Goal: Task Accomplishment & Management: Complete application form

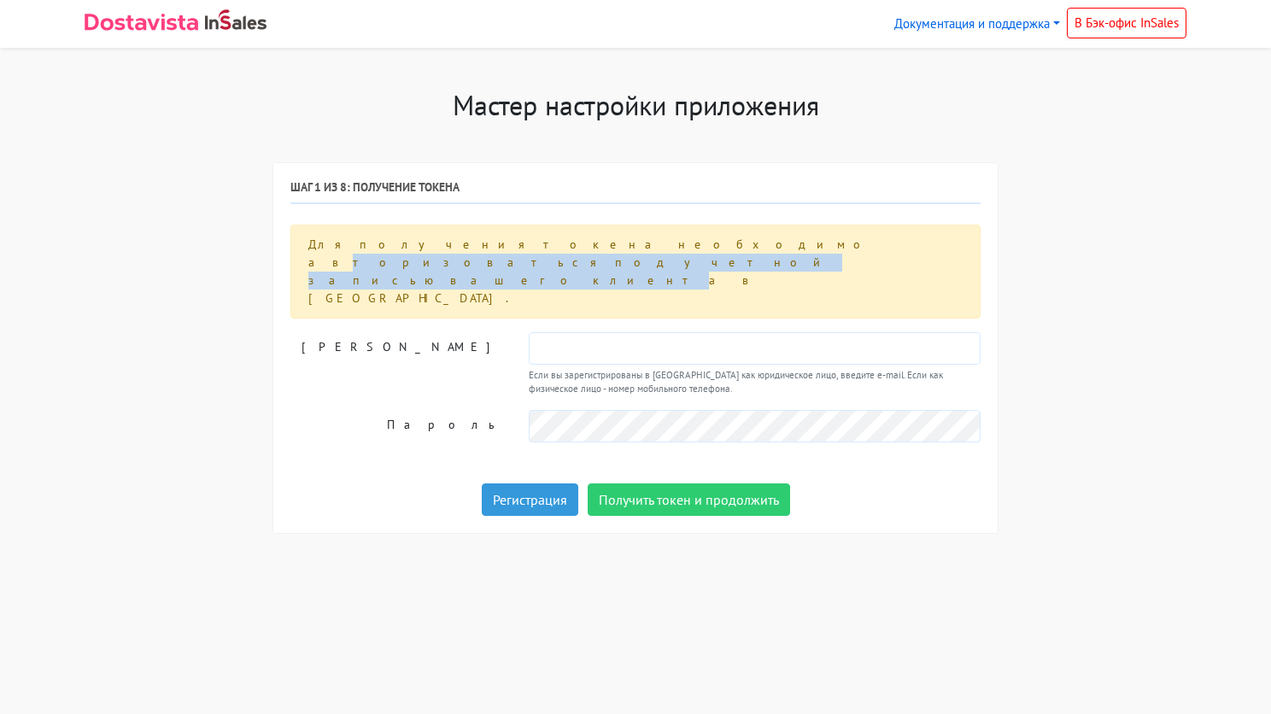
drag, startPoint x: 454, startPoint y: 243, endPoint x: 717, endPoint y: 242, distance: 263.0
click at [717, 242] on div "Для получения токена необходимо авторизоваться под учетной записью вашего клиен…" at bounding box center [635, 272] width 690 height 94
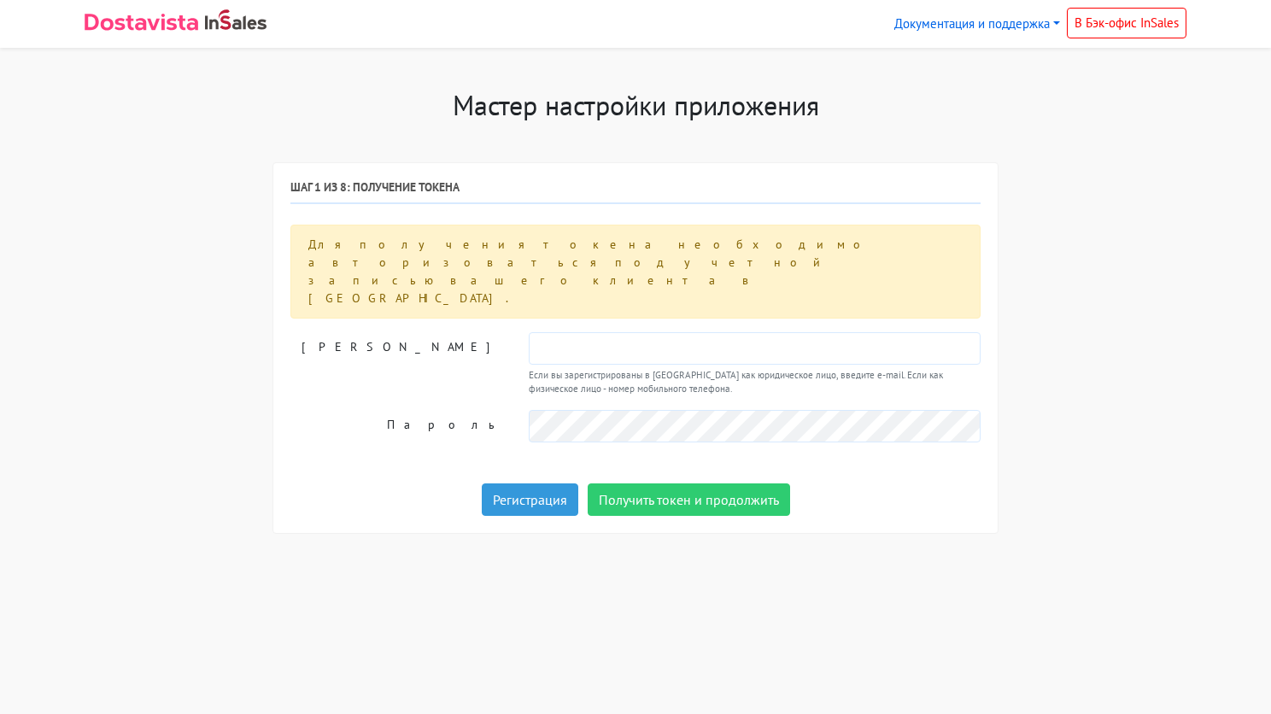
click at [1055, 231] on div "Мастер настройки приложения Шаг 1 из 8: Получение токена Для получения токена н…" at bounding box center [635, 321] width 1127 height 465
click at [553, 332] on input "text" at bounding box center [755, 348] width 452 height 32
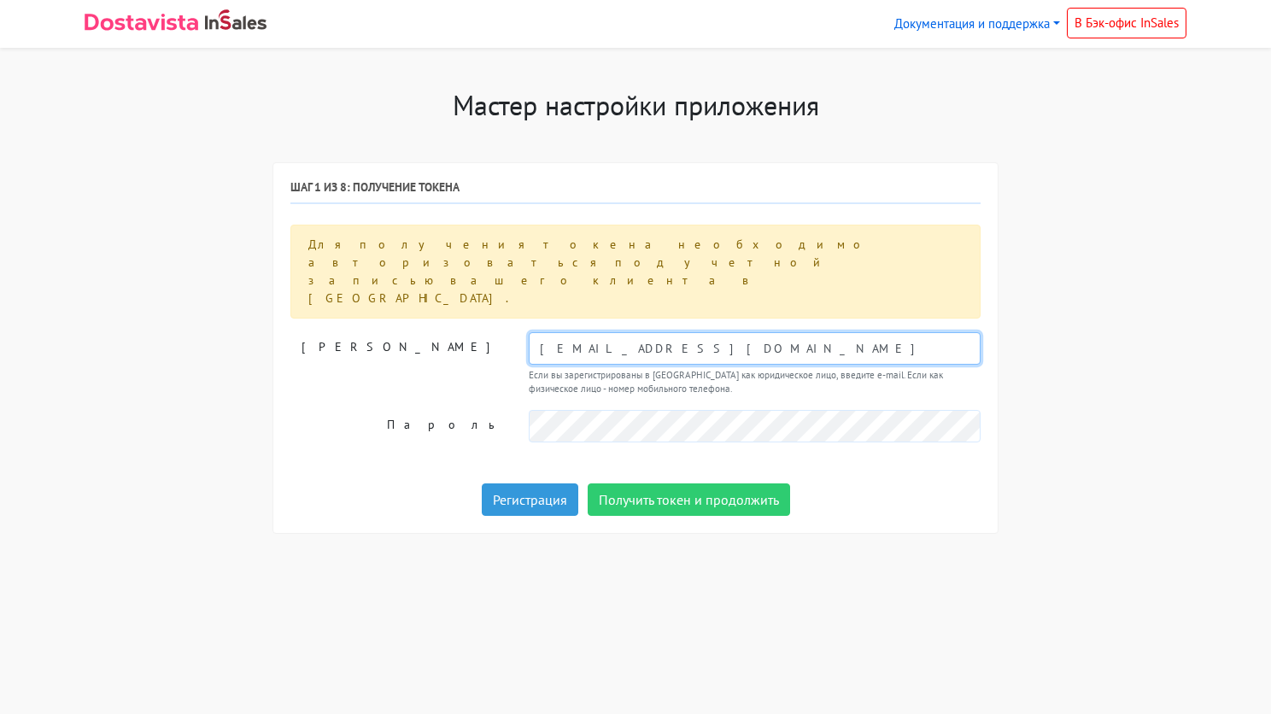
type input "info@likecompany.ru"
click at [1104, 478] on div "Мастер настройки приложения Шаг 1 из 8: Получение токена Для получения токена н…" at bounding box center [635, 321] width 1127 height 465
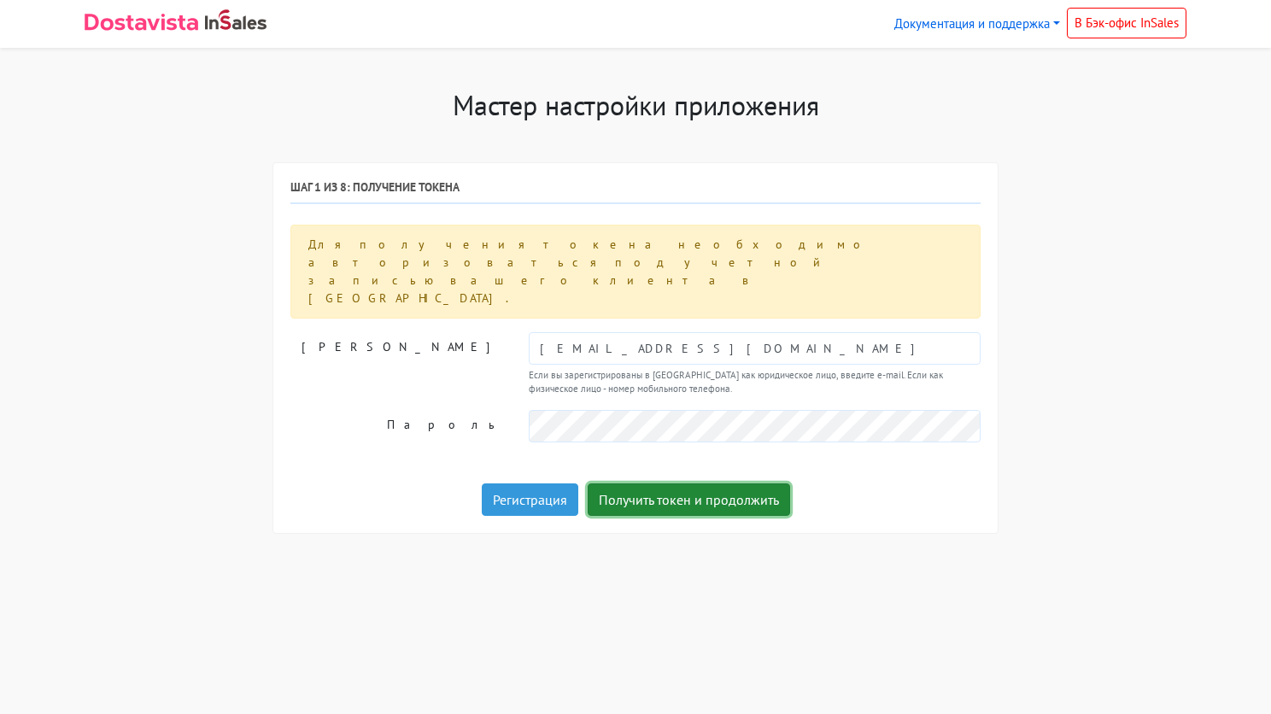
click at [681, 483] on button "Получить токен и продолжить" at bounding box center [689, 499] width 202 height 32
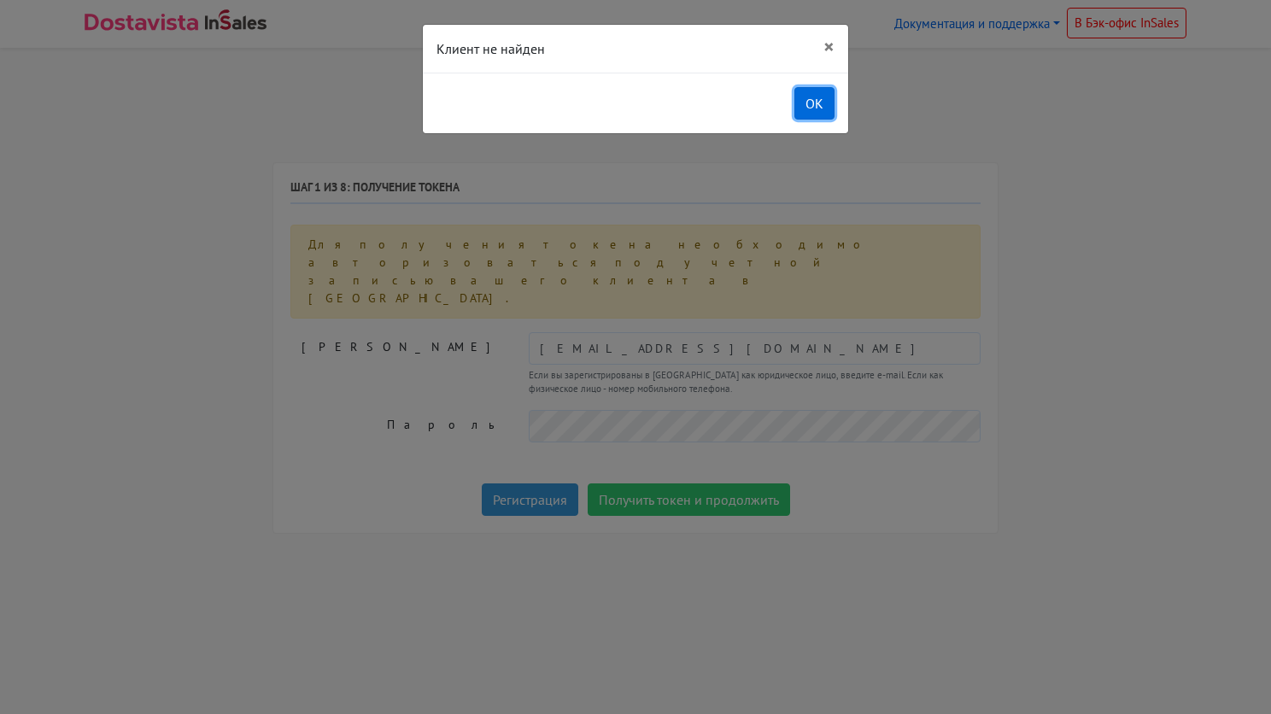
click at [815, 101] on button "OK" at bounding box center [814, 103] width 40 height 32
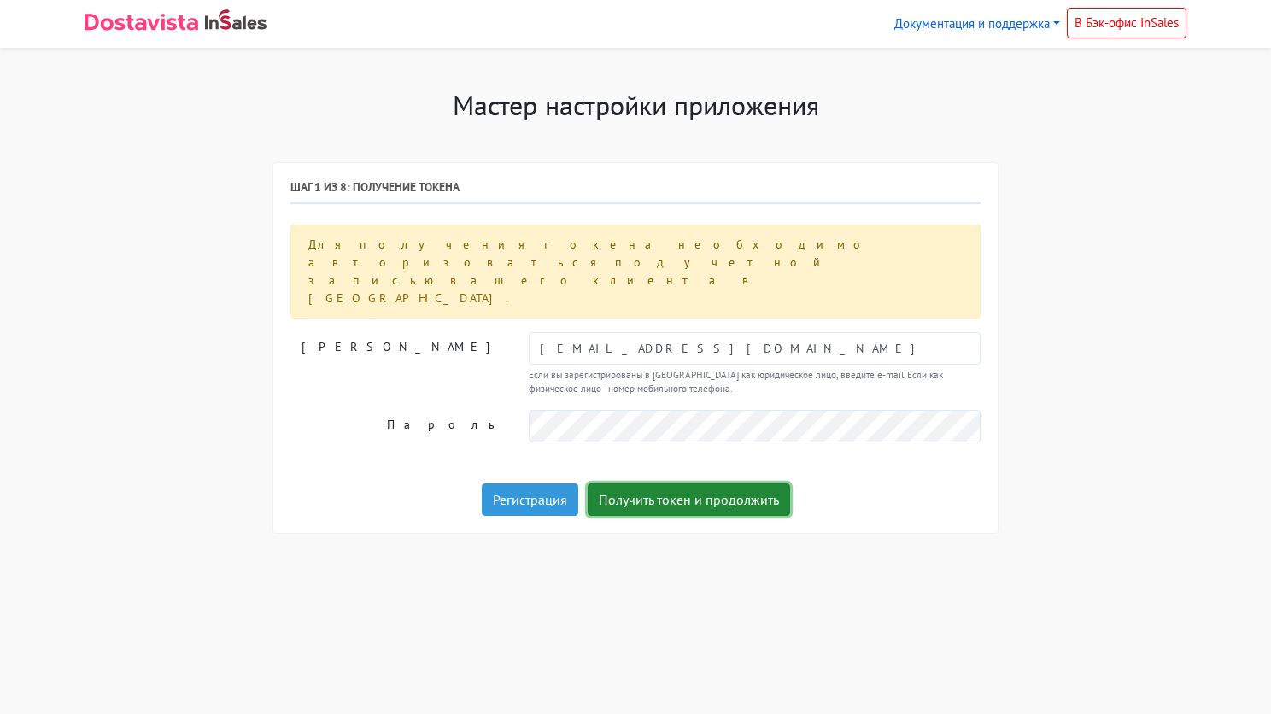
click at [693, 483] on button "Получить токен и продолжить" at bounding box center [689, 499] width 202 height 32
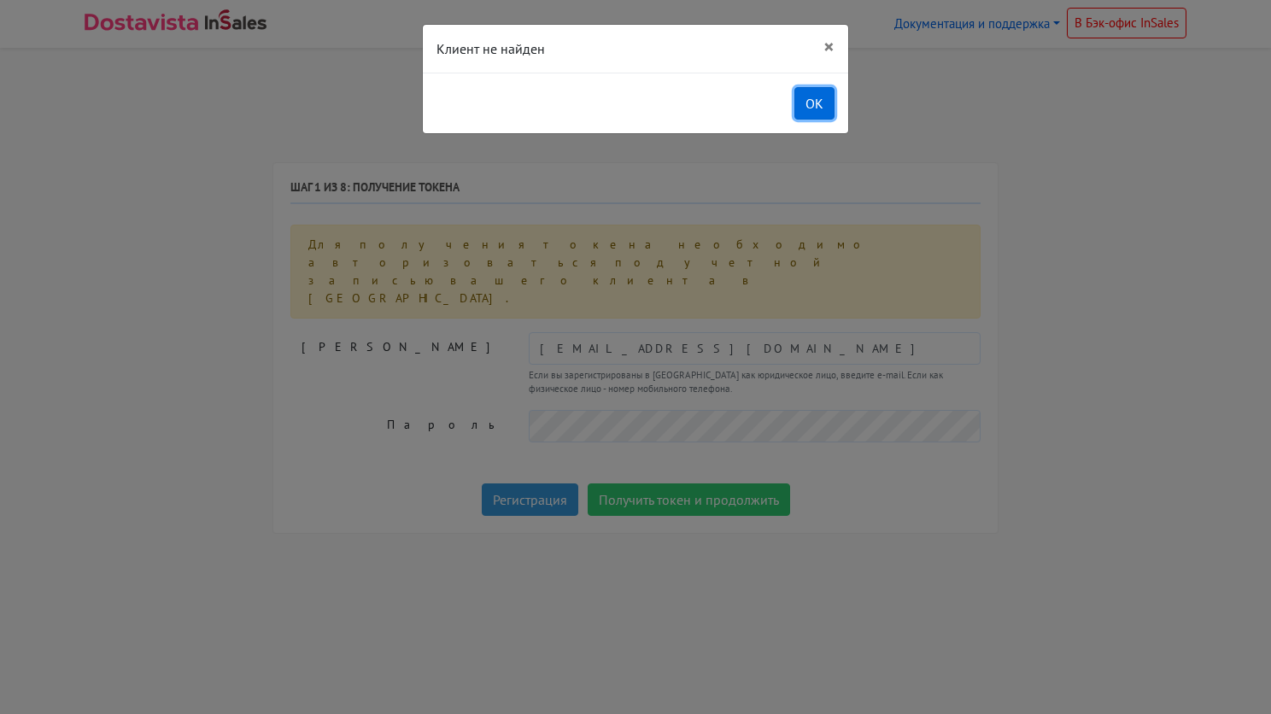
click at [810, 105] on button "OK" at bounding box center [814, 103] width 40 height 32
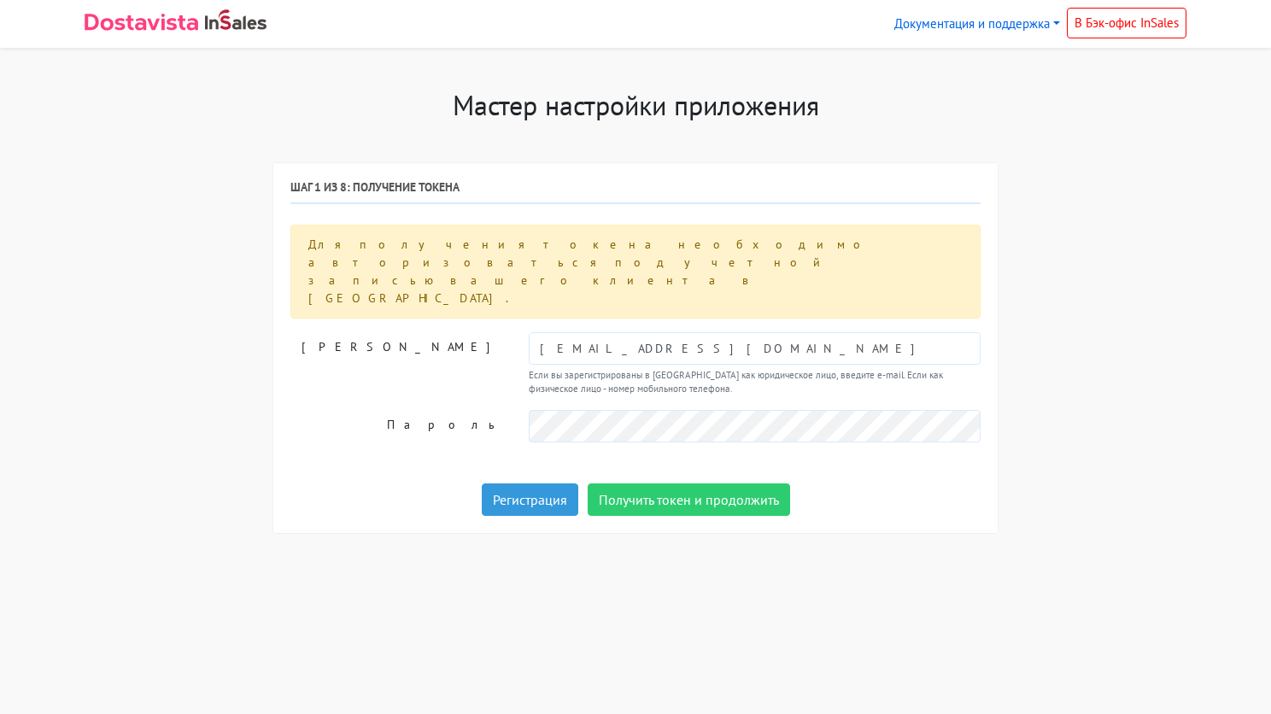
click at [1051, 595] on html "Документация и поддержка Инструкция по установке и настройке Инструкция по испо…" at bounding box center [635, 297] width 1271 height 595
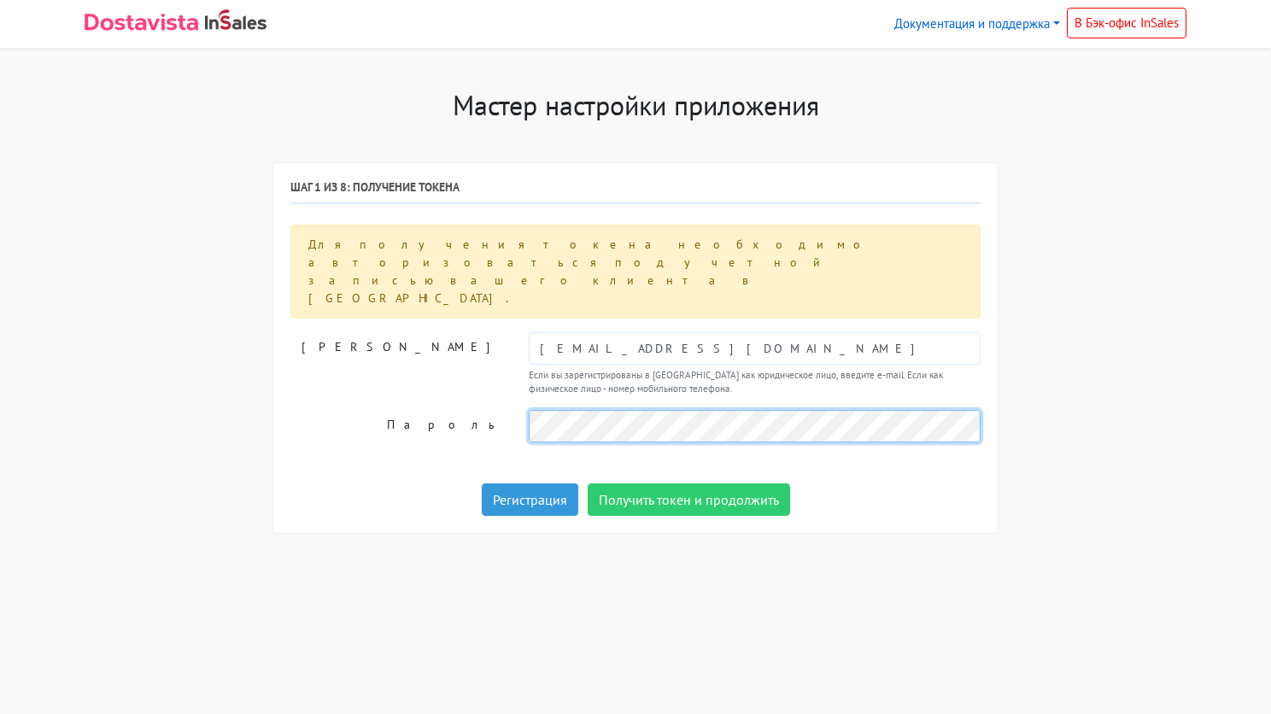
click at [499, 410] on div "Пароль" at bounding box center [636, 426] width 716 height 32
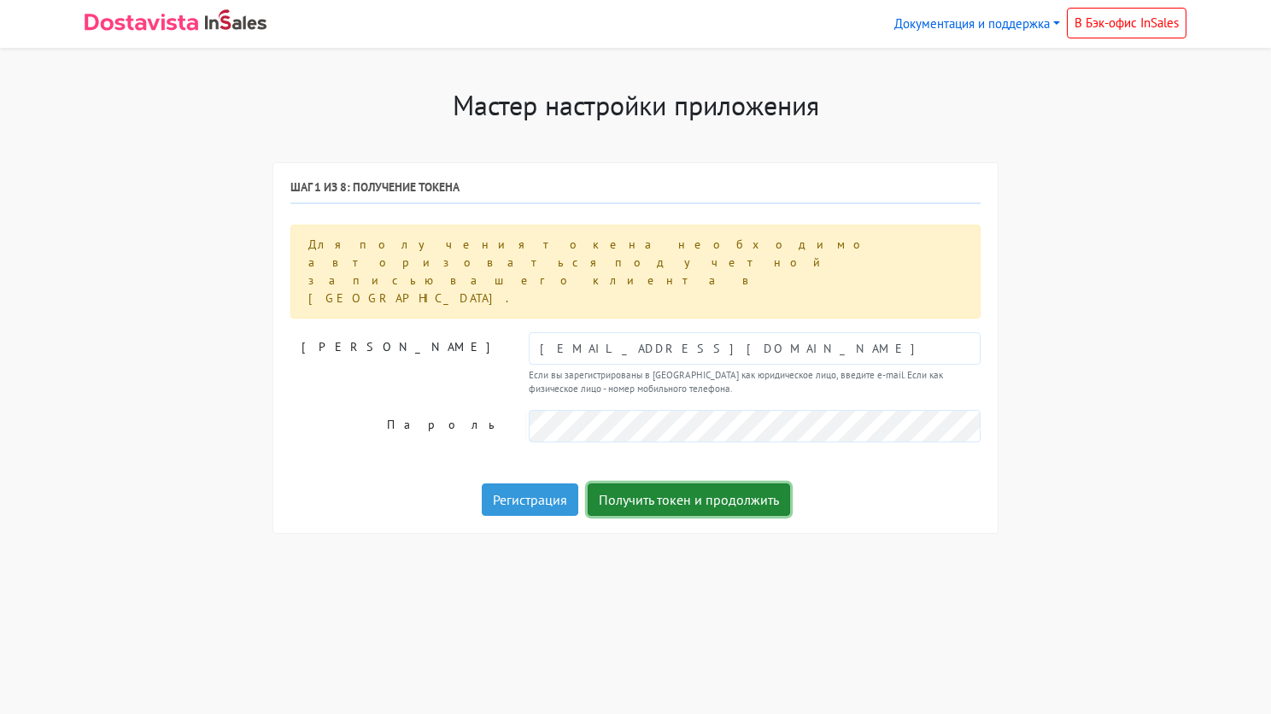
click at [687, 483] on button "Получить токен и продолжить" at bounding box center [689, 499] width 202 height 32
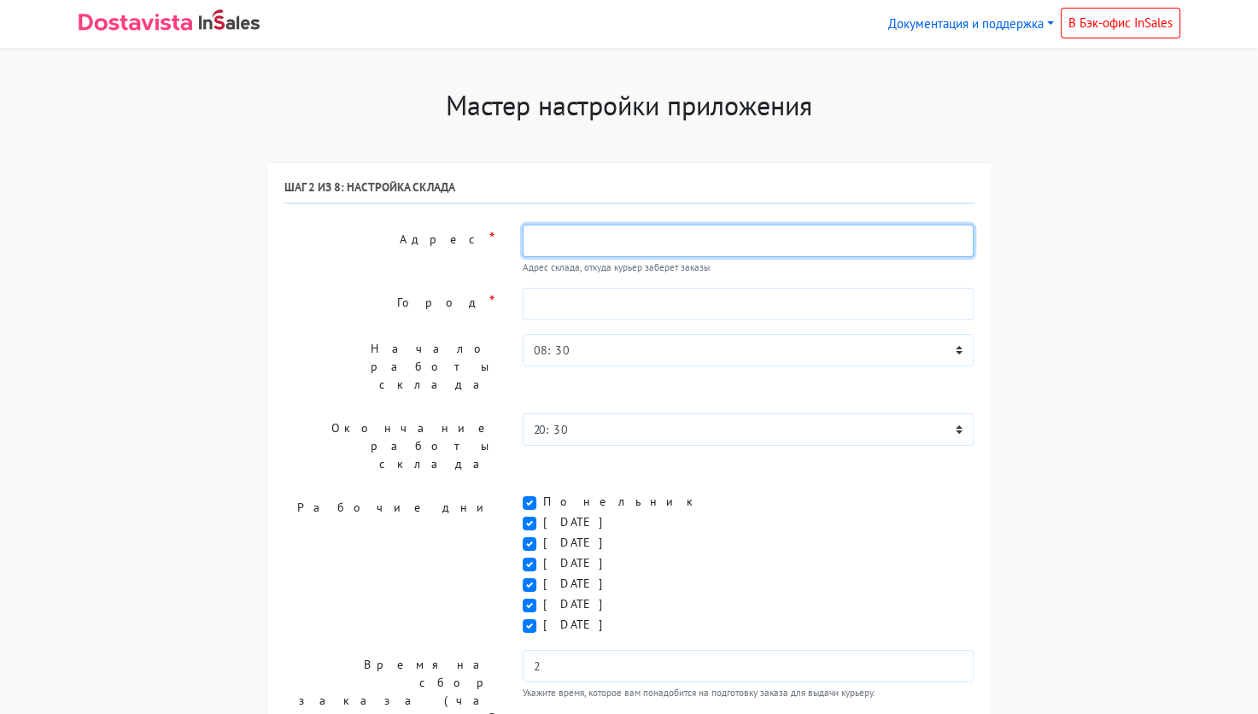
click at [602, 232] on input "text" at bounding box center [749, 241] width 452 height 32
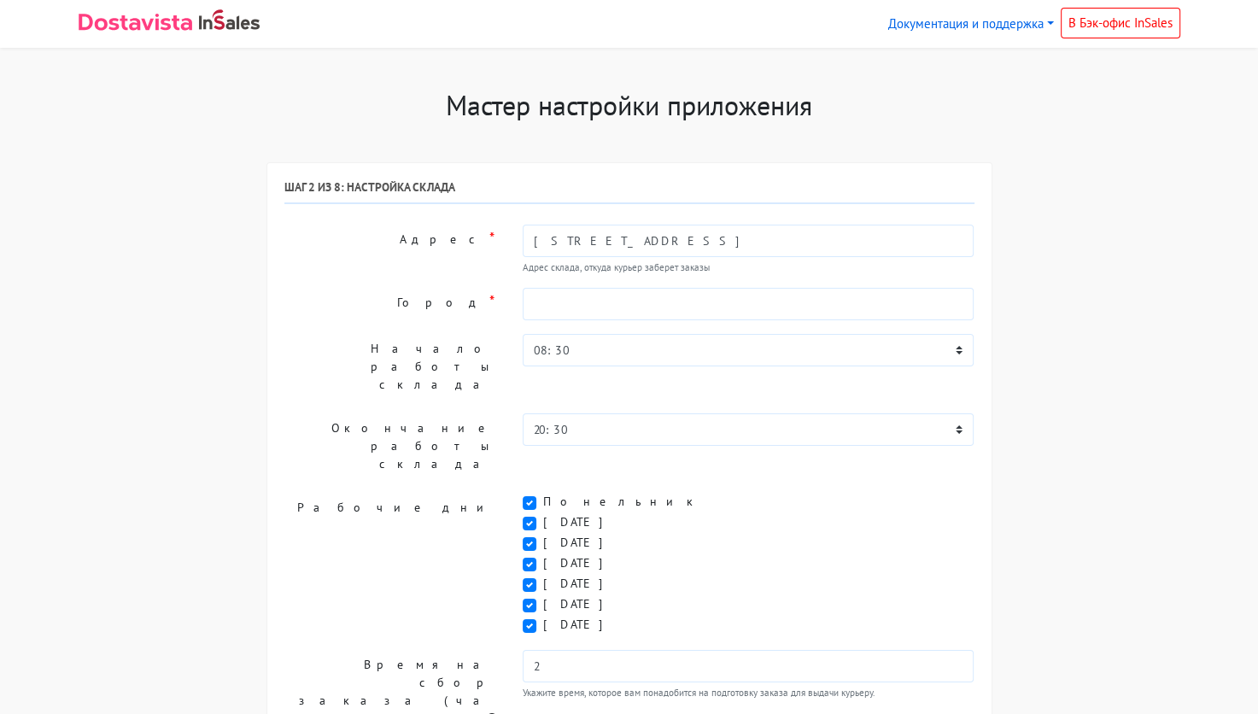
click at [534, 242] on input "Деловая улица 11с10" at bounding box center [749, 241] width 452 height 32
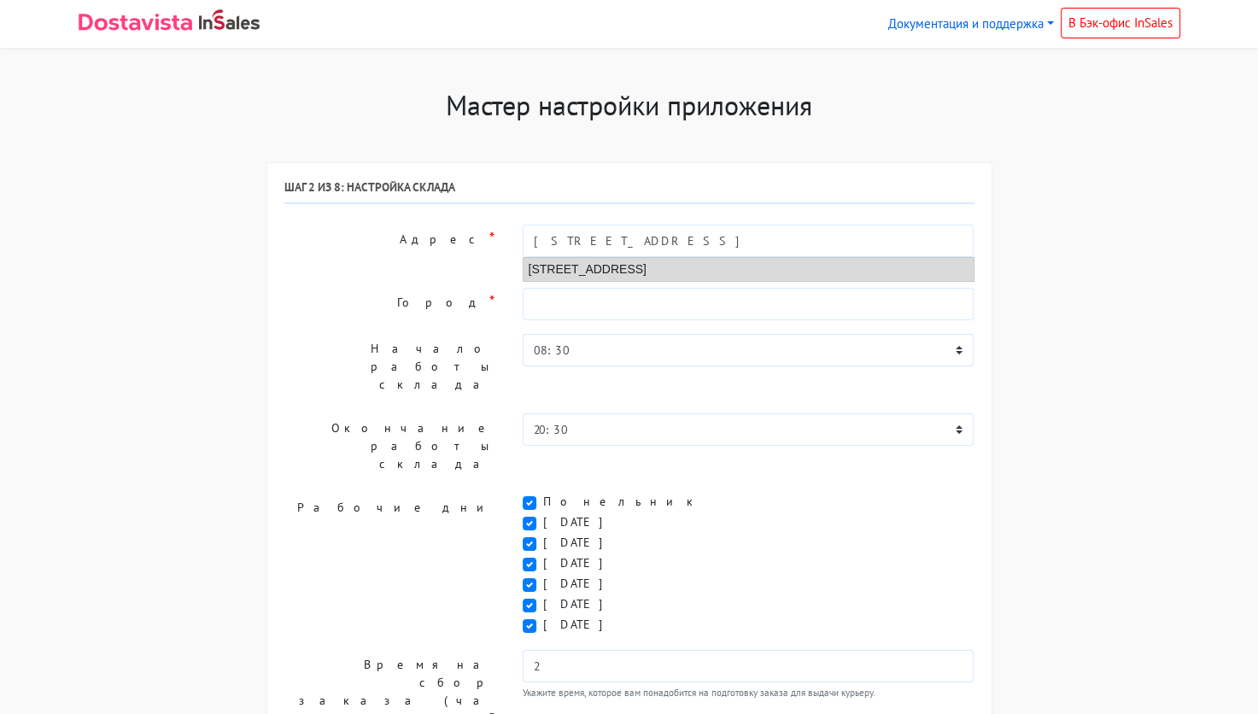
click at [660, 260] on li "Москва, Деловая улица, 11 ст10" at bounding box center [748, 269] width 450 height 23
type input "Москва, Деловая улица, 11 ст10"
type input "Москва"
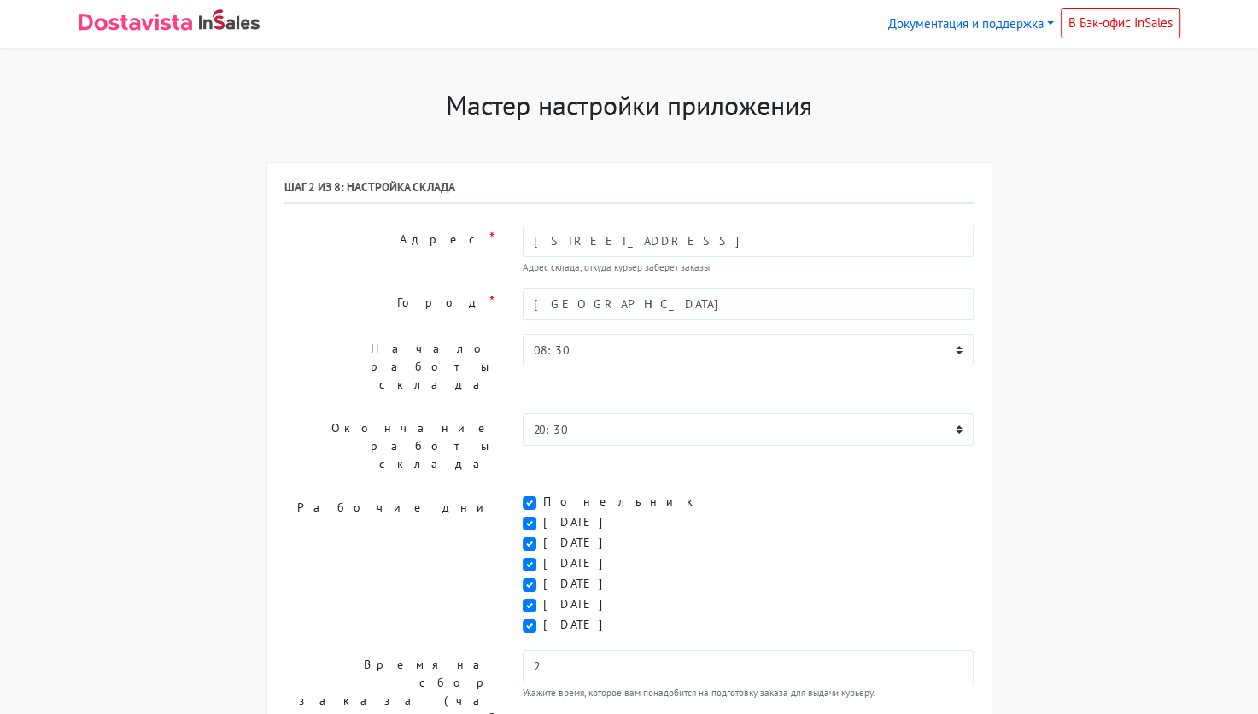
type input "Москва, Деловая улица, 11 ст10"
click at [780, 338] on select "00:00 00:30 01:00 01:30 02:00 02:30 03:00 03:30 04:00 04:30 05:00 05:30 06:00 0…" at bounding box center [749, 350] width 452 height 32
click at [1069, 389] on div "Мастер настройки приложения Шаг 1 из 8: Получение токена Для получения токена н…" at bounding box center [629, 614] width 1127 height 1051
click at [543, 616] on label "Воскресенье" at bounding box center [579, 625] width 73 height 18
click at [543, 616] on input "Воскресенье" at bounding box center [548, 621] width 11 height 11
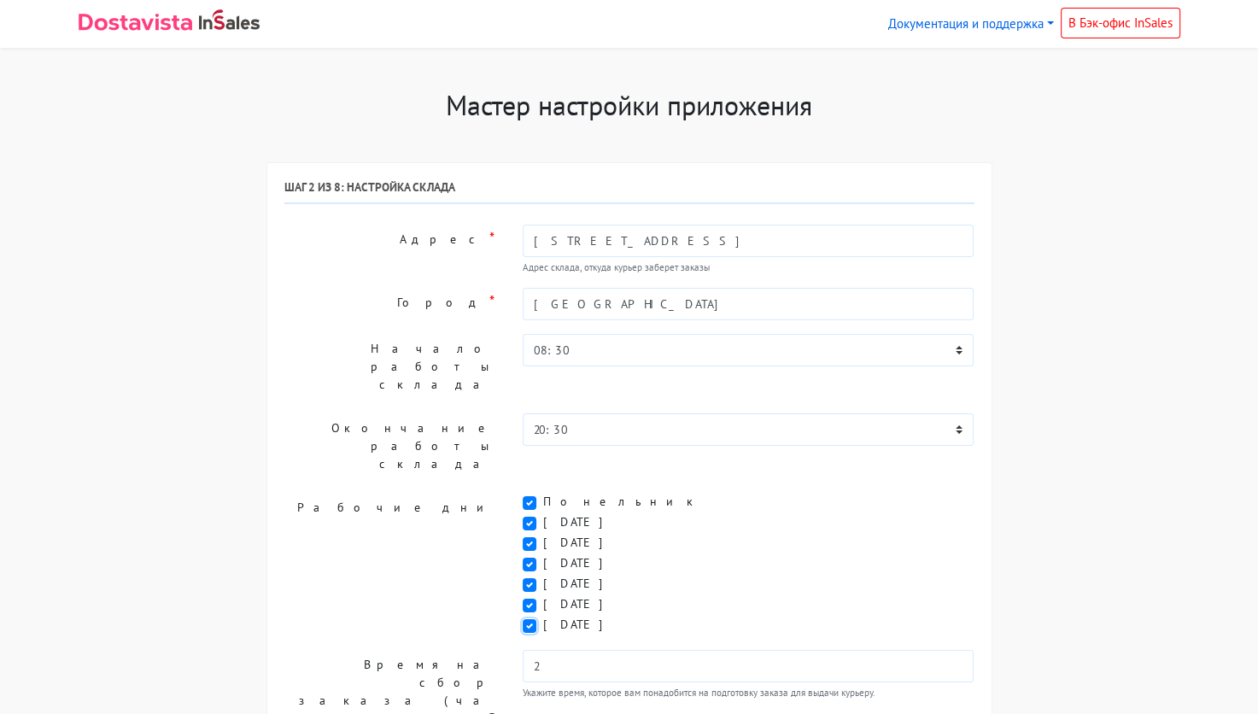
checkbox input "false"
click at [543, 595] on label "Суббота" at bounding box center [579, 604] width 73 height 18
click at [543, 595] on input "Суббота" at bounding box center [548, 600] width 11 height 11
checkbox input "false"
click at [646, 534] on div "Среда" at bounding box center [749, 544] width 452 height 20
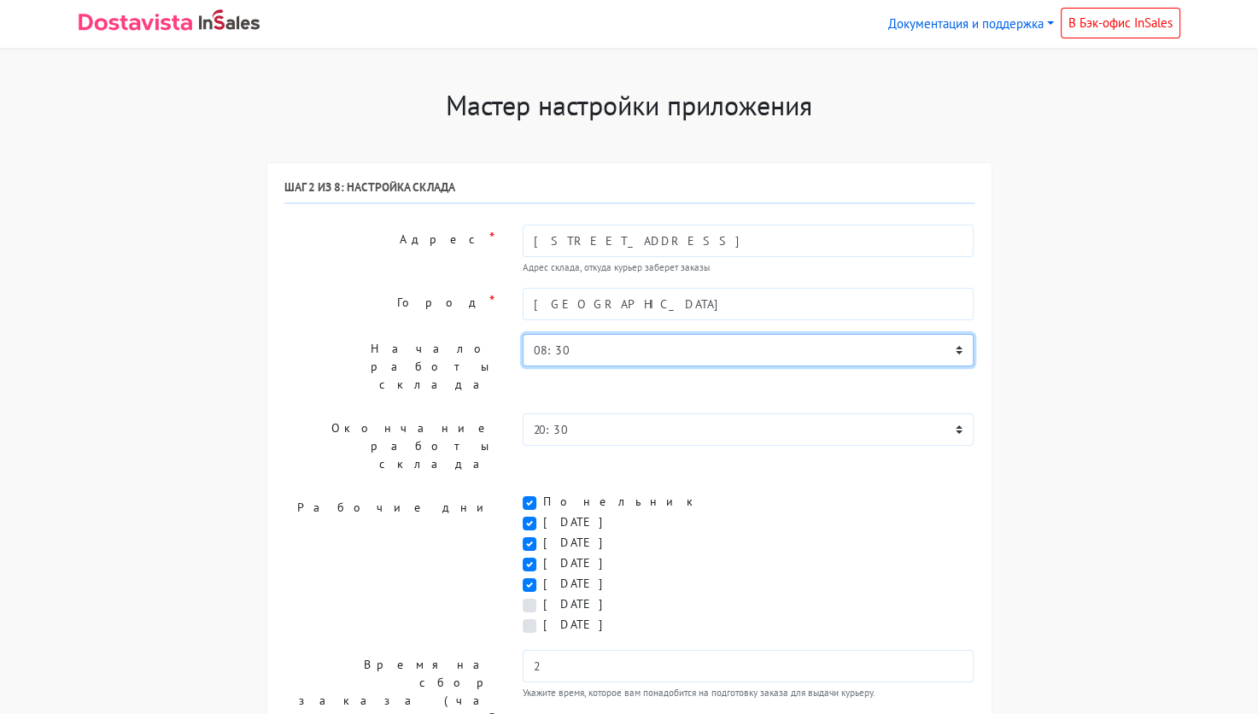
click at [642, 355] on select "00:00 00:30 01:00 01:30 02:00 02:30 03:00 03:30 04:00 04:30 05:00 05:30 06:00 0…" at bounding box center [749, 350] width 452 height 32
click at [523, 334] on select "00:00 00:30 01:00 01:30 02:00 02:30 03:00 03:30 04:00 04:30 05:00 05:30 06:00 0…" at bounding box center [749, 350] width 452 height 32
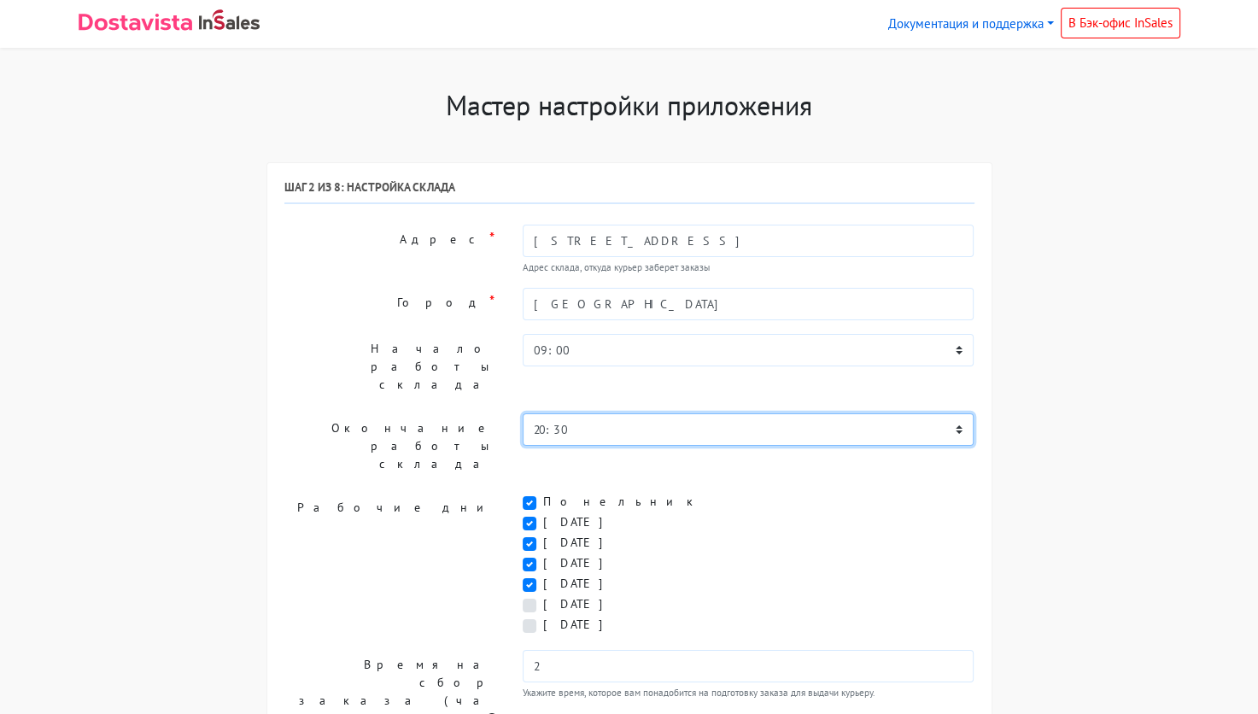
click at [629, 413] on select "00:00 00:30 01:00 01:30 02:00 02:30 03:00 03:30 04:00 04:30 05:00 05:30 06:00 0…" at bounding box center [749, 429] width 452 height 32
click at [1095, 400] on div "Мастер настройки приложения Шаг 1 из 8: Получение токена Для получения токена н…" at bounding box center [629, 614] width 1127 height 1051
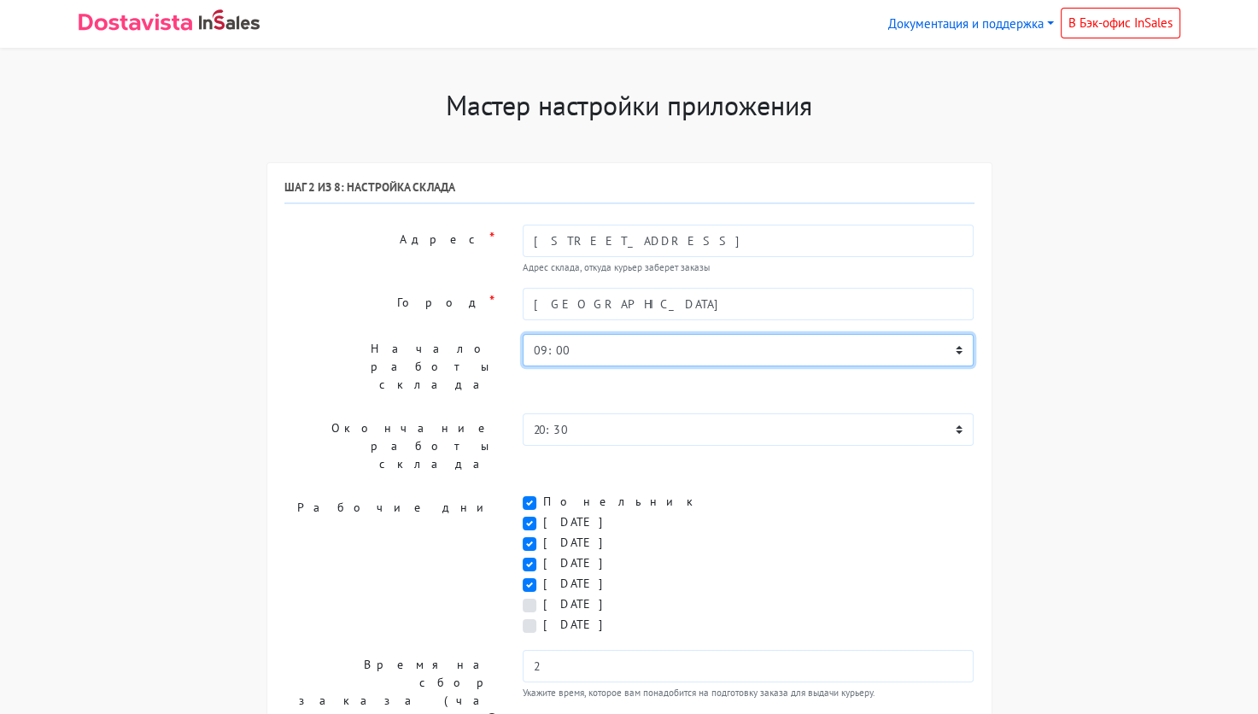
click at [658, 357] on select "00:00 00:30 01:00 01:30 02:00 02:30 03:00 03:30 04:00 04:30 05:00 05:30 06:00 0…" at bounding box center [749, 350] width 452 height 32
select select "10:00"
click at [523, 334] on select "00:00 00:30 01:00 01:30 02:00 02:30 03:00 03:30 04:00 04:30 05:00 05:30 06:00 0…" at bounding box center [749, 350] width 452 height 32
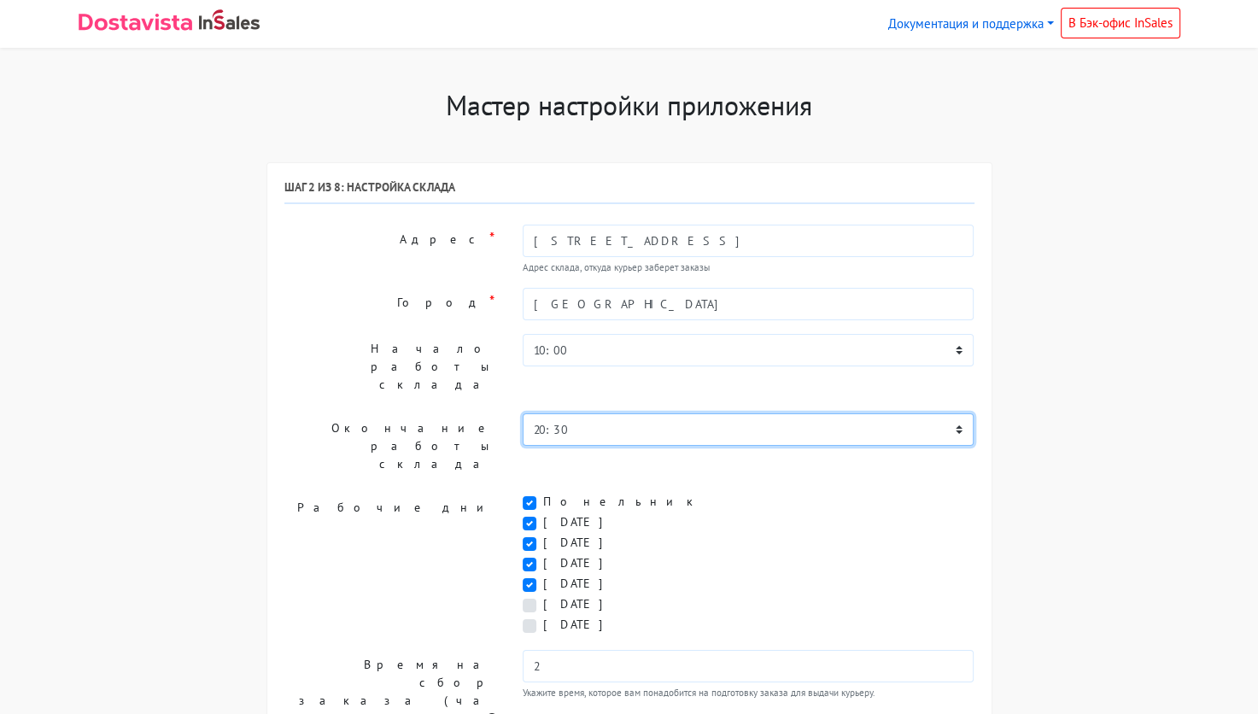
click at [610, 413] on select "00:00 00:30 01:00 01:30 02:00 02:30 03:00 03:30 04:00 04:30 05:00 05:30 06:00 0…" at bounding box center [749, 429] width 452 height 32
click at [523, 413] on select "00:00 00:30 01:00 01:30 02:00 02:30 03:00 03:30 04:00 04:30 05:00 05:30 06:00 0…" at bounding box center [749, 429] width 452 height 32
click at [1082, 359] on div "Мастер настройки приложения Шаг 1 из 8: Получение токена Для получения токена н…" at bounding box center [629, 614] width 1127 height 1051
click at [731, 413] on div "Шаг 2 из 8: Настройка склада Адрес * Москва, Деловая улица, 11 ст10 Адрес склад…" at bounding box center [629, 640] width 690 height 921
click at [728, 413] on select "00:00 00:30 01:00 01:30 02:00 02:30 03:00 03:30 04:00 04:30 05:00 05:30 06:00 0…" at bounding box center [749, 429] width 452 height 32
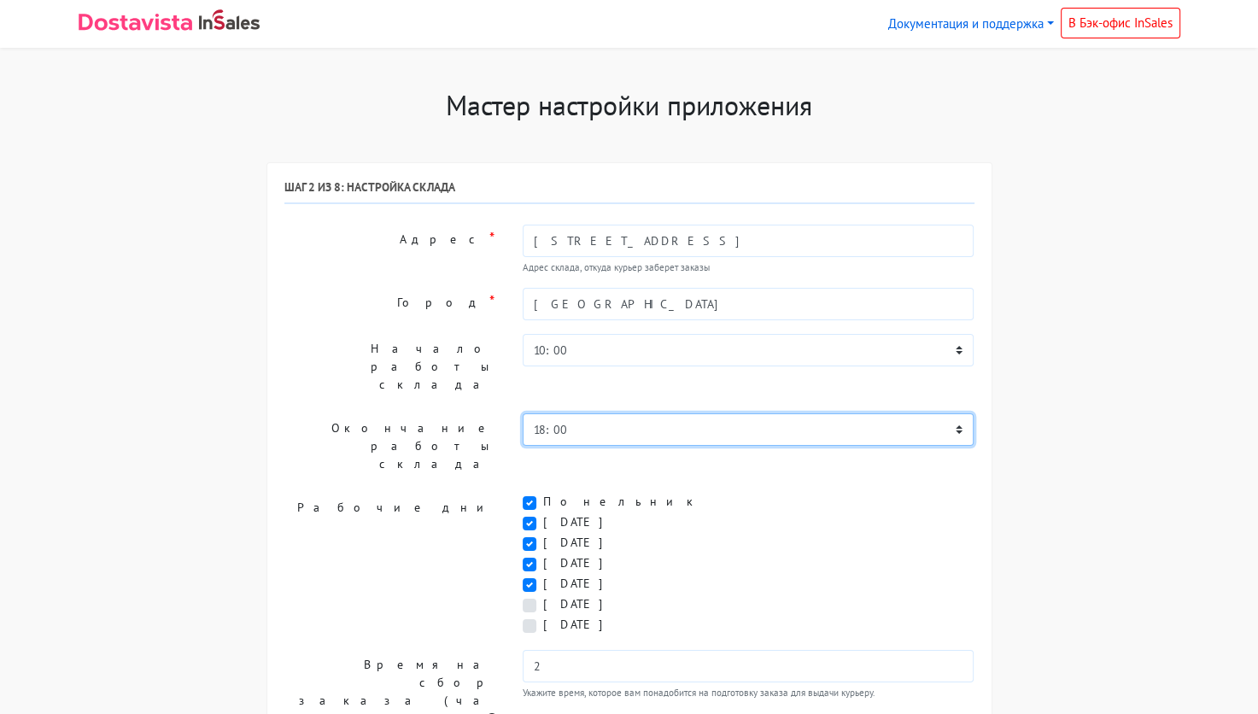
select select "17:00"
click at [523, 413] on select "00:00 00:30 01:00 01:30 02:00 02:30 03:00 03:30 04:00 04:30 05:00 05:30 06:00 0…" at bounding box center [749, 429] width 452 height 32
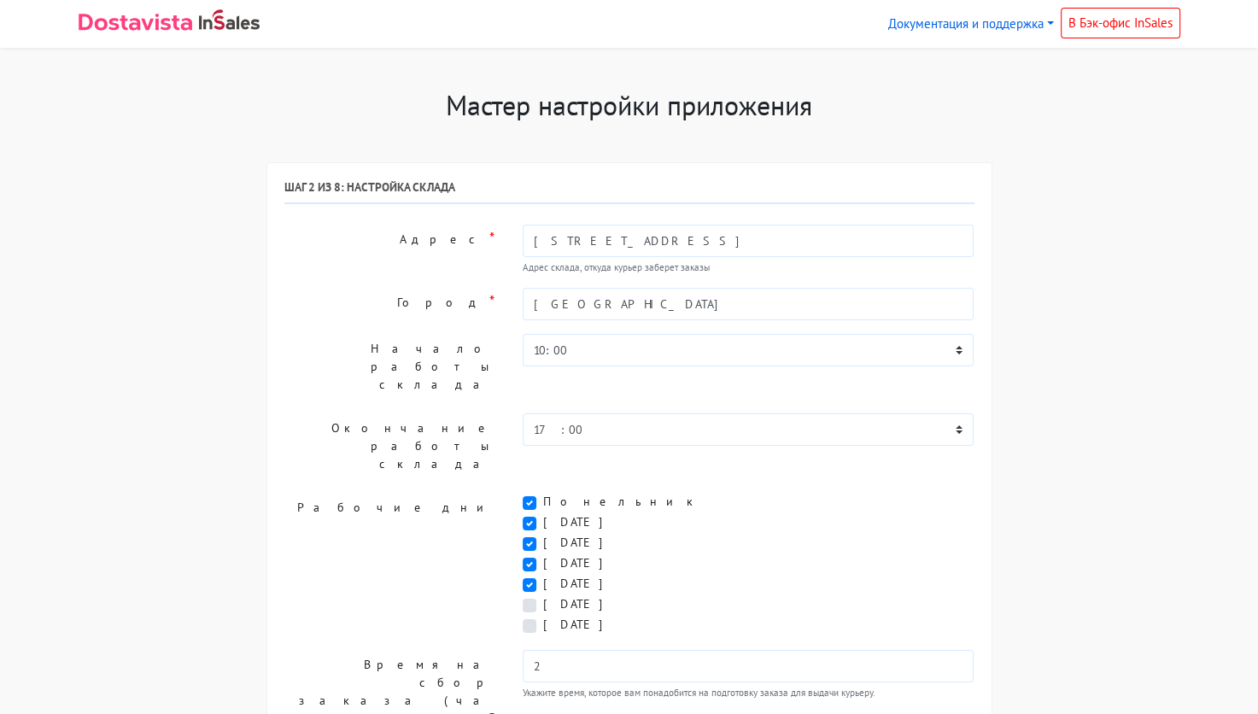
click at [997, 486] on div "Мастер настройки приложения Шаг 1 из 8: Получение токена Для получения токена н…" at bounding box center [629, 614] width 751 height 1051
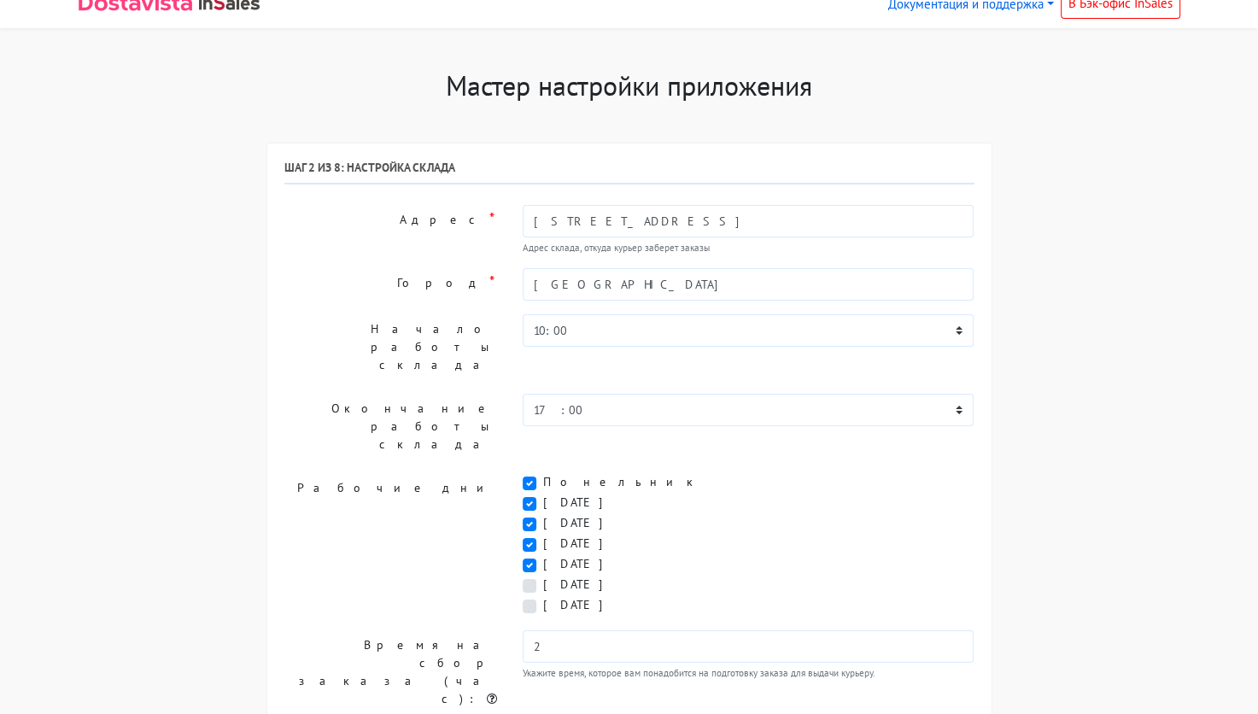
scroll to position [256, 0]
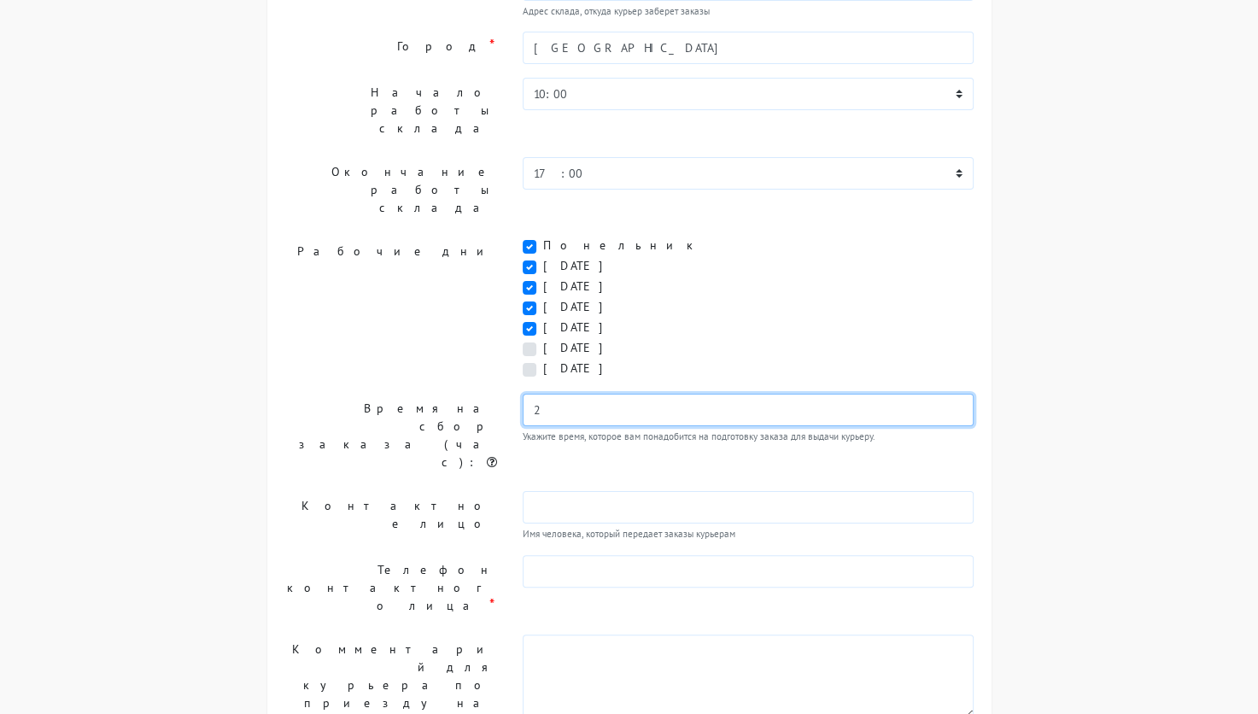
drag, startPoint x: 547, startPoint y: 346, endPoint x: 530, endPoint y: 344, distance: 16.3
click at [530, 394] on input "2" at bounding box center [749, 410] width 452 height 32
type input "4"
click at [1069, 355] on div "Мастер настройки приложения Шаг 1 из 8: Получение токена Для получения токена н…" at bounding box center [629, 358] width 1127 height 1051
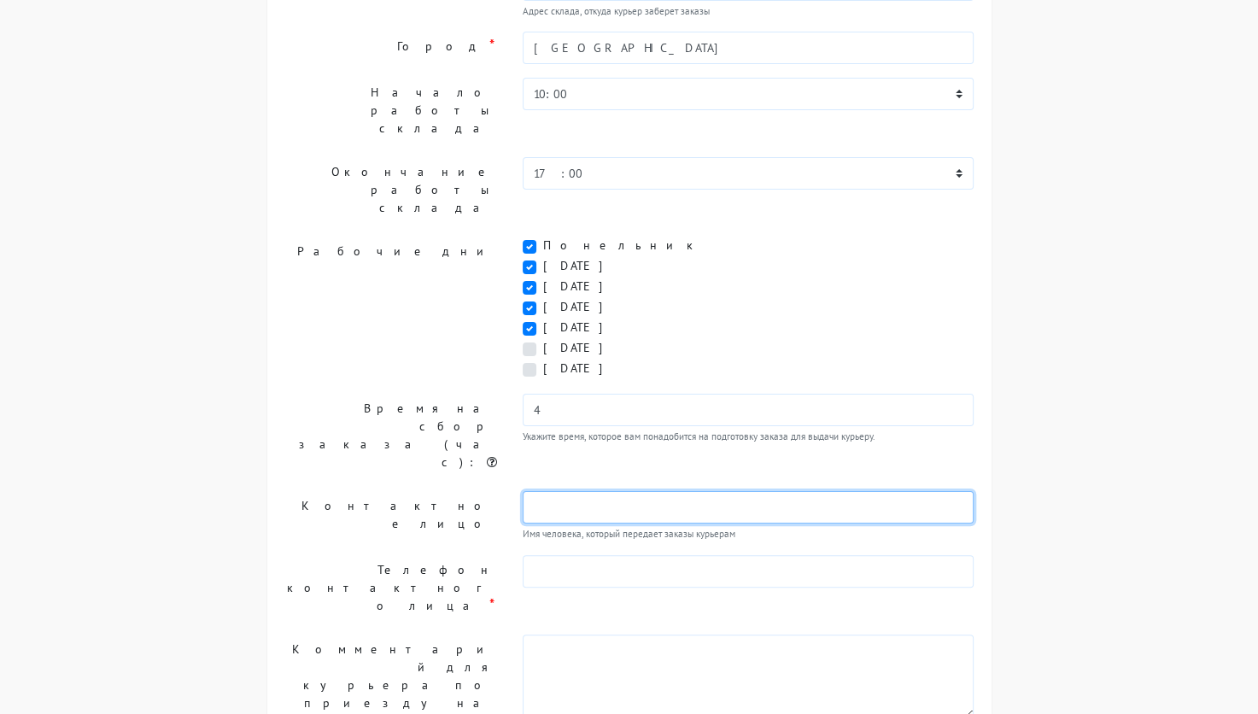
click at [565, 491] on input "text" at bounding box center [749, 507] width 452 height 32
type input "Вячеслав Моисеев"
click at [1150, 344] on div "Мастер настройки приложения Шаг 1 из 8: Получение токена Для получения токена н…" at bounding box center [629, 358] width 1127 height 1051
click at [638, 499] on div "Шаг 2 из 8: Настройка склада Адрес * Москва, Деловая улица, 11 ст10 Адрес склад…" at bounding box center [629, 384] width 690 height 921
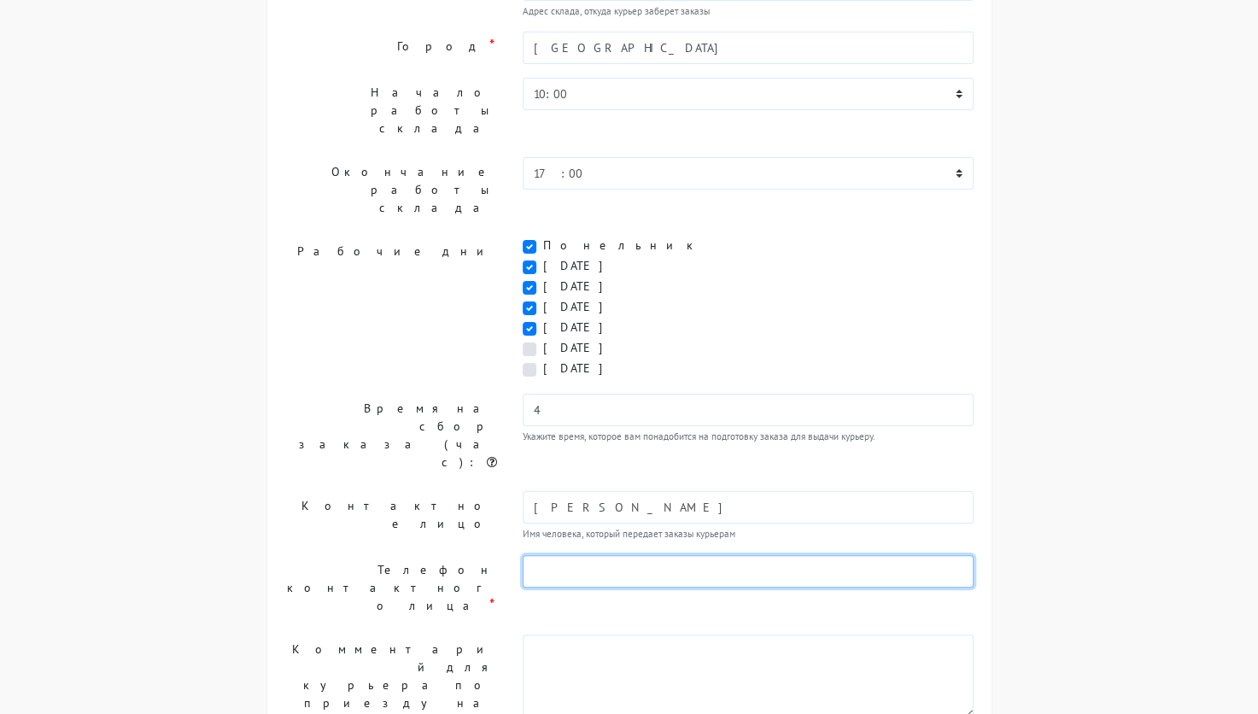
click at [638, 555] on input "text" at bounding box center [749, 571] width 452 height 32
type input "89267015453"
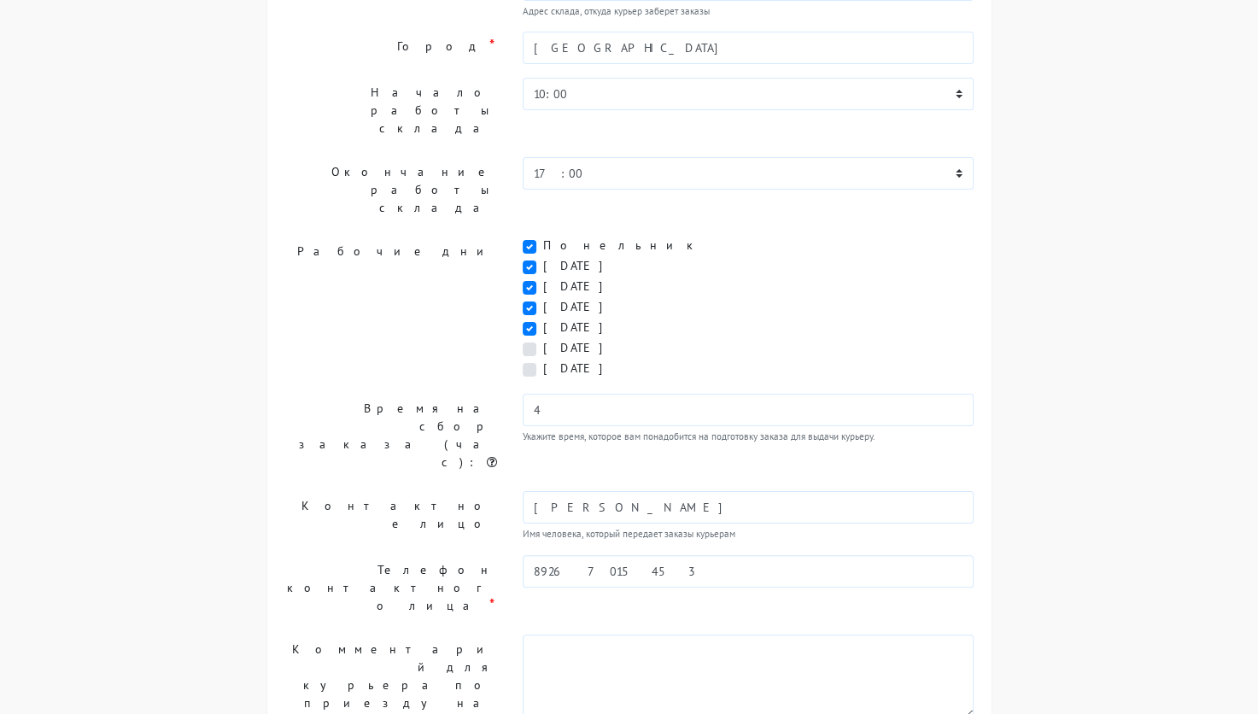
click at [421, 634] on label "Комментарий для курьера по приезду на склад (первую точку)" at bounding box center [391, 702] width 238 height 137
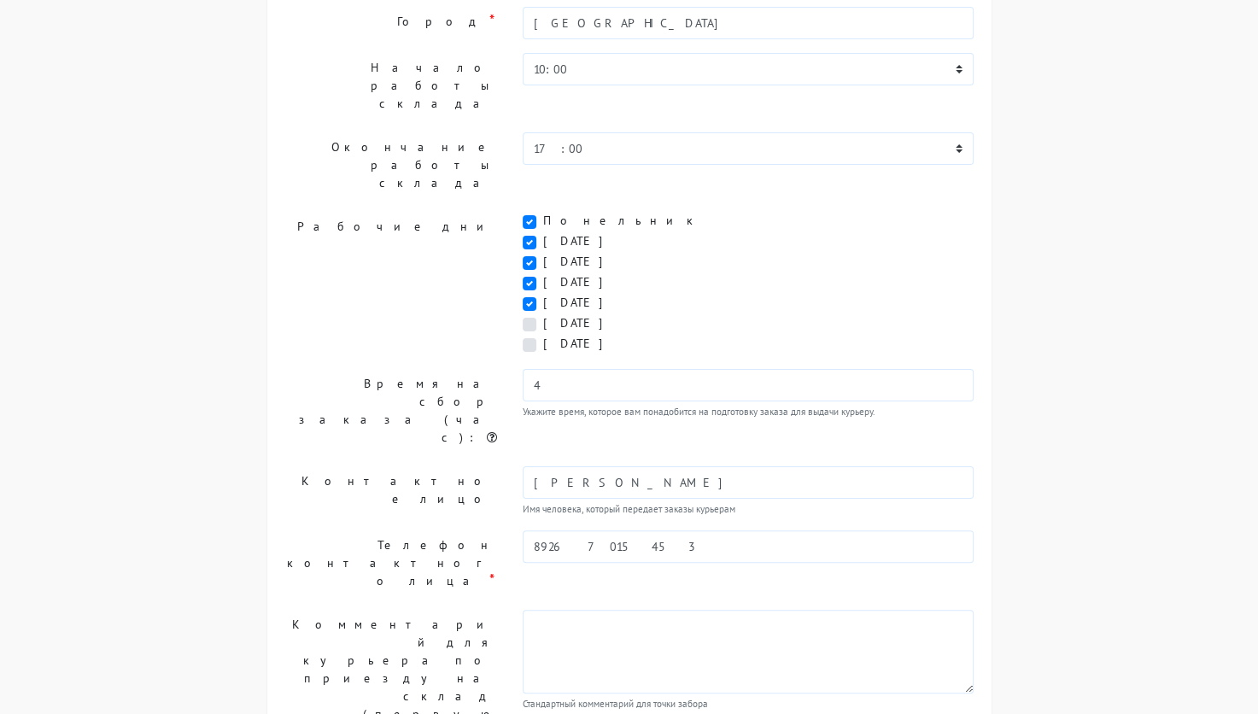
scroll to position [295, 0]
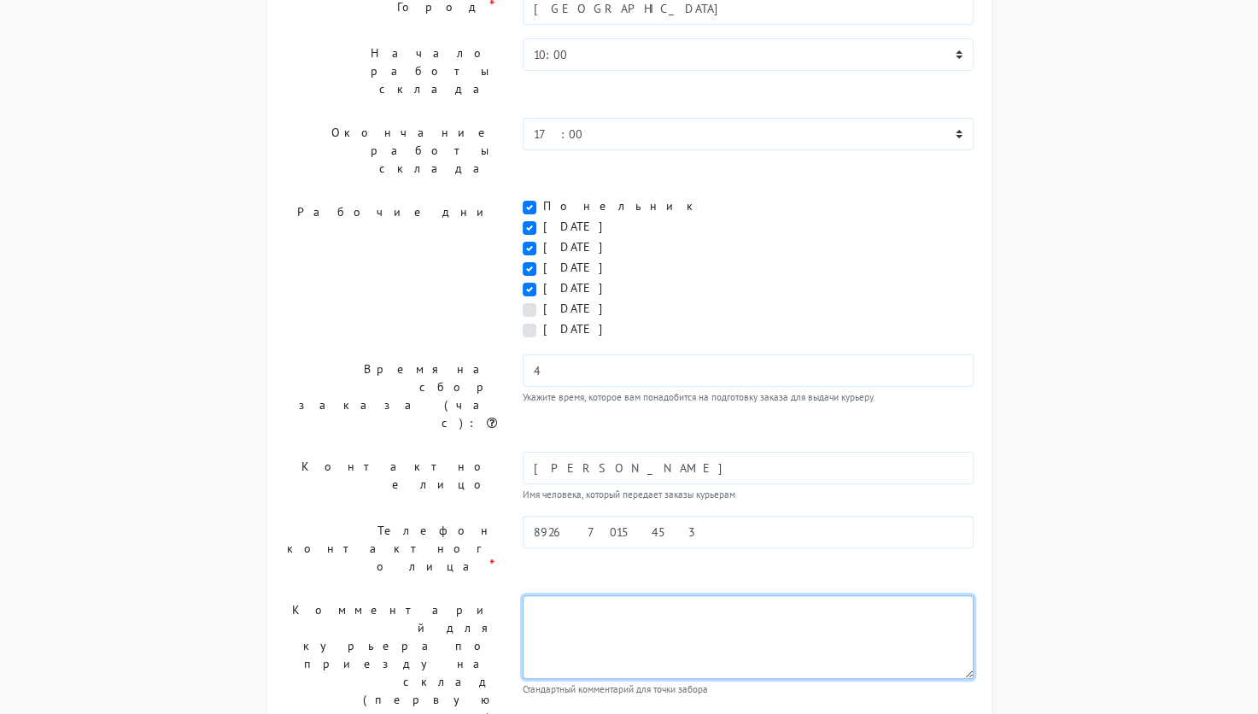
click at [574, 595] on textarea at bounding box center [749, 637] width 452 height 84
type textarea "С"
type textarea "П"
type textarea "Серый ангар. №10. Третьи ворота."
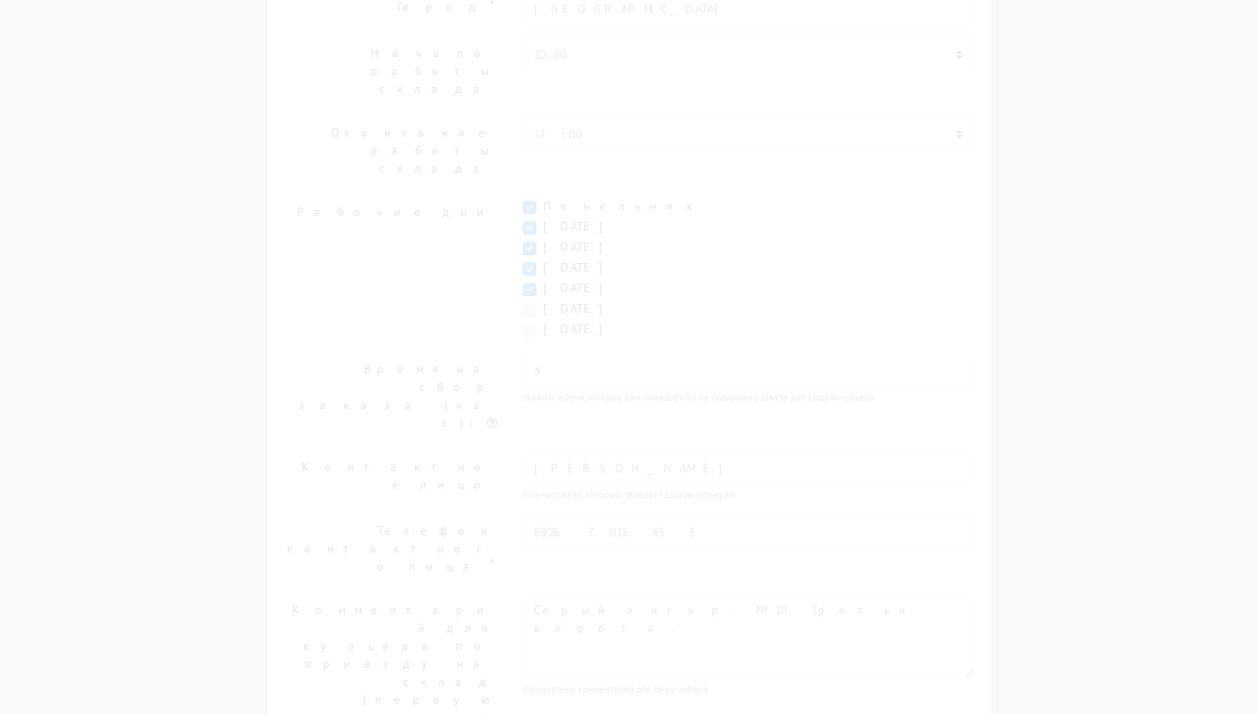
scroll to position [78, 0]
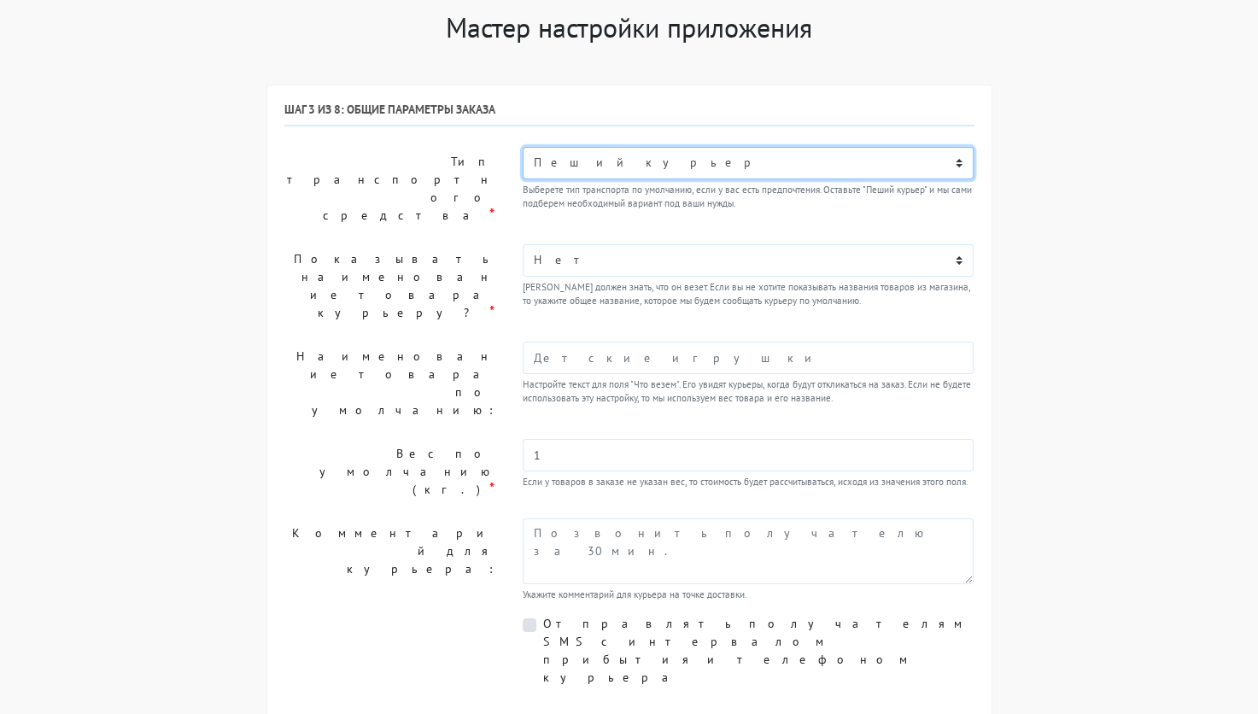
click at [898, 162] on select "Пеший курьер Легковой автомобиль Каблук (до 700 кг) Микроавтобус / портер (до 1…" at bounding box center [749, 163] width 452 height 32
click at [899, 166] on select "Пеший курьер Легковой автомобиль Каблук (до 700 кг) Микроавтобус / портер (до 1…" at bounding box center [749, 163] width 452 height 32
click at [1074, 209] on div "Мастер настройки приложения Шаг 1 из 8: Получение токена Для получения токена н…" at bounding box center [629, 404] width 1127 height 787
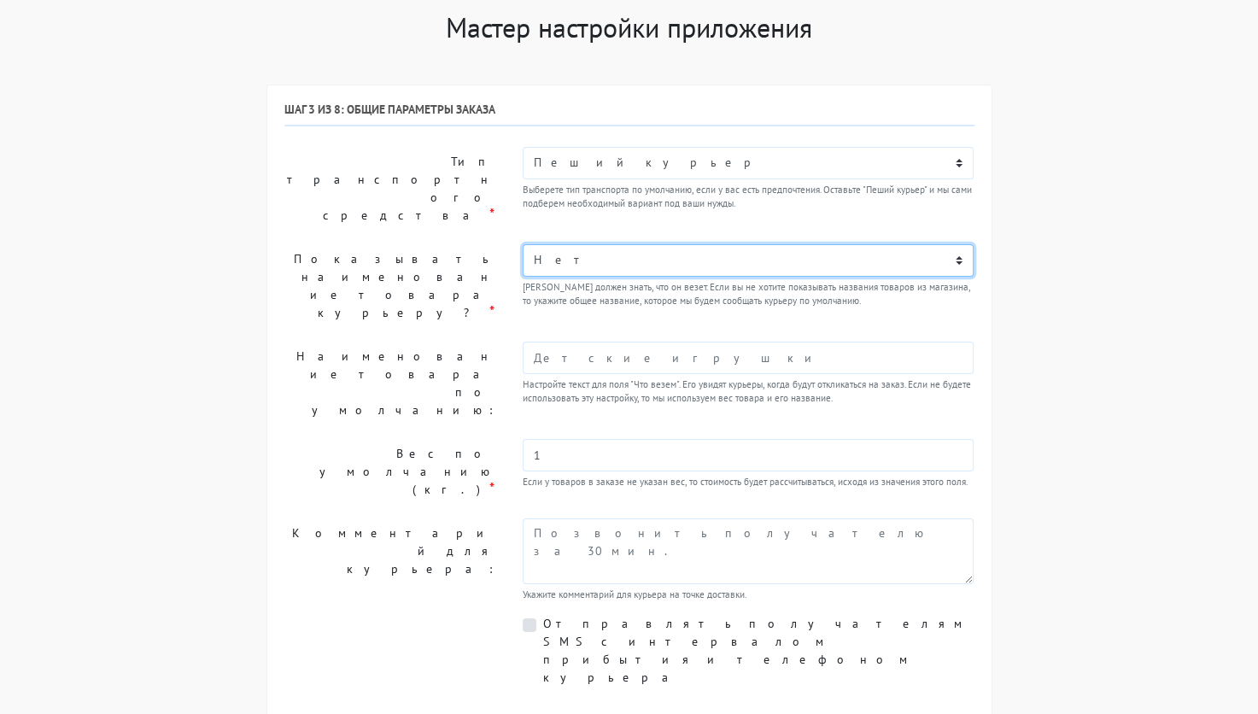
click at [872, 246] on select "Нет Да" at bounding box center [749, 260] width 452 height 32
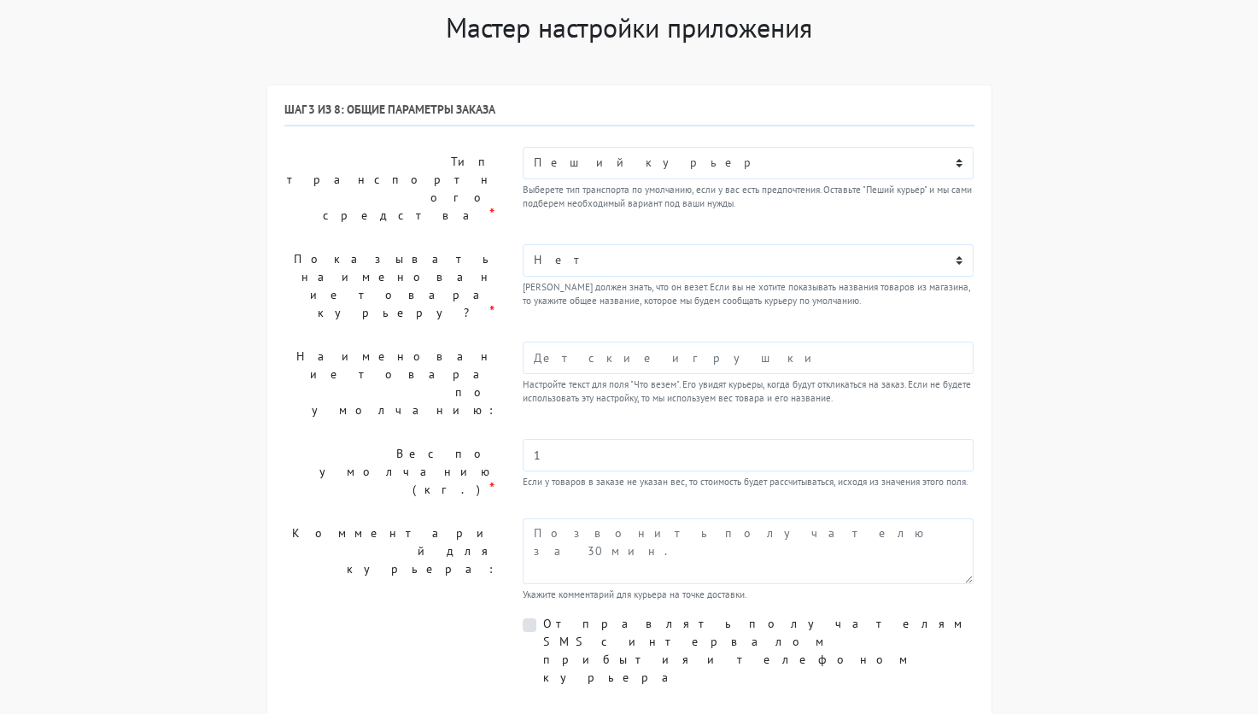
click at [1048, 279] on div "Мастер настройки приложения Шаг 1 из 8: Получение токена Для получения токена н…" at bounding box center [629, 404] width 1127 height 787
click at [597, 342] on input "text" at bounding box center [749, 358] width 452 height 32
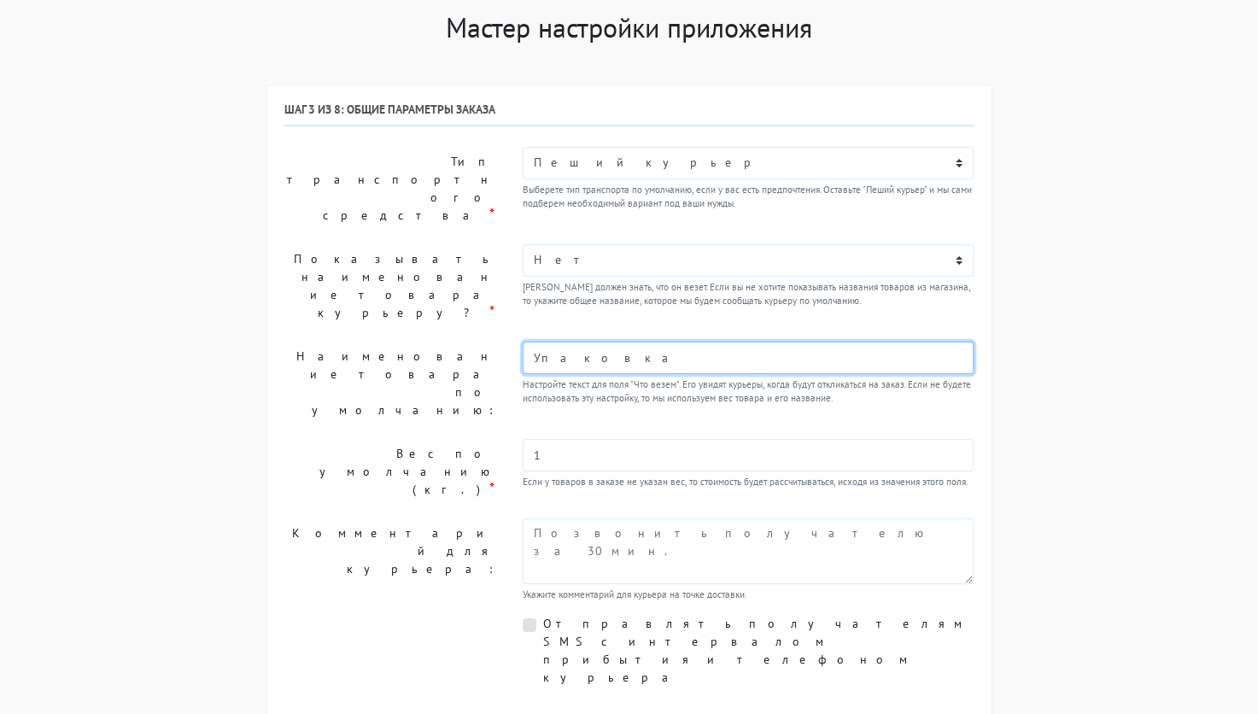
type input "Упаковка"
click at [1127, 403] on div "Мастер настройки приложения Шаг 1 из 8: Получение токена Для получения токена н…" at bounding box center [629, 404] width 1127 height 787
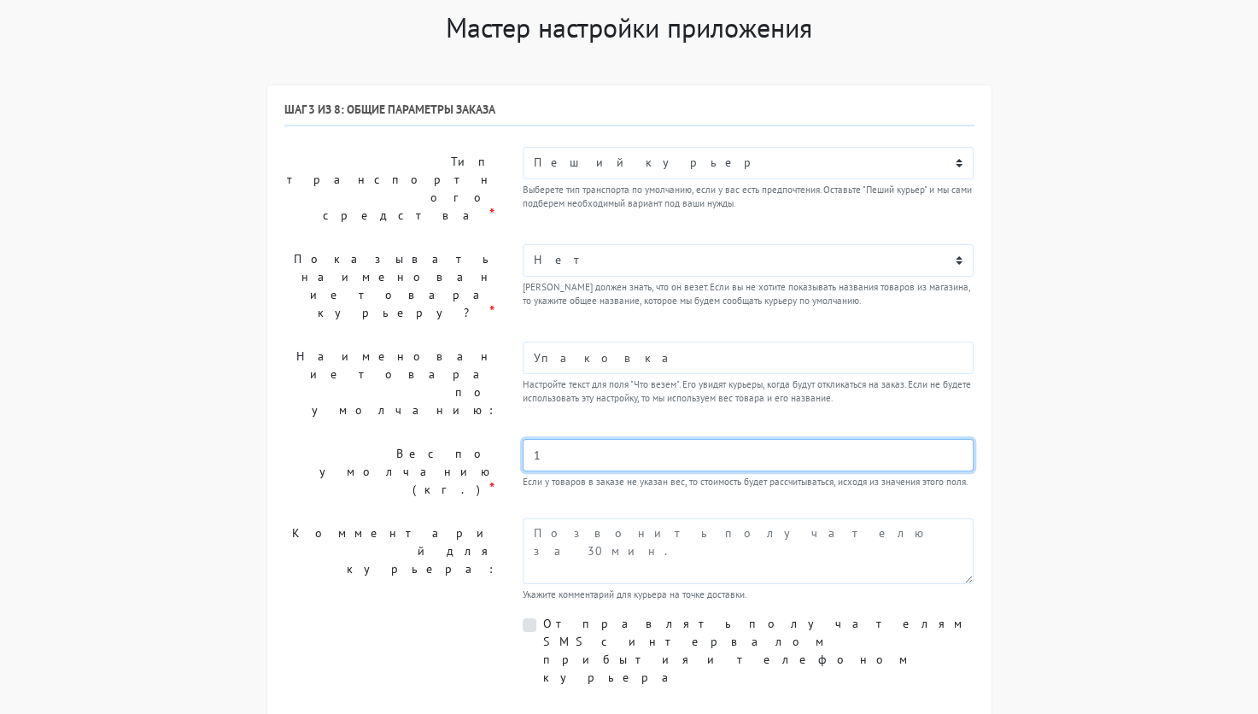
drag, startPoint x: 560, startPoint y: 395, endPoint x: 524, endPoint y: 396, distance: 35.9
click at [524, 439] on input "1" at bounding box center [749, 455] width 452 height 32
type input "0.2"
click at [430, 615] on div "Отправлять получателям SMS с интервалом прибытия и телефоном курьера" at bounding box center [630, 651] width 716 height 72
click at [543, 615] on label "Отправлять получателям SMS с интервалом прибытия и телефоном курьера" at bounding box center [758, 651] width 431 height 72
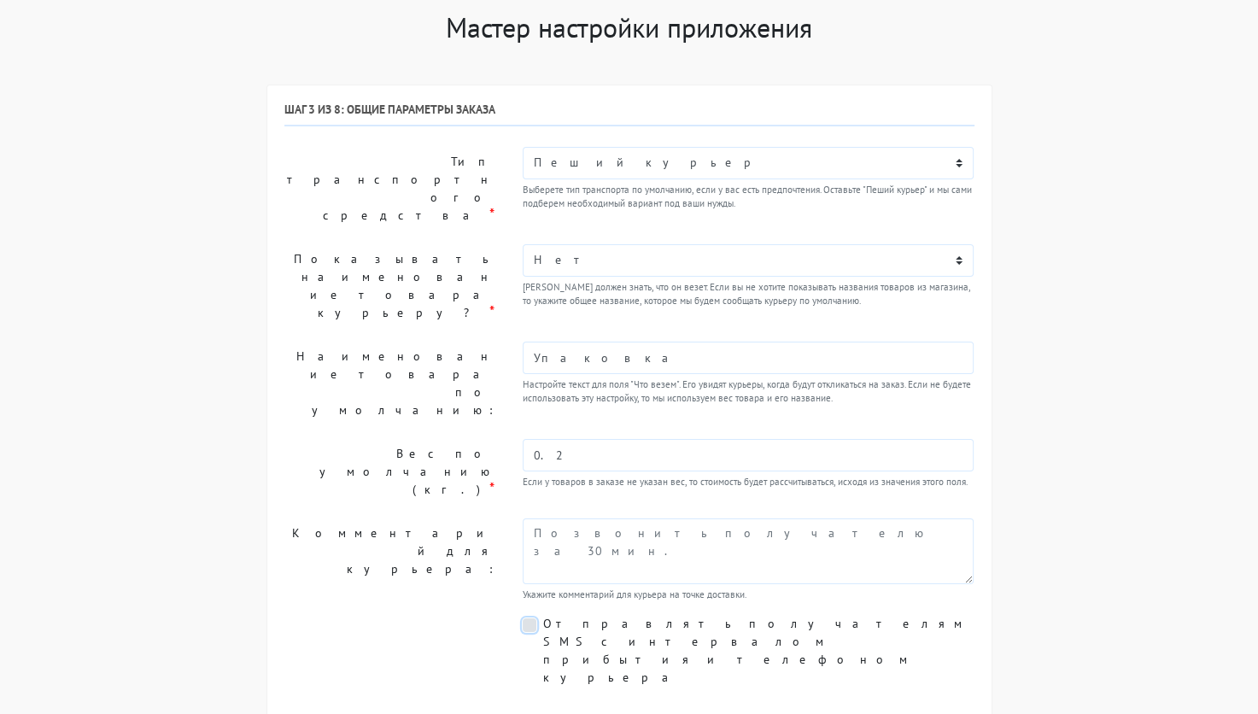
click at [543, 615] on input "Отправлять получателям SMS с интервалом прибытия и телефоном курьера" at bounding box center [548, 620] width 11 height 11
checkbox input "true"
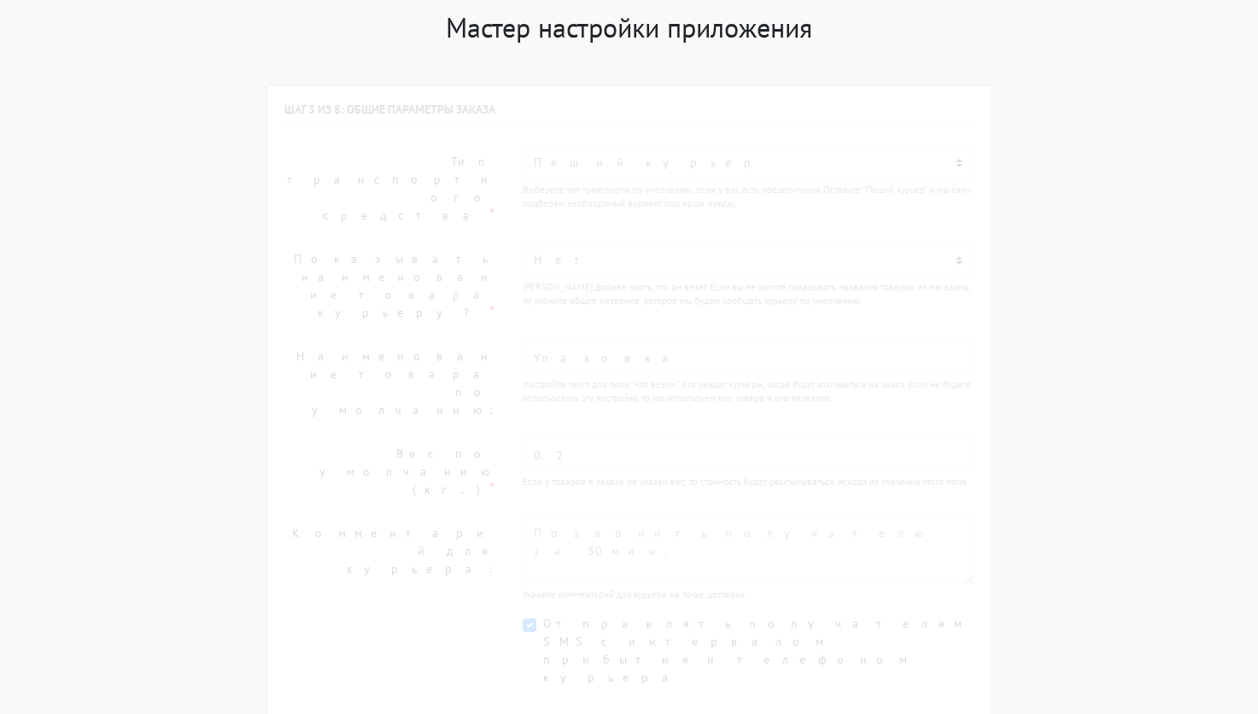
scroll to position [0, 0]
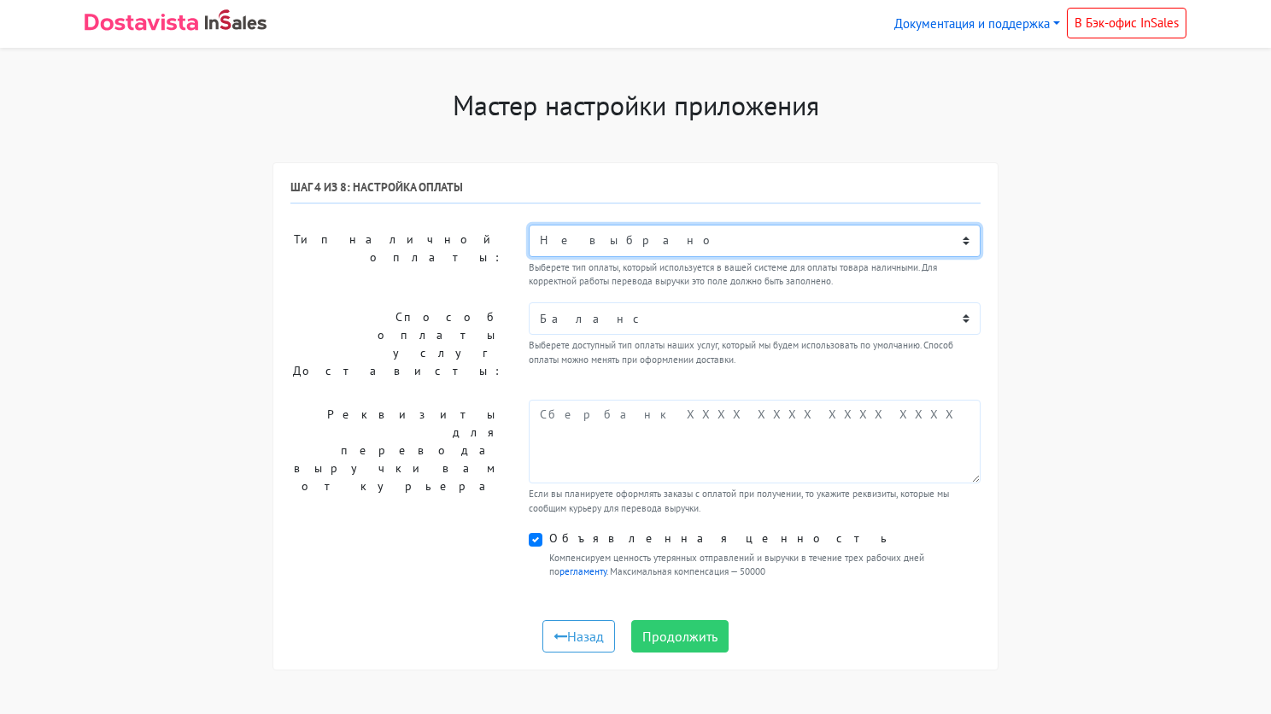
click at [611, 246] on select "Не выбрано Наличными или картой при получении Оплата в точке самовывоза" at bounding box center [755, 241] width 452 height 32
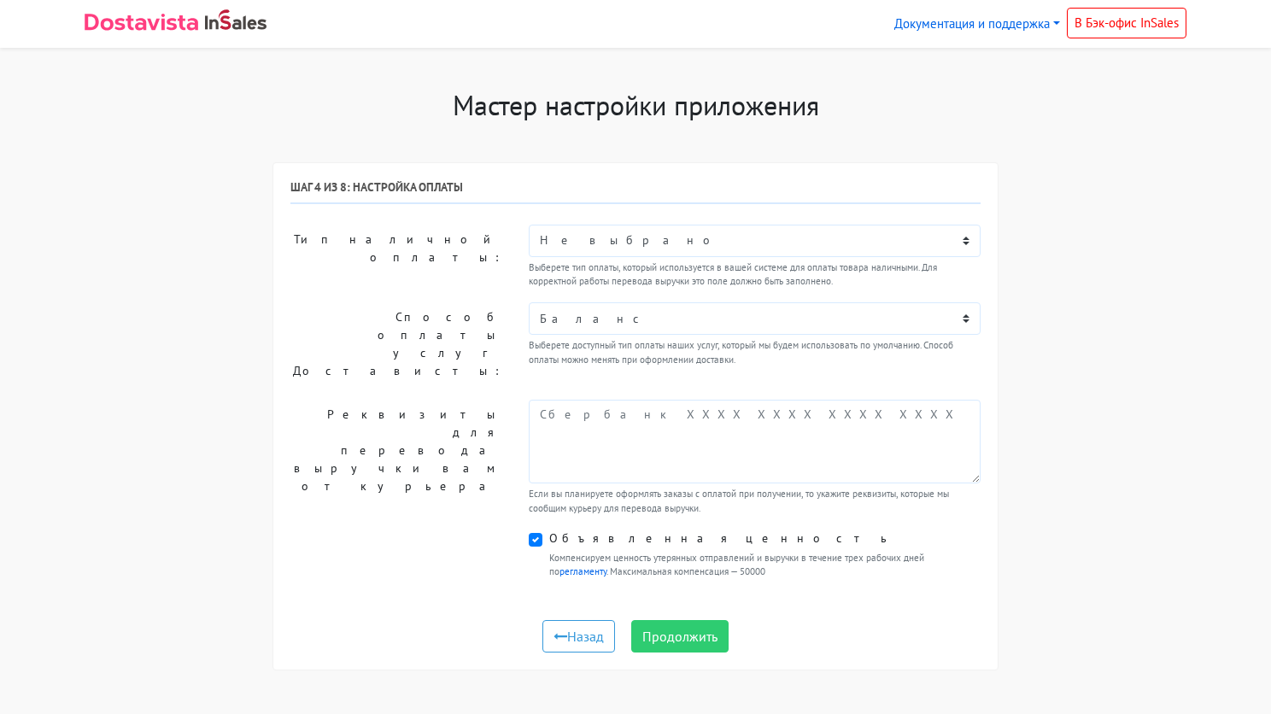
click at [475, 266] on label "Тип наличной оплаты:" at bounding box center [397, 257] width 238 height 65
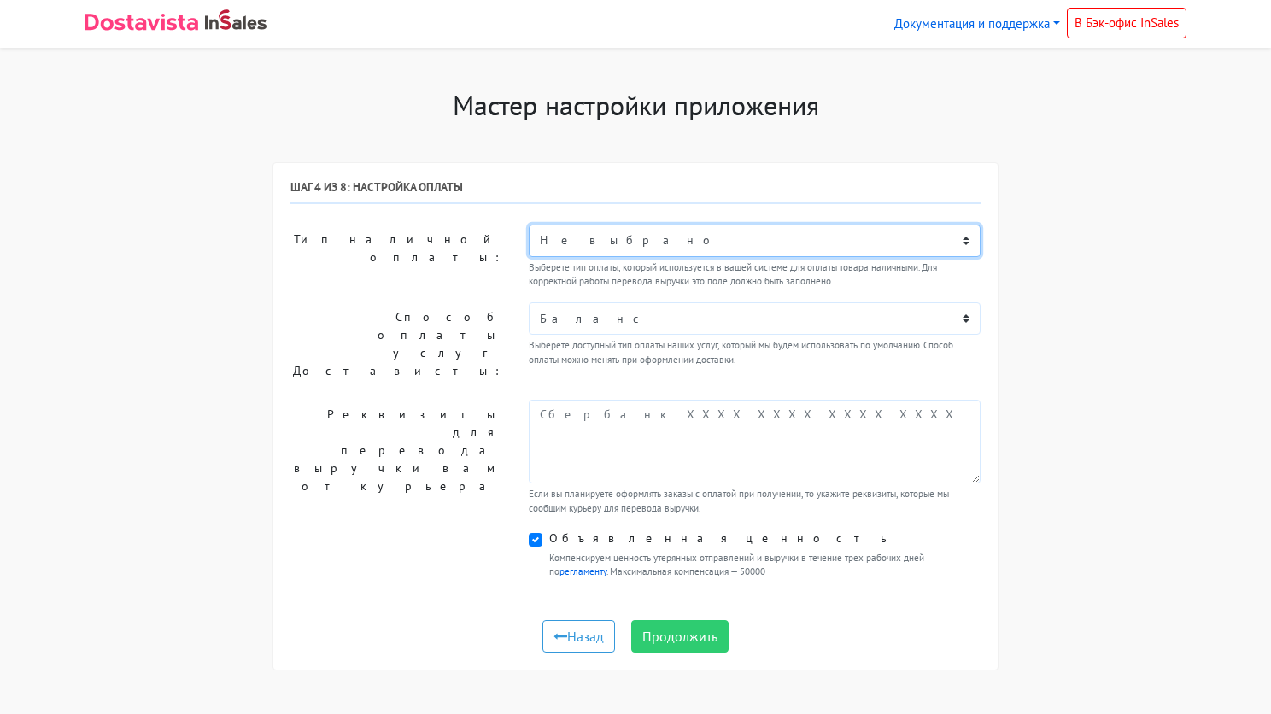
click at [629, 249] on select "Не выбрано Наличными или картой при получении Оплата в точке самовывоза" at bounding box center [755, 241] width 452 height 32
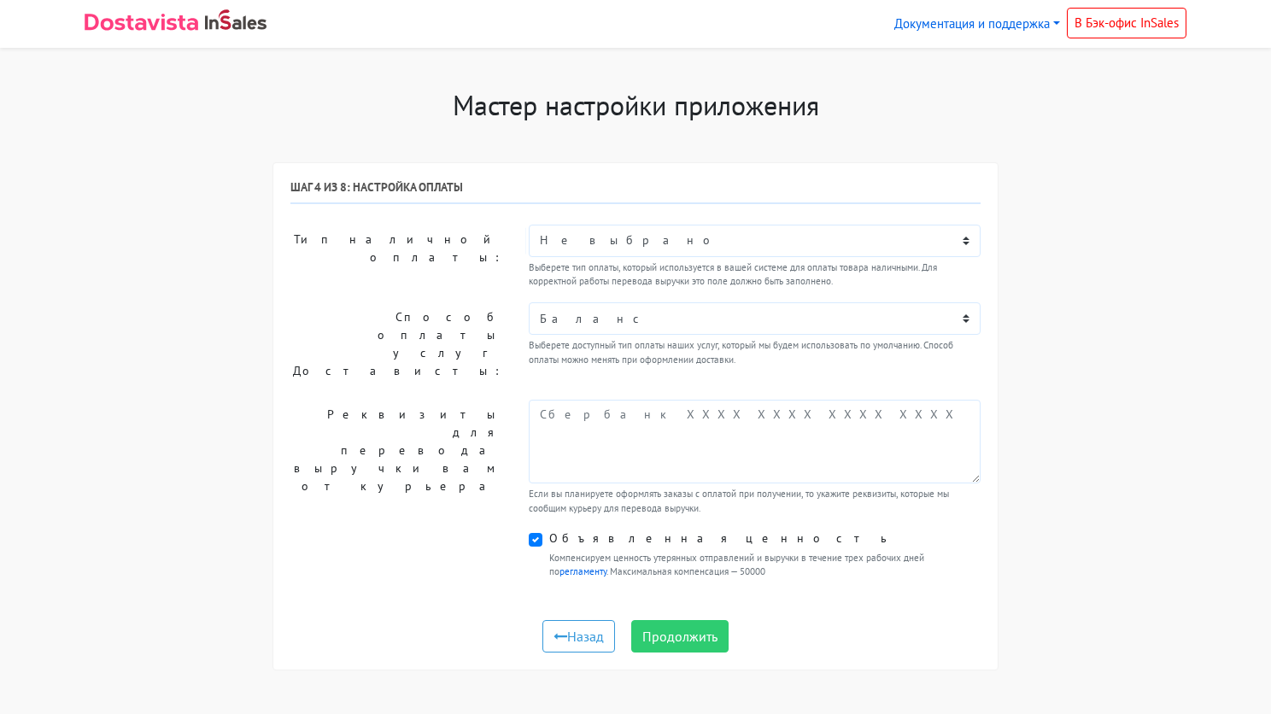
click at [434, 270] on label "Тип наличной оплаты:" at bounding box center [397, 257] width 238 height 65
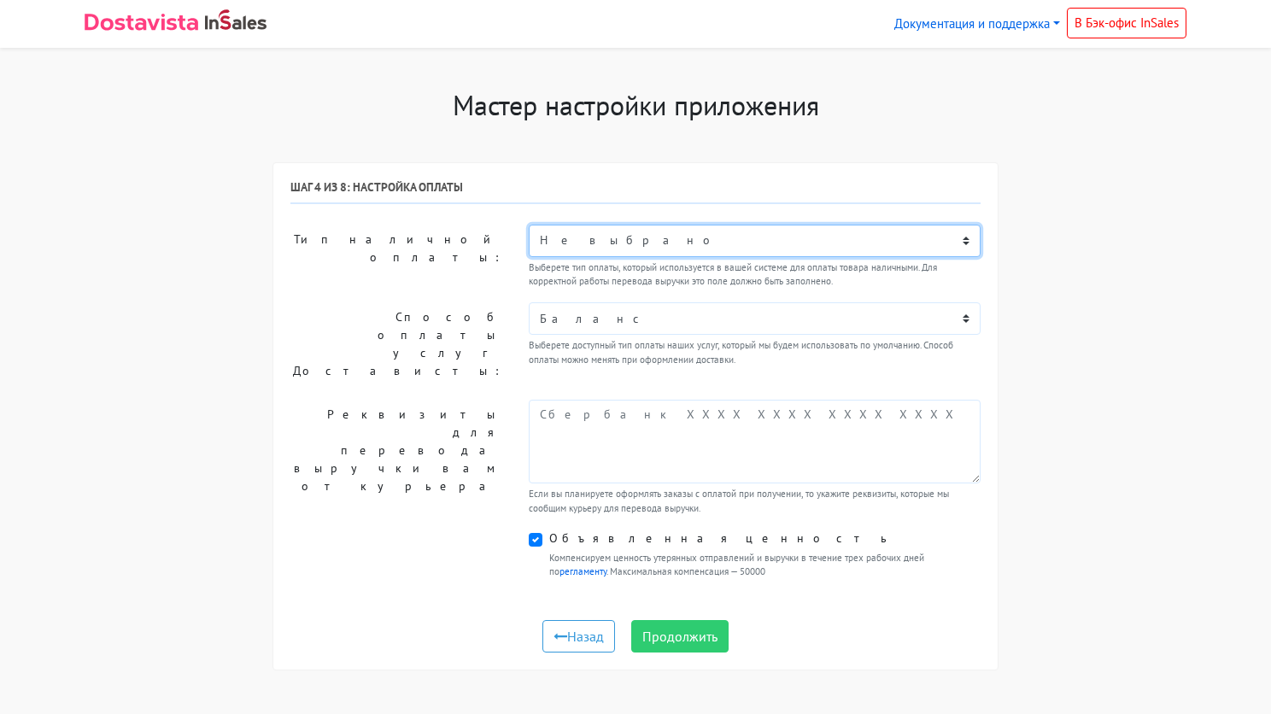
click at [668, 239] on select "Не выбрано Наличными или картой при получении Оплата в точке самовывоза" at bounding box center [755, 241] width 452 height 32
click at [662, 232] on select "Не выбрано Наличными или картой при получении Оплата в точке самовывоза" at bounding box center [755, 241] width 452 height 32
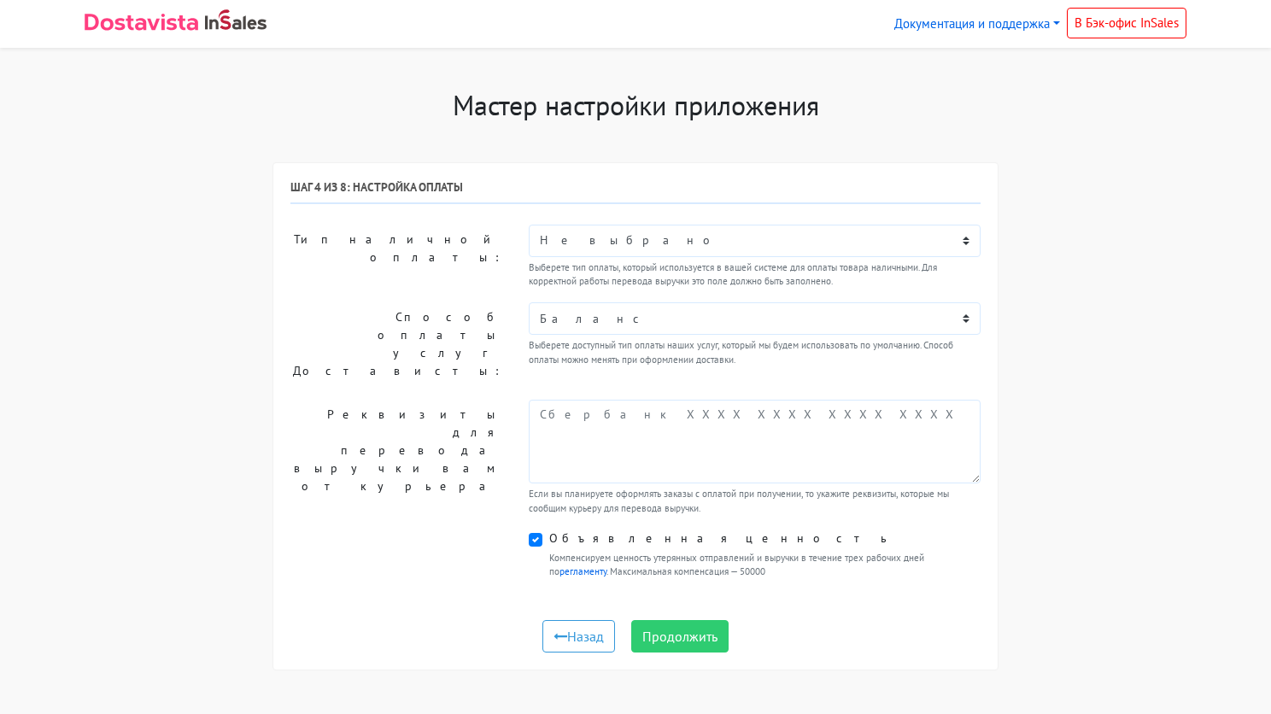
click at [447, 266] on label "Тип наличной оплаты:" at bounding box center [397, 257] width 238 height 65
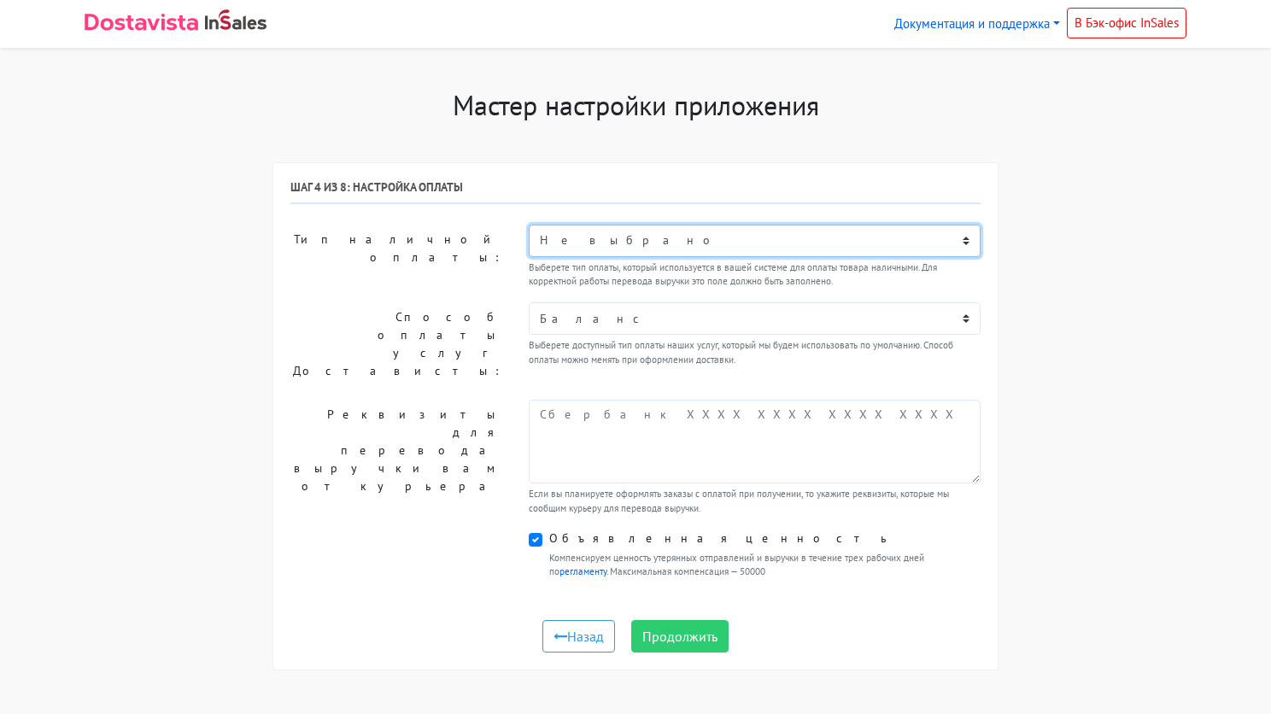
click at [689, 249] on select "Не выбрано Наличными или картой при получении Оплата в точке самовывоза" at bounding box center [755, 241] width 452 height 32
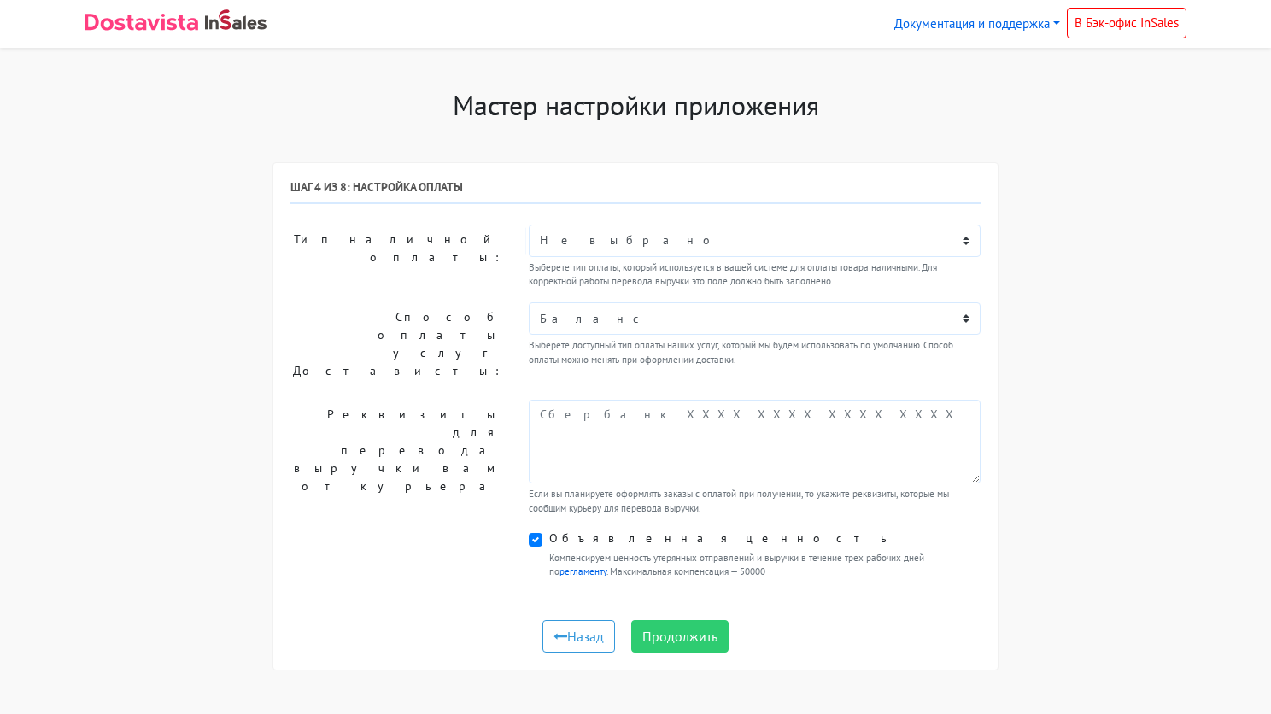
click at [410, 304] on label "Способ оплаты услуг Достависты:" at bounding box center [397, 344] width 238 height 84
click at [622, 319] on select "Баланс" at bounding box center [755, 318] width 452 height 32
click at [435, 492] on label "Реквизиты для перевода выручки вам от курьера" at bounding box center [397, 458] width 238 height 116
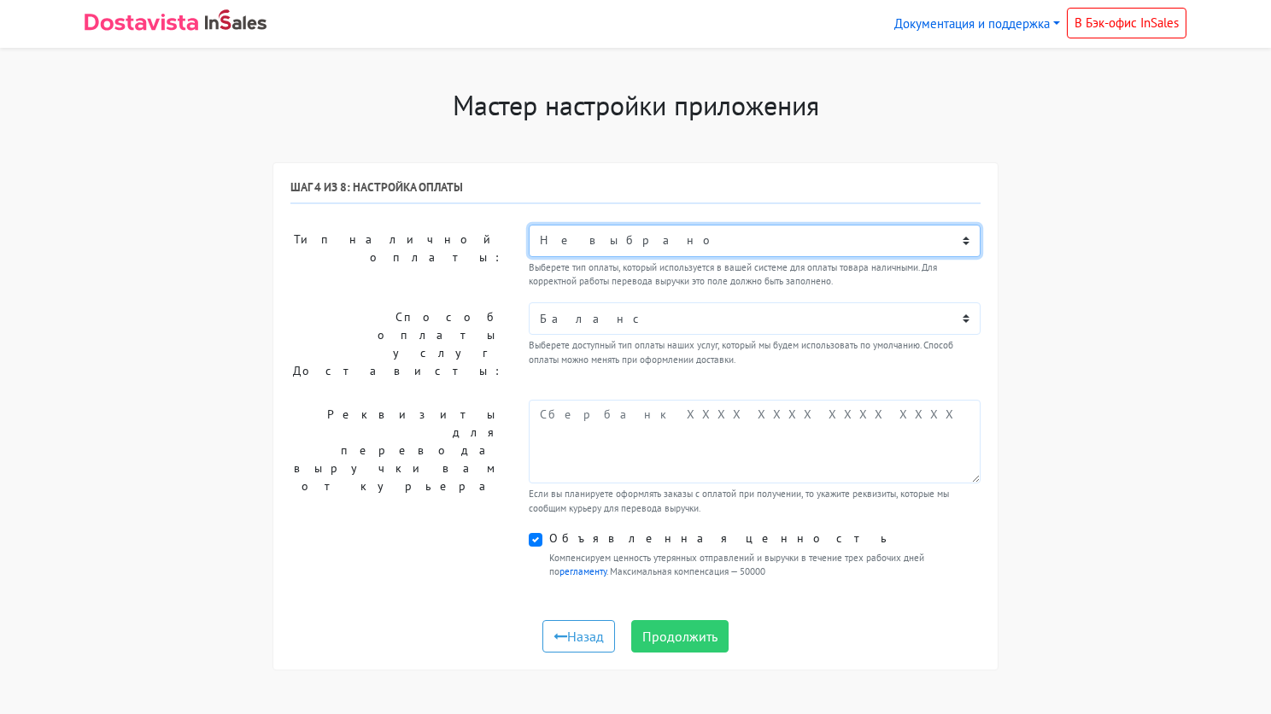
click at [690, 226] on select "Не выбрано Наличными или картой при получении Оплата в точке самовывоза" at bounding box center [755, 241] width 452 height 32
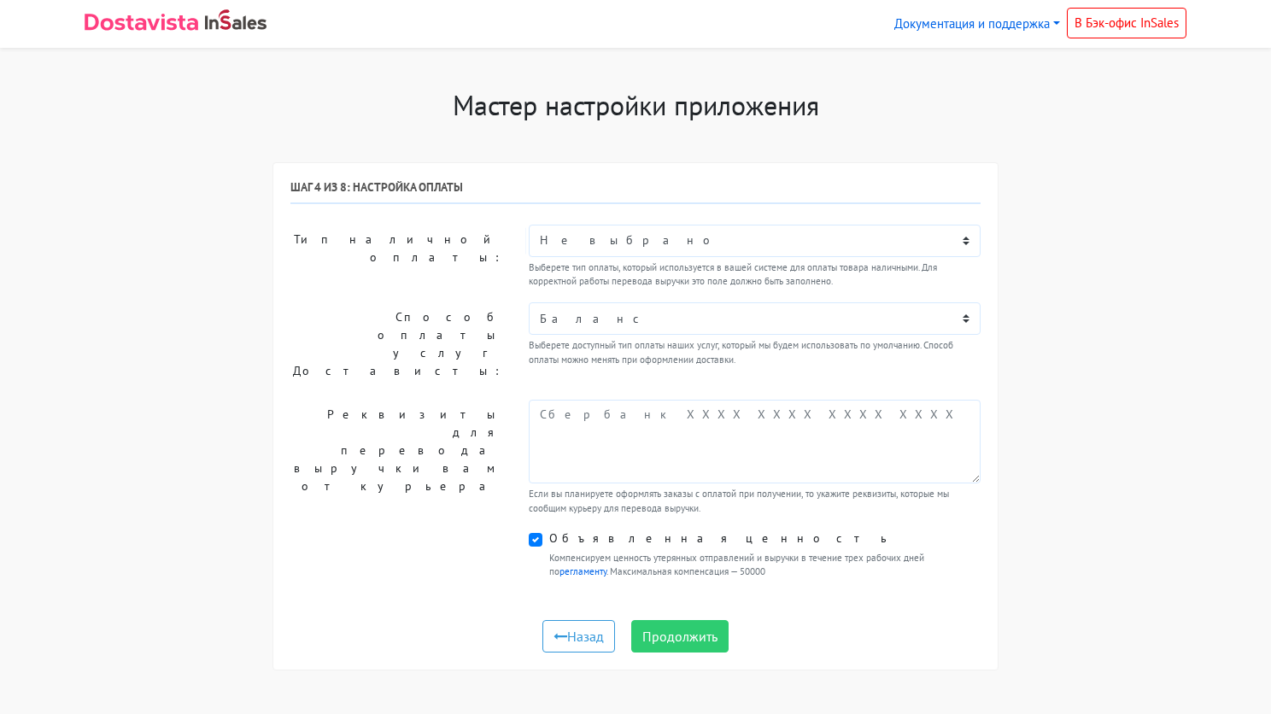
click at [695, 198] on h6 "Шаг 4 из 8: Настройка оплаты" at bounding box center [635, 191] width 690 height 23
click at [687, 322] on select "Баланс" at bounding box center [755, 318] width 452 height 32
click at [1038, 307] on div "Мастер настройки приложения Шаг 1 из 8: Получение токена Для получения токена н…" at bounding box center [635, 390] width 1127 height 602
click at [942, 307] on select "Баланс" at bounding box center [755, 318] width 452 height 32
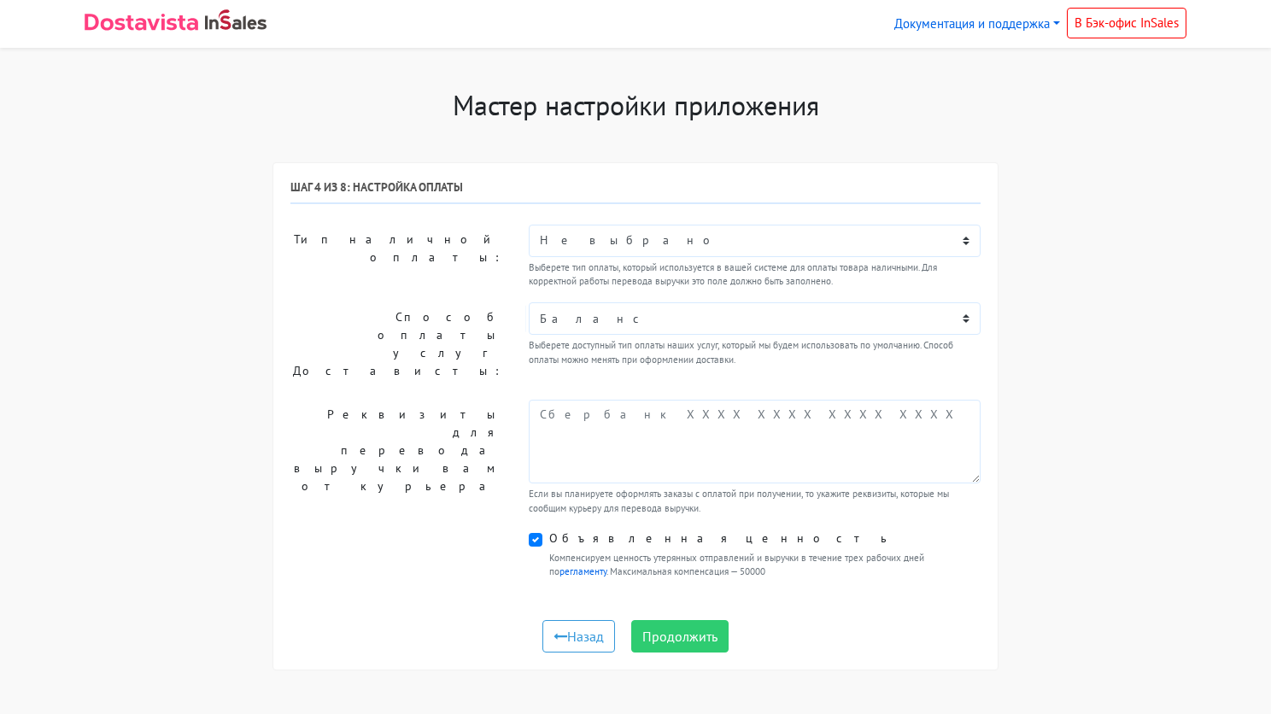
click at [1107, 316] on div "Мастер настройки приложения Шаг 1 из 8: Получение токена Для получения токена н…" at bounding box center [635, 390] width 1127 height 602
click at [912, 317] on select "Баланс" at bounding box center [755, 318] width 452 height 32
click at [1081, 348] on div "Мастер настройки приложения Шаг 1 из 8: Получение токена Для получения токена н…" at bounding box center [635, 390] width 1127 height 602
drag, startPoint x: 631, startPoint y: 477, endPoint x: 982, endPoint y: 491, distance: 351.2
click at [982, 491] on div "Если вы планируете оформлять заказы с оплатой при получении, то укажите реквизи…" at bounding box center [754, 458] width 477 height 116
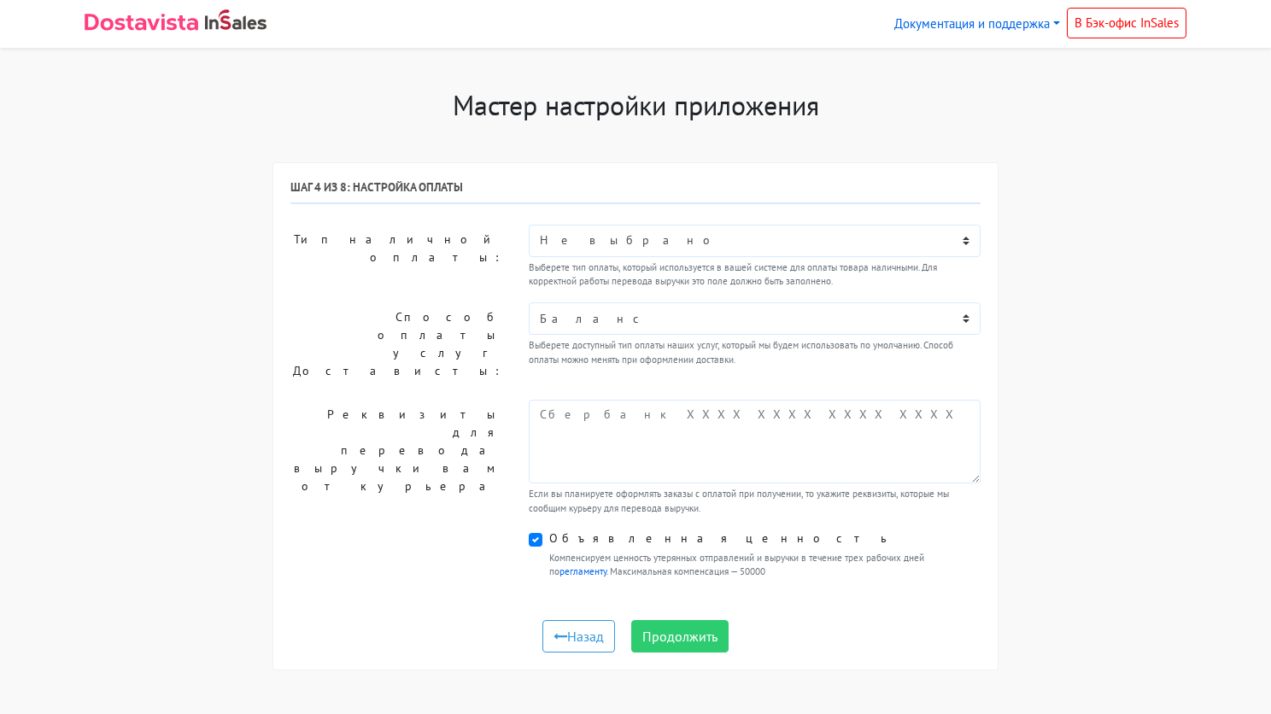
click at [1099, 432] on div "Мастер настройки приложения Шаг 1 из 8: Получение токена Для получения токена н…" at bounding box center [635, 390] width 1127 height 602
click at [714, 628] on button "Продолжить" at bounding box center [679, 636] width 97 height 32
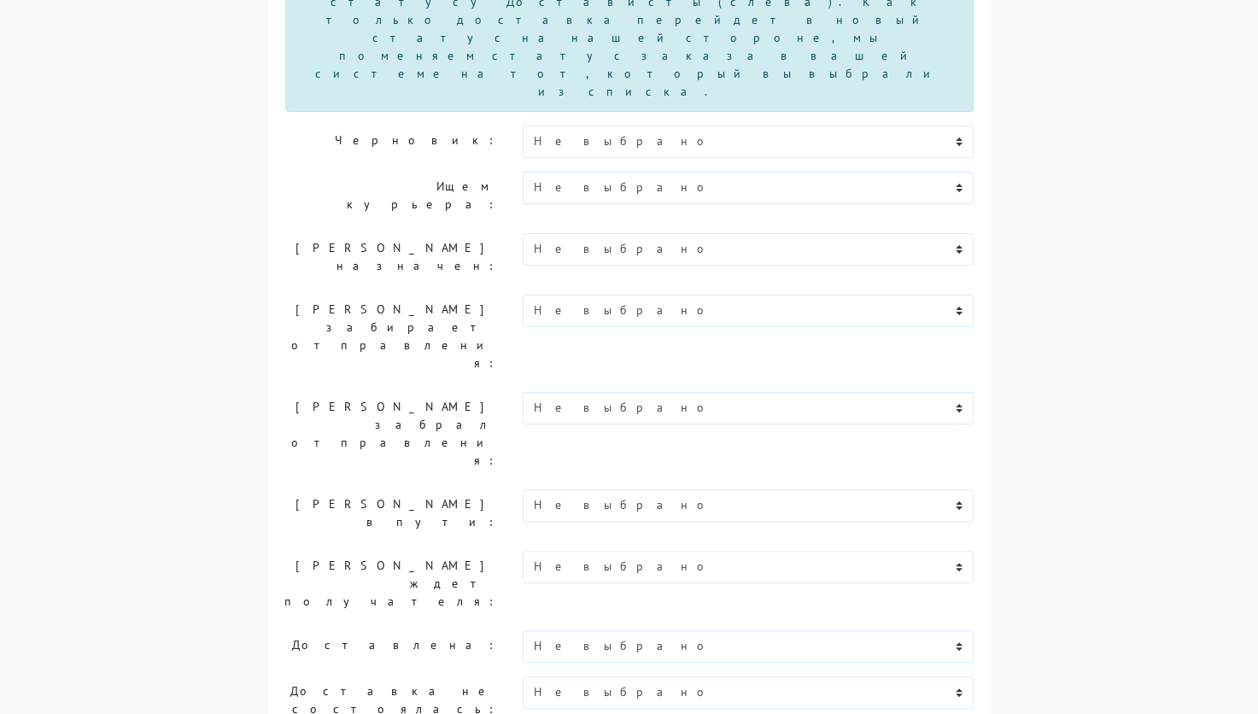
scroll to position [193, 0]
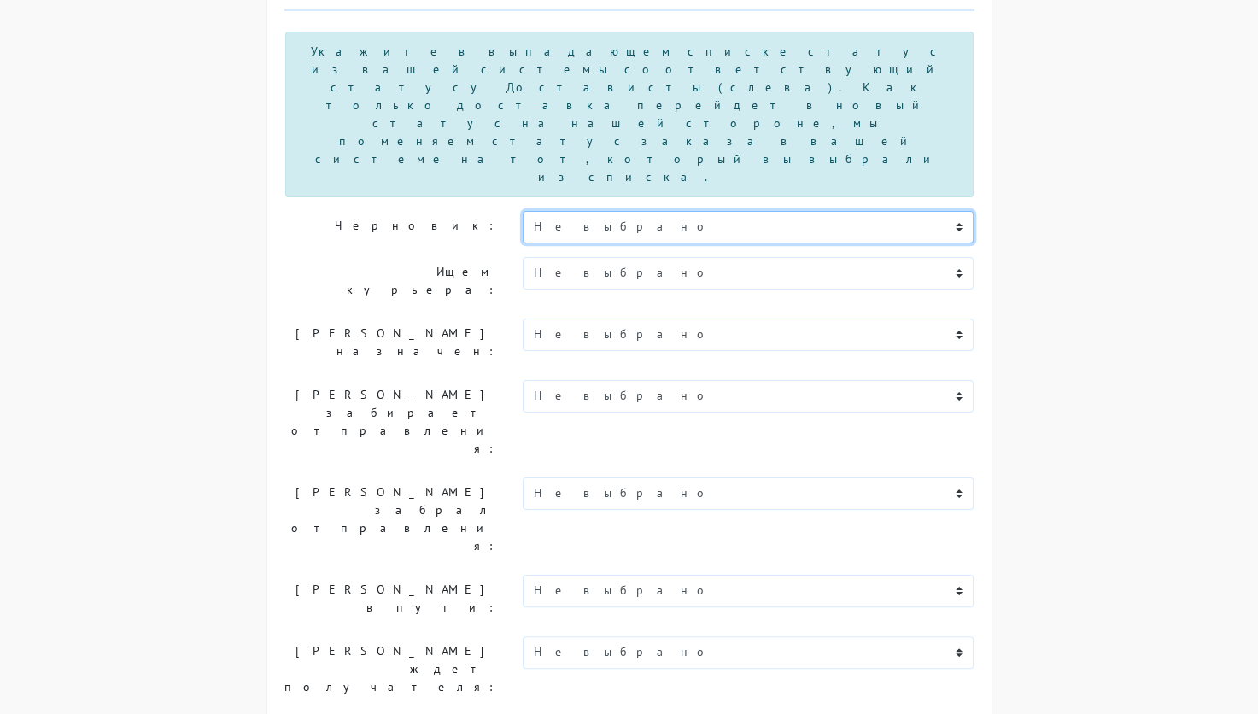
click at [639, 211] on select "Не выбрано Новый В обработке Согласован Отгружен Доставлен В процессе возврата …" at bounding box center [749, 227] width 452 height 32
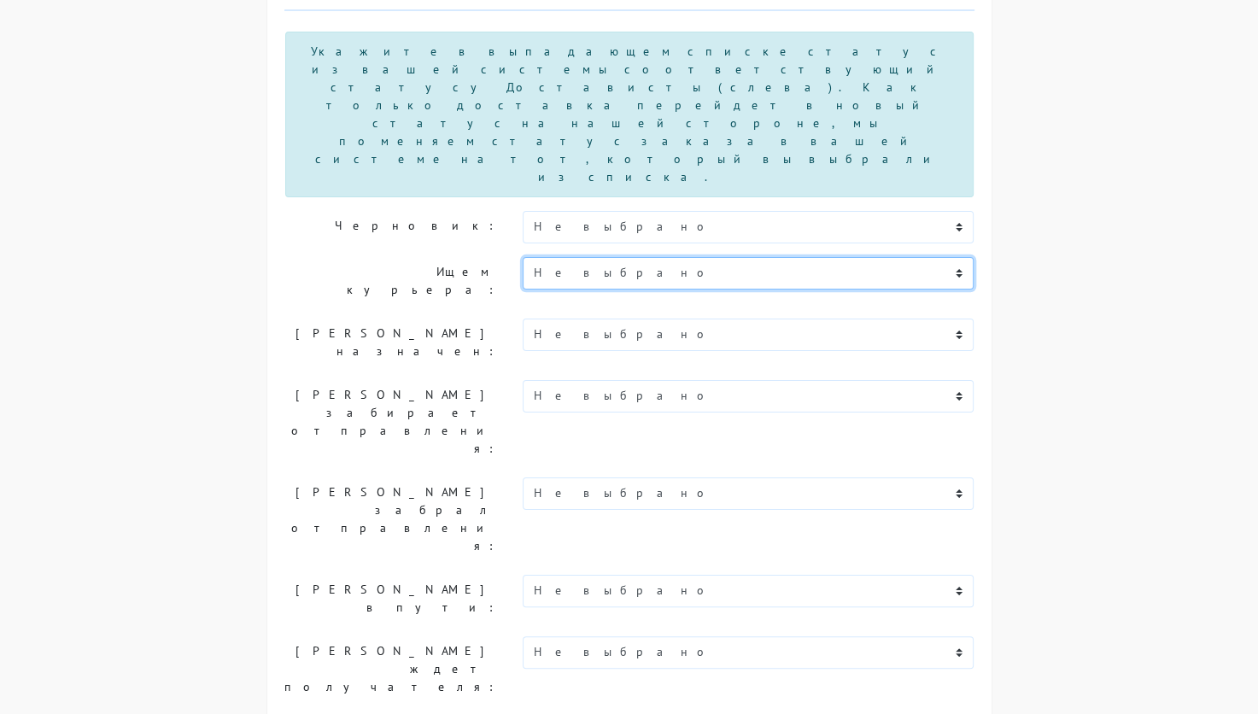
click at [612, 257] on select "Не выбрано Новый В обработке Согласован Отгружен Доставлен В процессе возврата …" at bounding box center [749, 273] width 452 height 32
click at [1055, 313] on div "Мастер настройки приложения Шаг 1 из 8: Получение токена Для получения токена н…" at bounding box center [629, 488] width 1127 height 1184
click at [1149, 447] on div "Мастер настройки приложения Шаг 1 из 8: Получение токена Для получения токена н…" at bounding box center [629, 488] width 1127 height 1184
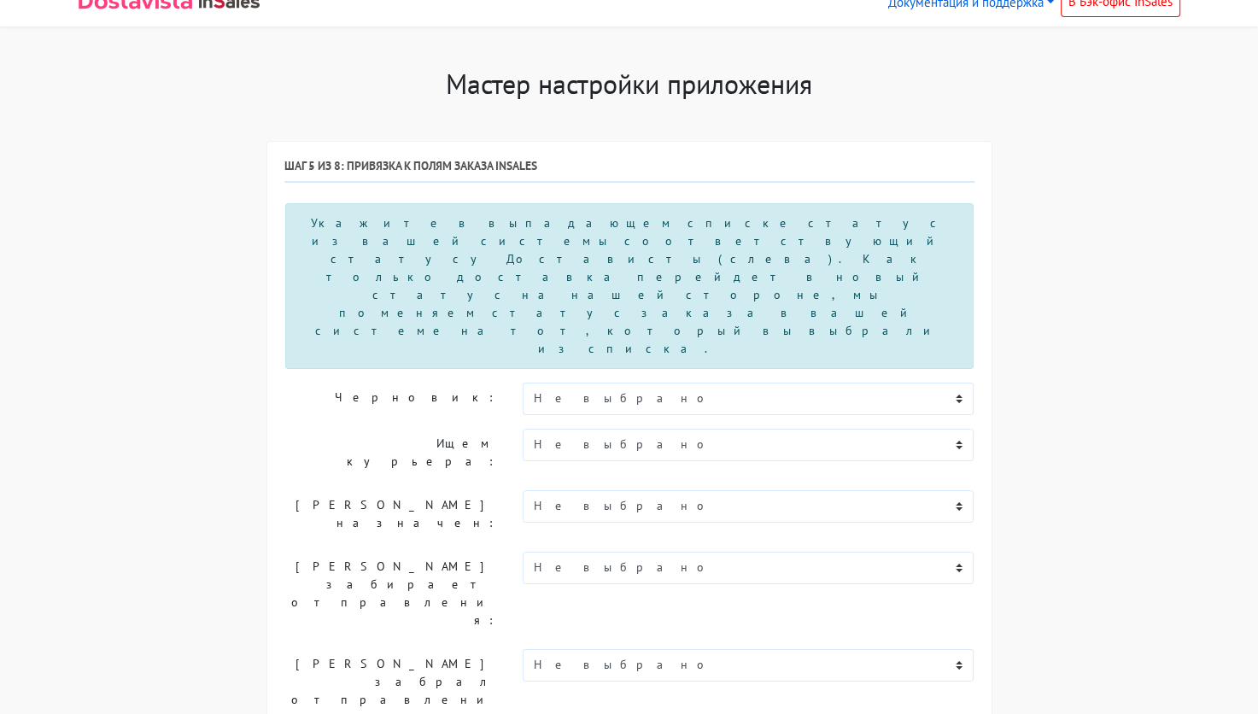
scroll to position [0, 0]
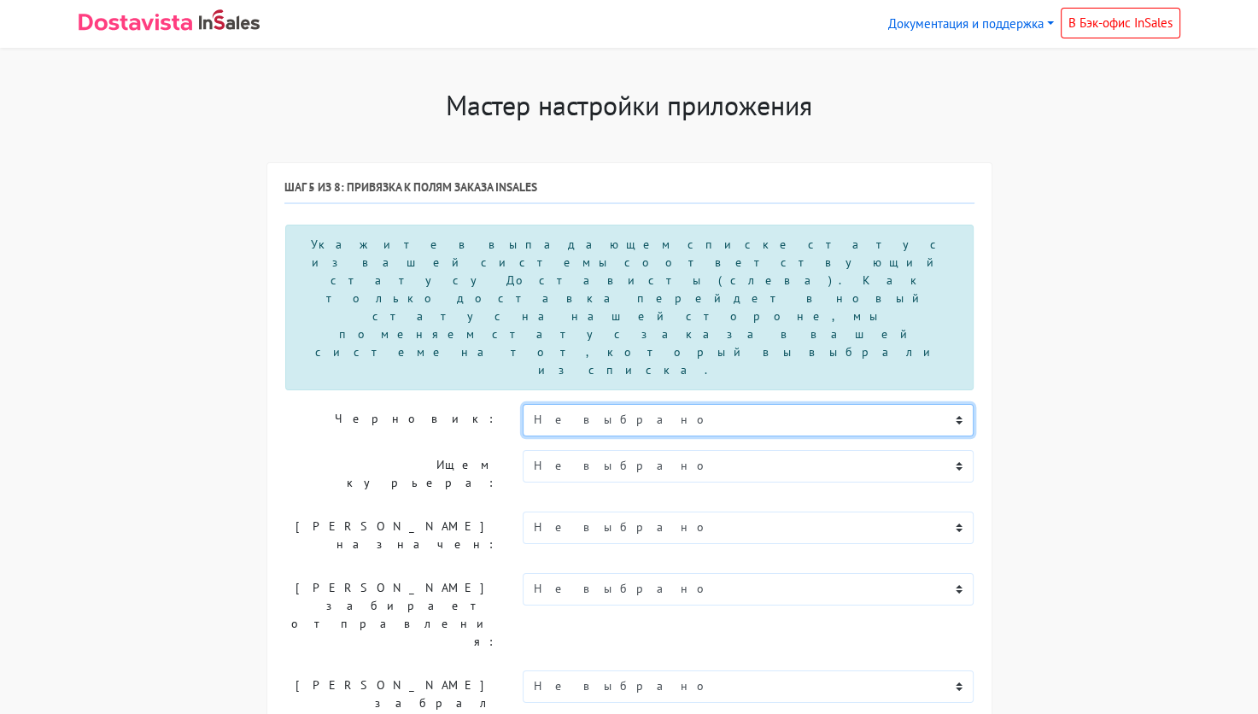
click at [609, 404] on select "Не выбрано Новый В обработке Согласован Отгружен Доставлен В процессе возврата …" at bounding box center [749, 420] width 452 height 32
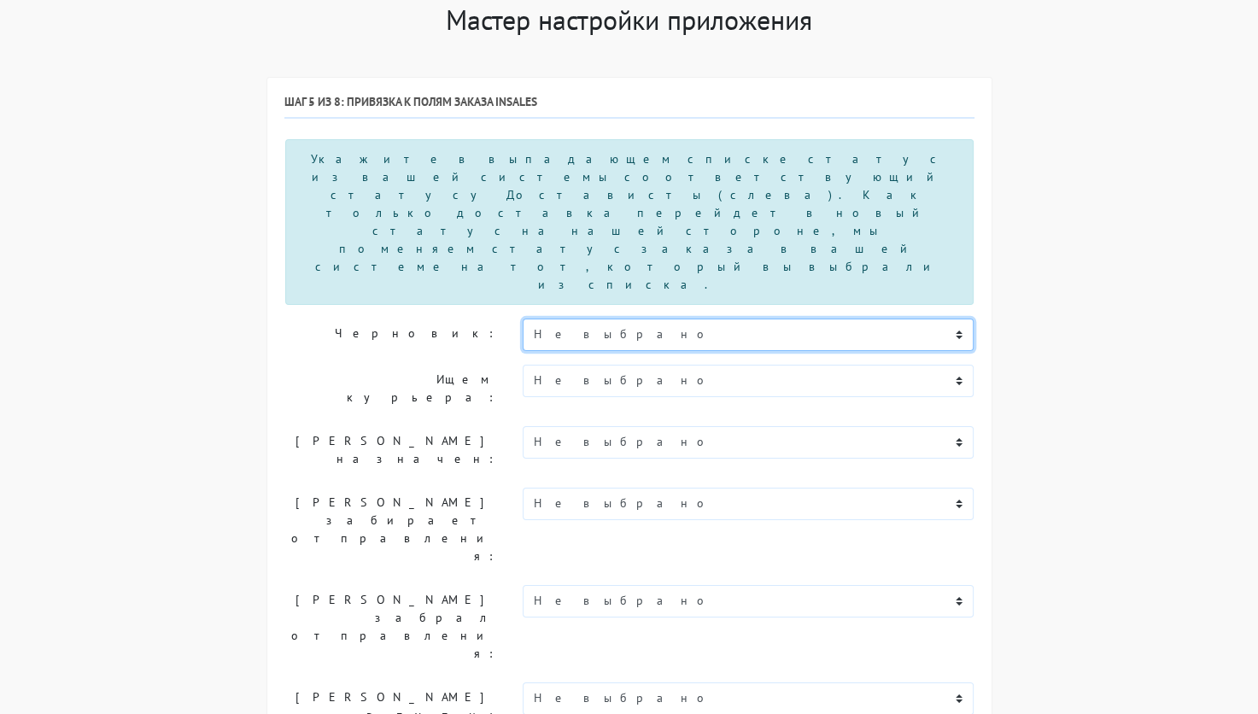
click at [615, 319] on select "Не выбрано Новый В обработке Согласован Отгружен Доставлен В процессе возврата …" at bounding box center [749, 335] width 452 height 32
click at [646, 319] on select "Не выбрано Новый В обработке Согласован Отгружен Доставлен В процессе возврата …" at bounding box center [749, 335] width 452 height 32
click at [602, 319] on select "Не выбрано Новый В обработке Согласован Отгружен Доставлен В процессе возврата …" at bounding box center [749, 335] width 452 height 32
select select "novyy"
click at [523, 319] on select "Не выбрано Новый В обработке Согласован Отгружен Доставлен В процессе возврата …" at bounding box center [749, 335] width 452 height 32
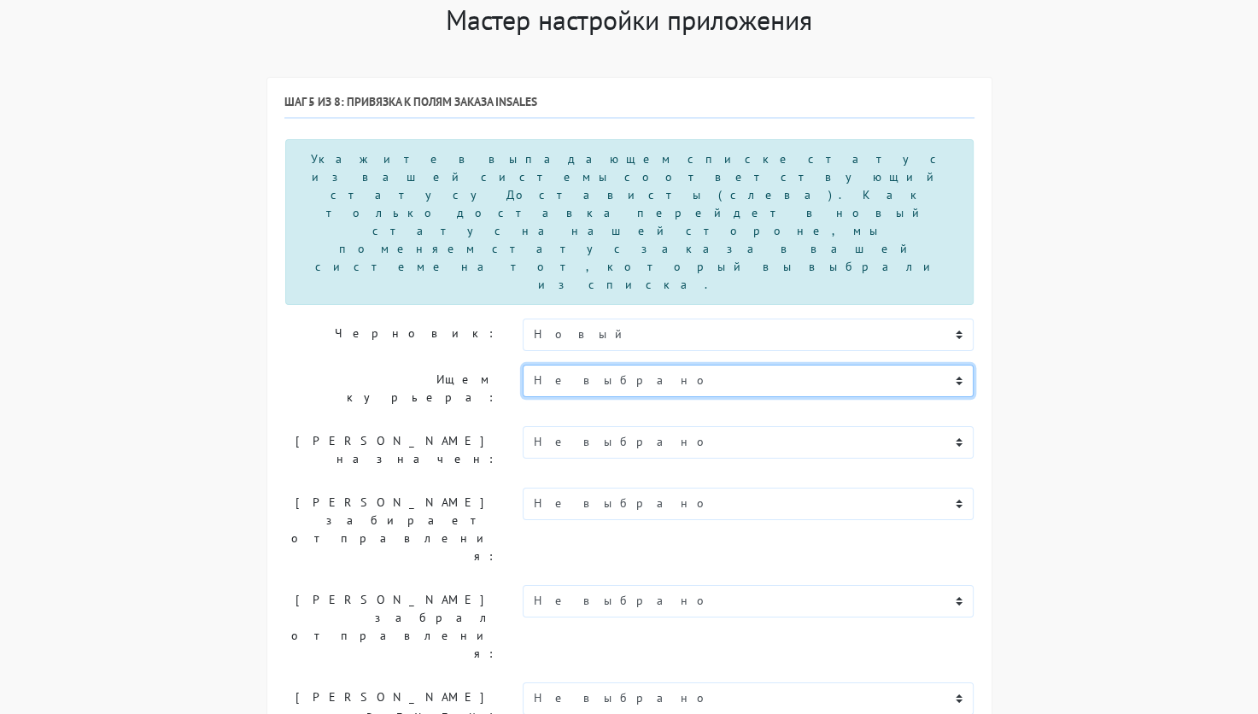
click at [566, 365] on select "Не выбрано Новый В обработке Согласован Отгружен Доставлен В процессе возврата …" at bounding box center [749, 381] width 452 height 32
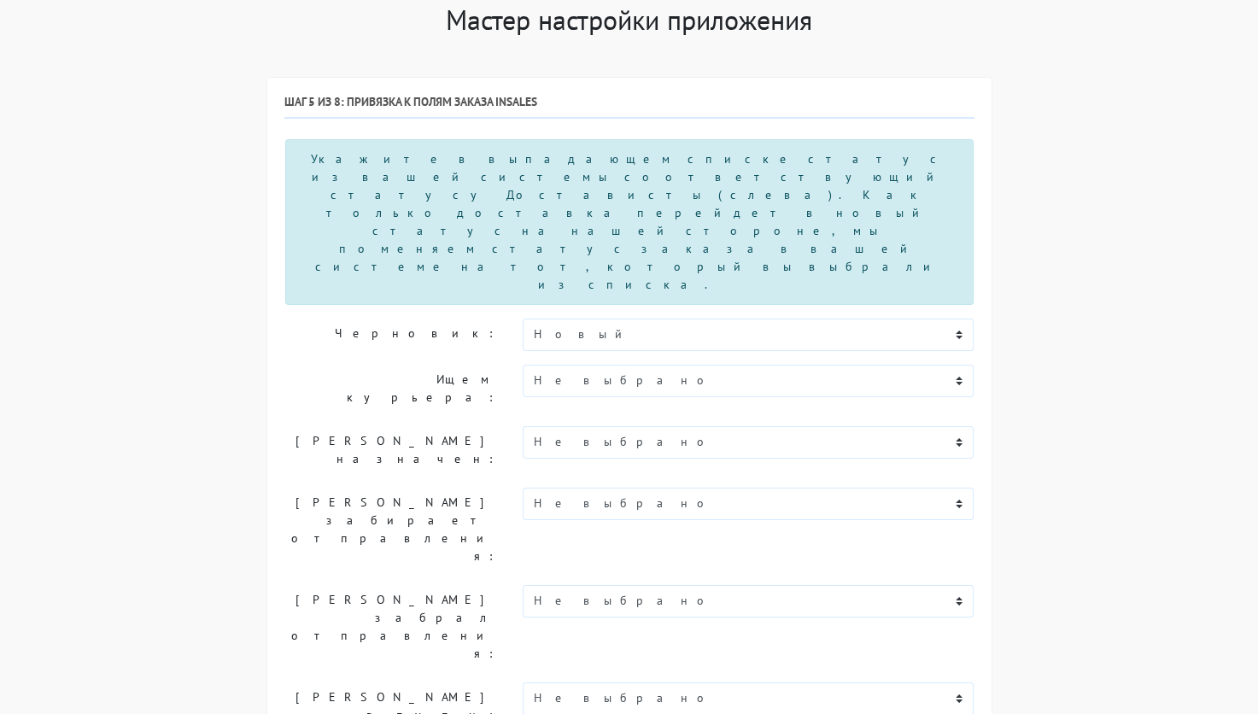
click at [342, 268] on div "Шаг 5 из 8: Привязка к полям заказа InSales API Callback secret key: 4EC19630C3…" at bounding box center [629, 622] width 690 height 1055
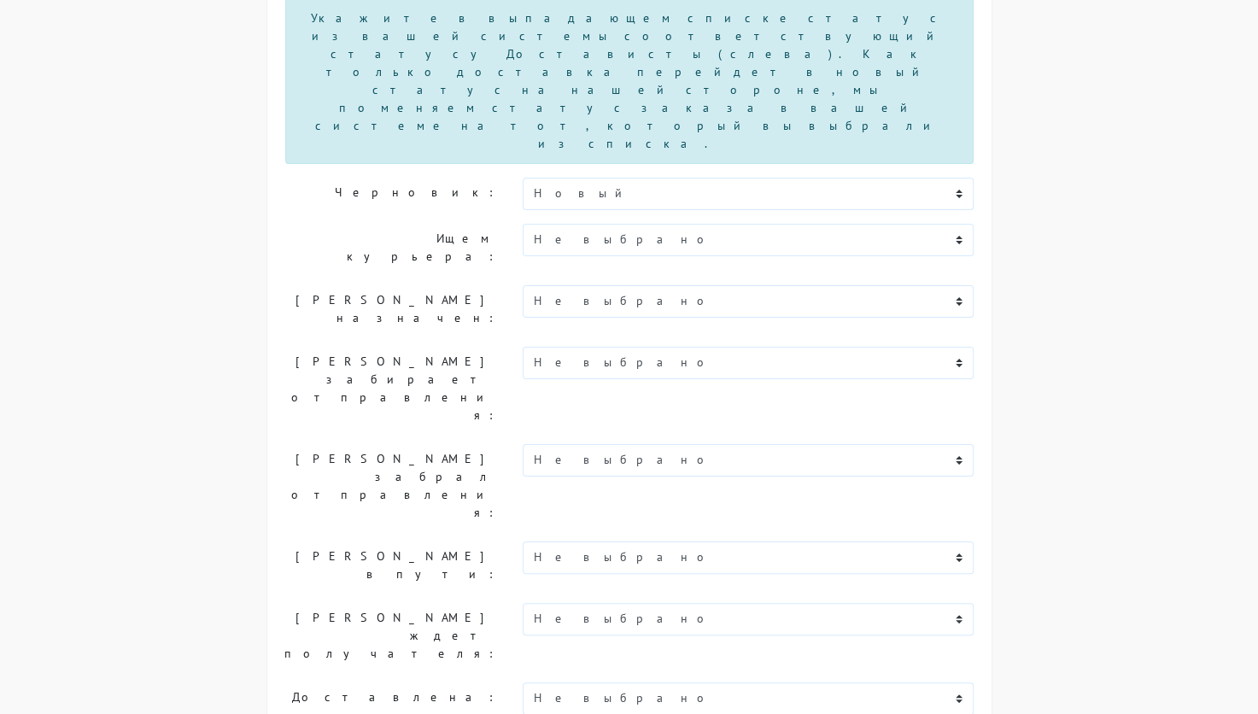
scroll to position [256, 0]
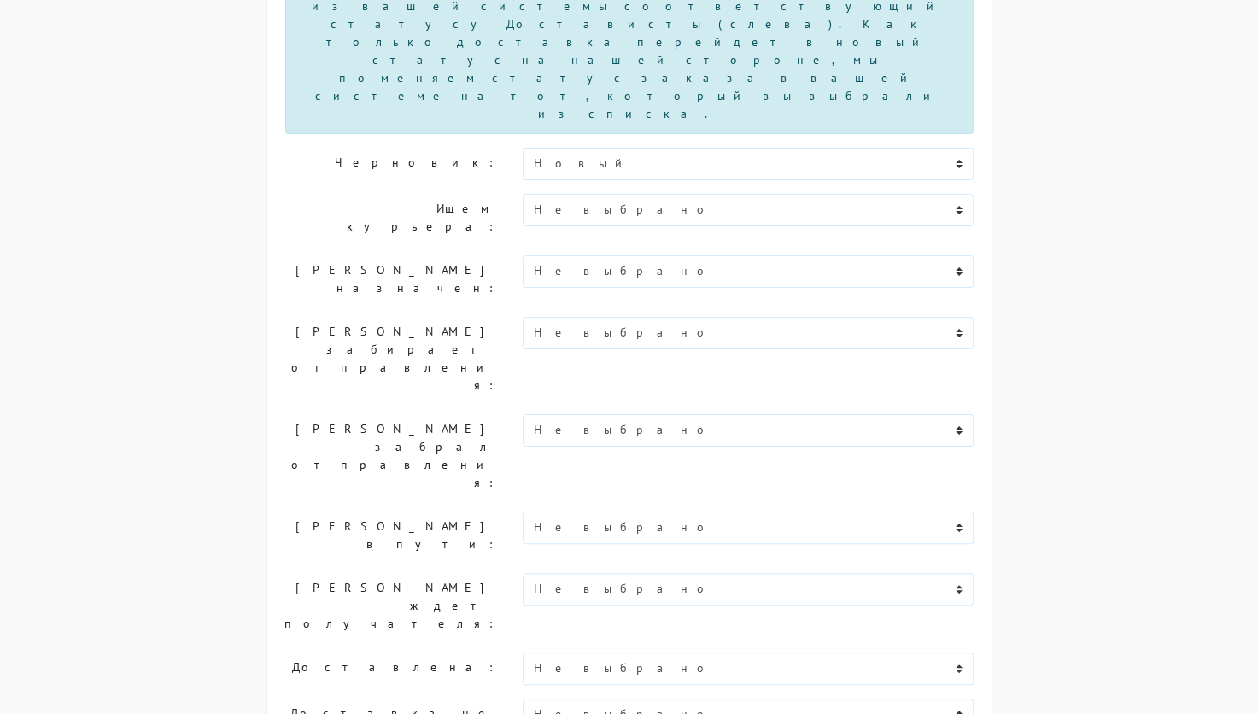
click at [330, 614] on div "Шаг 5 из 8: Привязка к полям заказа InSales API Callback secret key: 4EC19630C3…" at bounding box center [629, 451] width 690 height 1055
select select "otmenen"
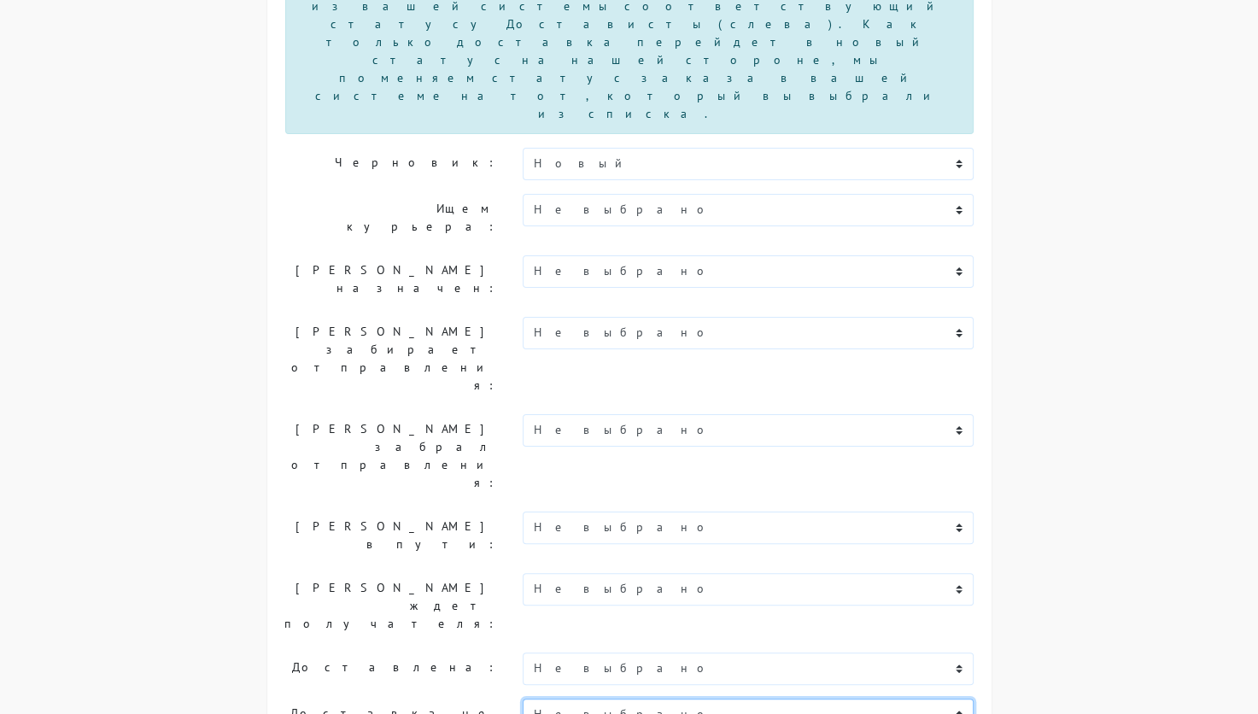
click at [586, 699] on select "Не выбрано Новый В обработке Согласован Отгружен Доставлен В процессе возврата …" at bounding box center [749, 715] width 452 height 32
select select "otmenen"
click at [523, 699] on select "Не выбрано Новый В обработке Согласован Отгружен Доставлен В процессе возврата …" at bounding box center [749, 715] width 452 height 32
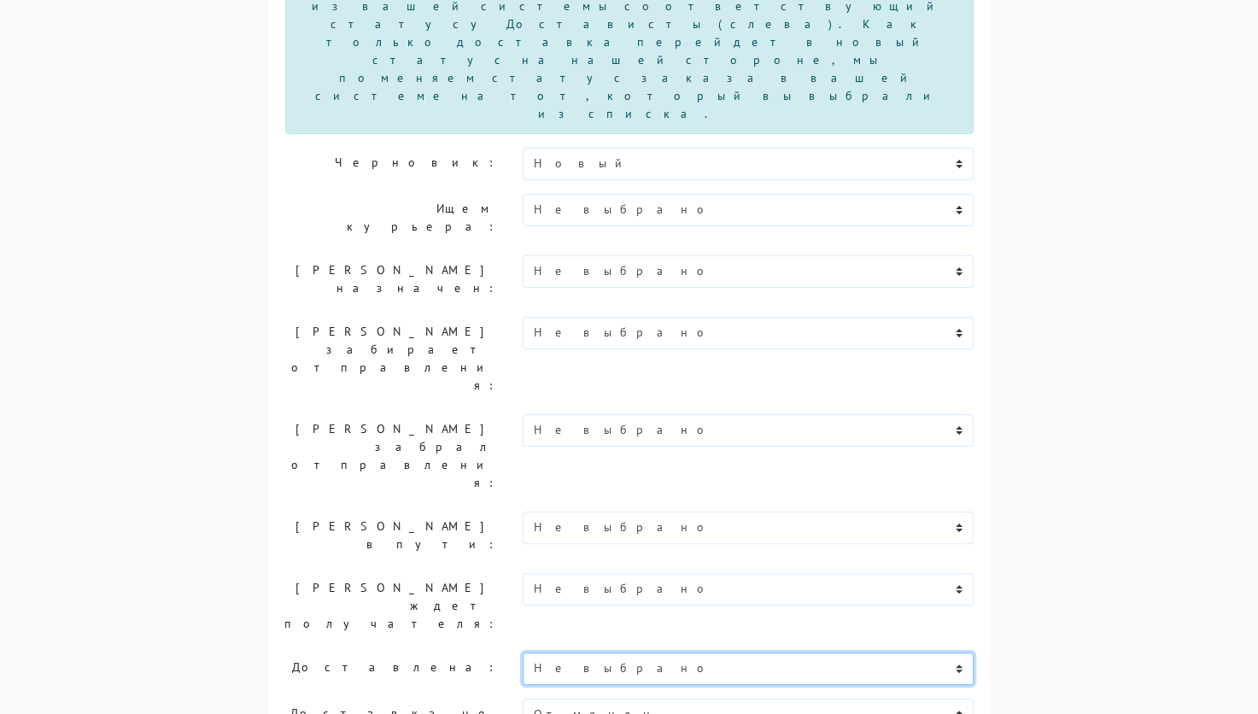
click at [629, 652] on select "Не выбрано Новый В обработке Согласован Отгружен Доставлен В процессе возврата …" at bounding box center [749, 668] width 452 height 32
select select "dostavlen"
click at [523, 652] on select "Не выбрано Новый В обработке Согласован Отгружен Доставлен В процессе возврата …" at bounding box center [749, 668] width 452 height 32
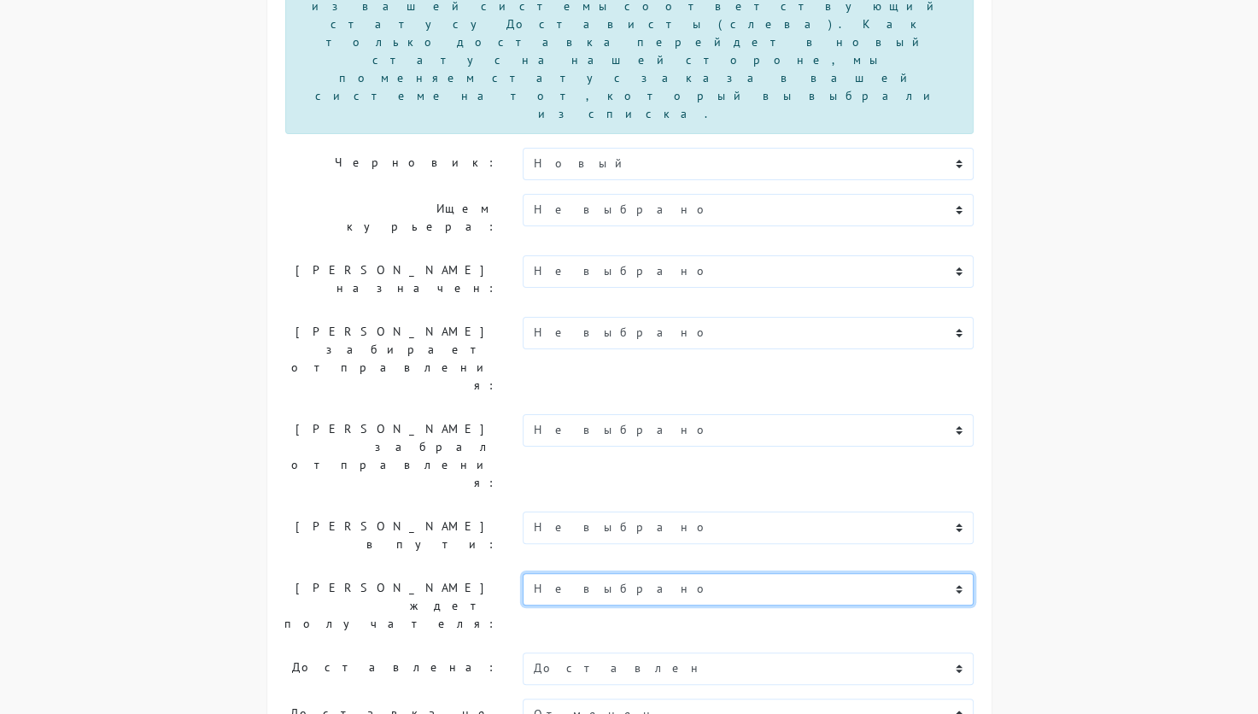
click at [613, 573] on select "Не выбрано Новый В обработке Согласован Отгружен Доставлен В процессе возврата …" at bounding box center [749, 589] width 452 height 32
select select "otgruzhen"
click at [523, 573] on select "Не выбрано Новый В обработке Согласован Отгружен Доставлен В процессе возврата …" at bounding box center [749, 589] width 452 height 32
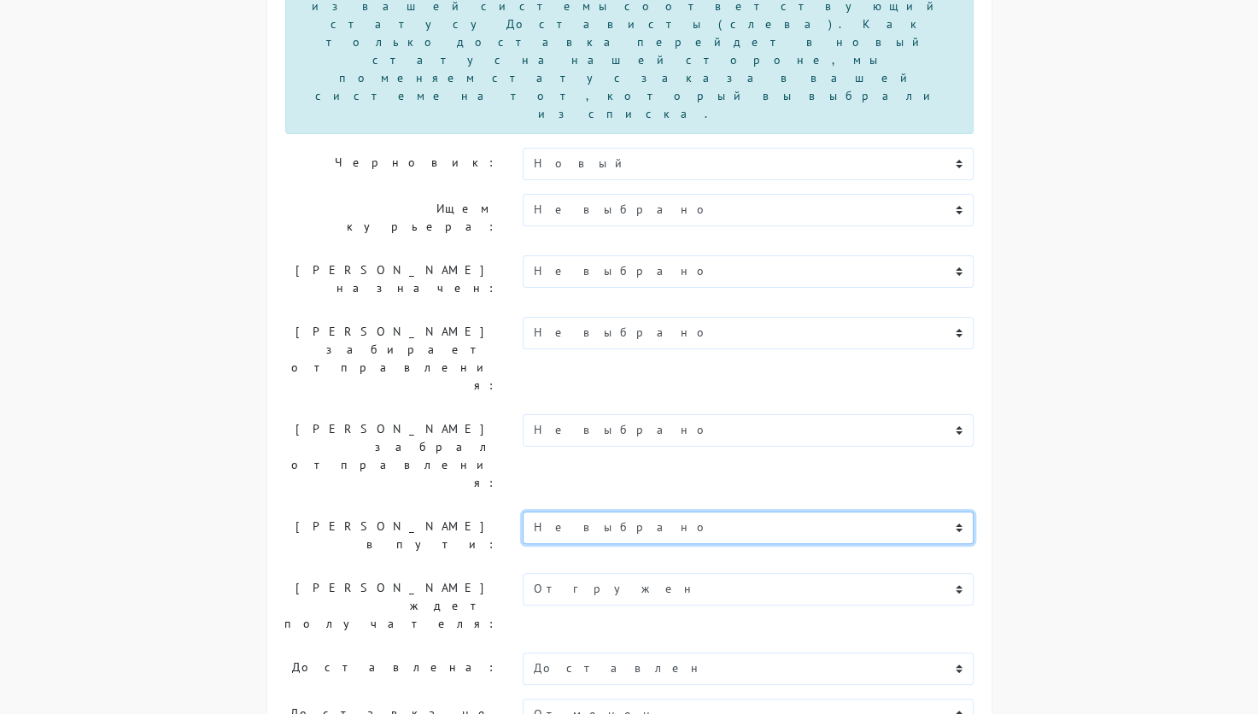
click at [619, 512] on select "Не выбрано Новый В обработке Согласован Отгружен Доставлен В процессе возврата …" at bounding box center [749, 528] width 452 height 32
select select "otgruzhen"
click at [523, 512] on select "Не выбрано Новый В обработке Согласован Отгружен Доставлен В процессе возврата …" at bounding box center [749, 528] width 452 height 32
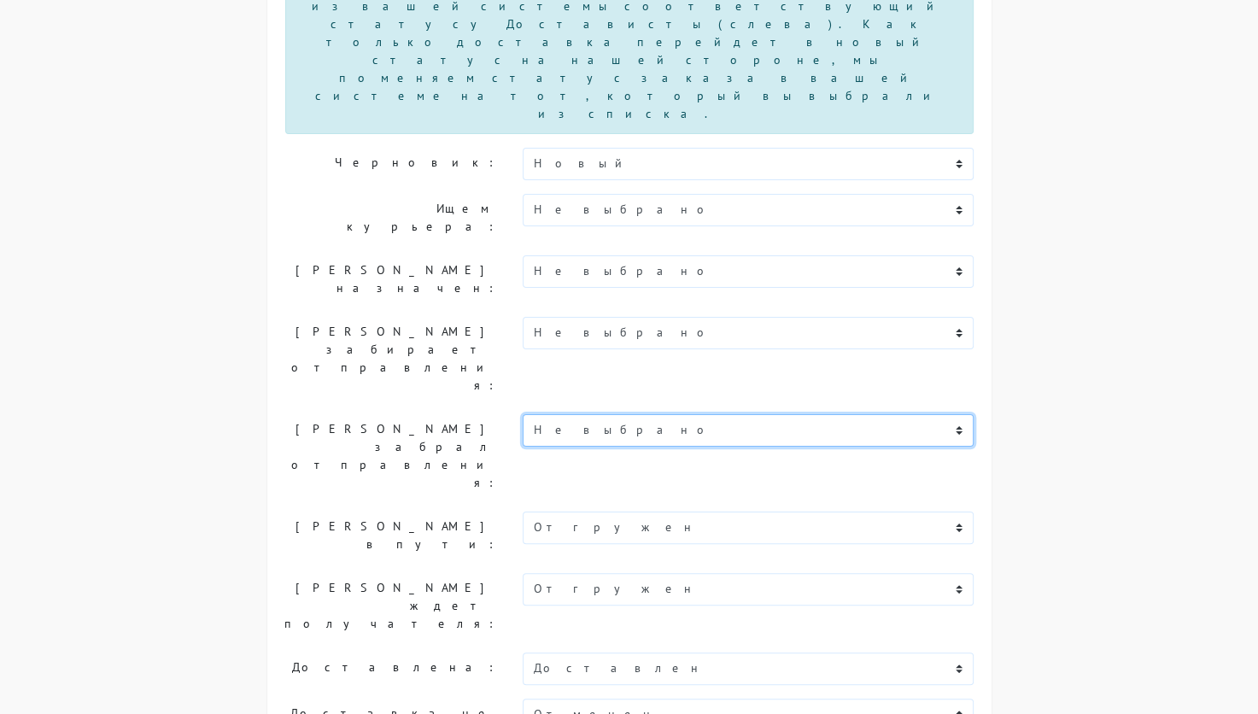
click at [598, 414] on select "Не выбрано Новый В обработке Согласован Отгружен Доставлен В процессе возврата …" at bounding box center [749, 430] width 452 height 32
select select "otgruzhen"
click at [523, 414] on select "Не выбрано Новый В обработке Согласован Отгружен Доставлен В процессе возврата …" at bounding box center [749, 430] width 452 height 32
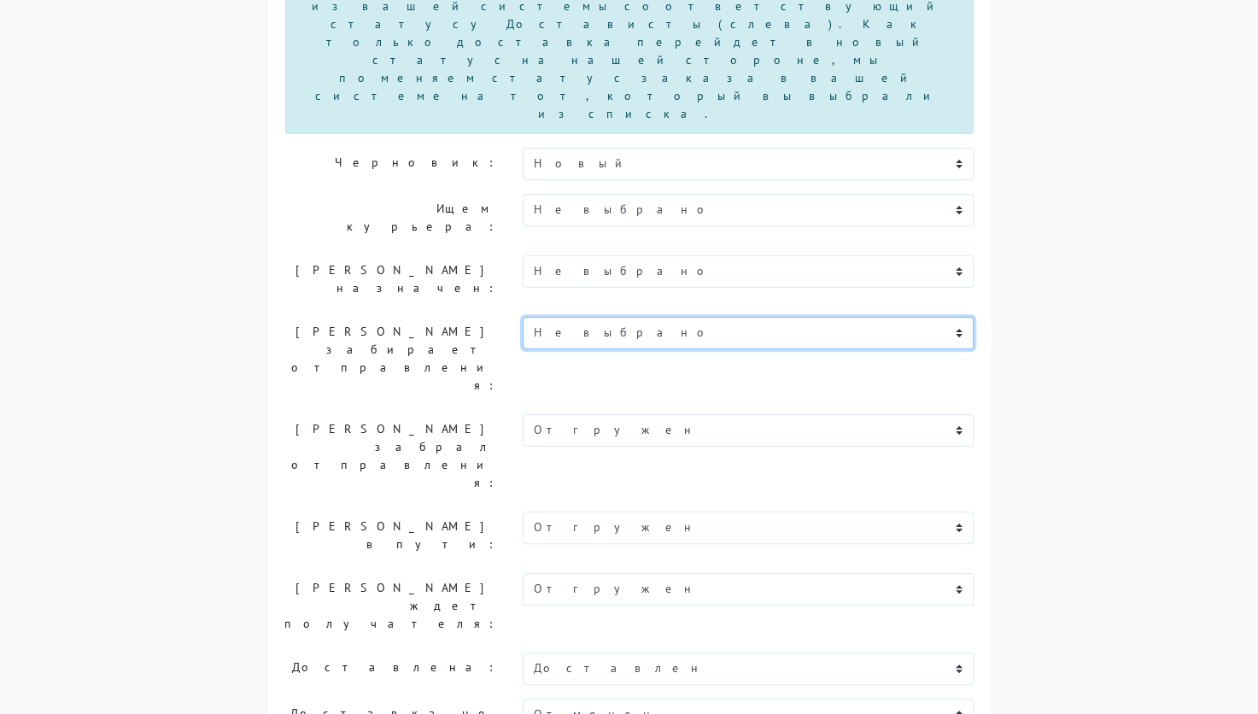
click at [594, 317] on select "Не выбрано Новый В обработке Согласован Отгружен Доставлен В процессе возврата …" at bounding box center [749, 333] width 452 height 32
select select "soglasovan"
click at [523, 317] on select "Не выбрано Новый В обработке Согласован Отгружен Доставлен В процессе возврата …" at bounding box center [749, 333] width 452 height 32
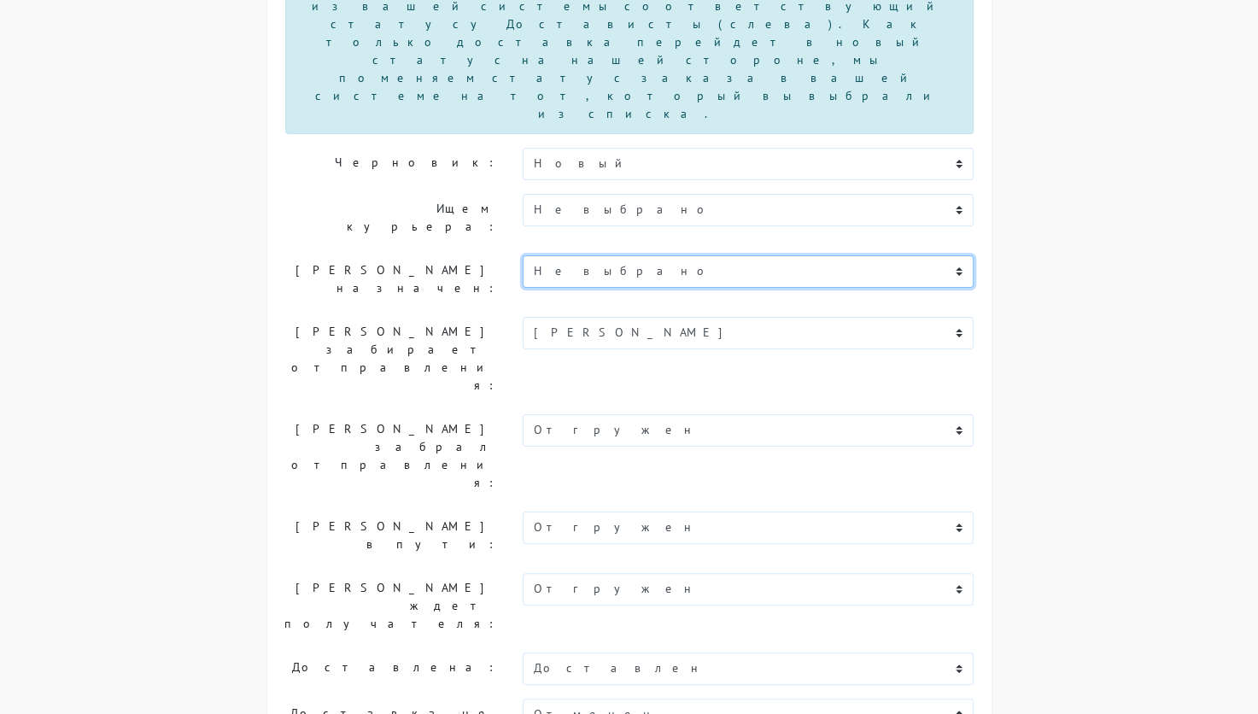
click at [632, 255] on select "Не выбрано Новый В обработке Согласован Отгружен Доставлен В процессе возврата …" at bounding box center [749, 271] width 452 height 32
select select "soglasovan"
click at [523, 255] on select "Не выбрано Новый В обработке Согласован Отгружен Доставлен В процессе возврата …" at bounding box center [749, 271] width 452 height 32
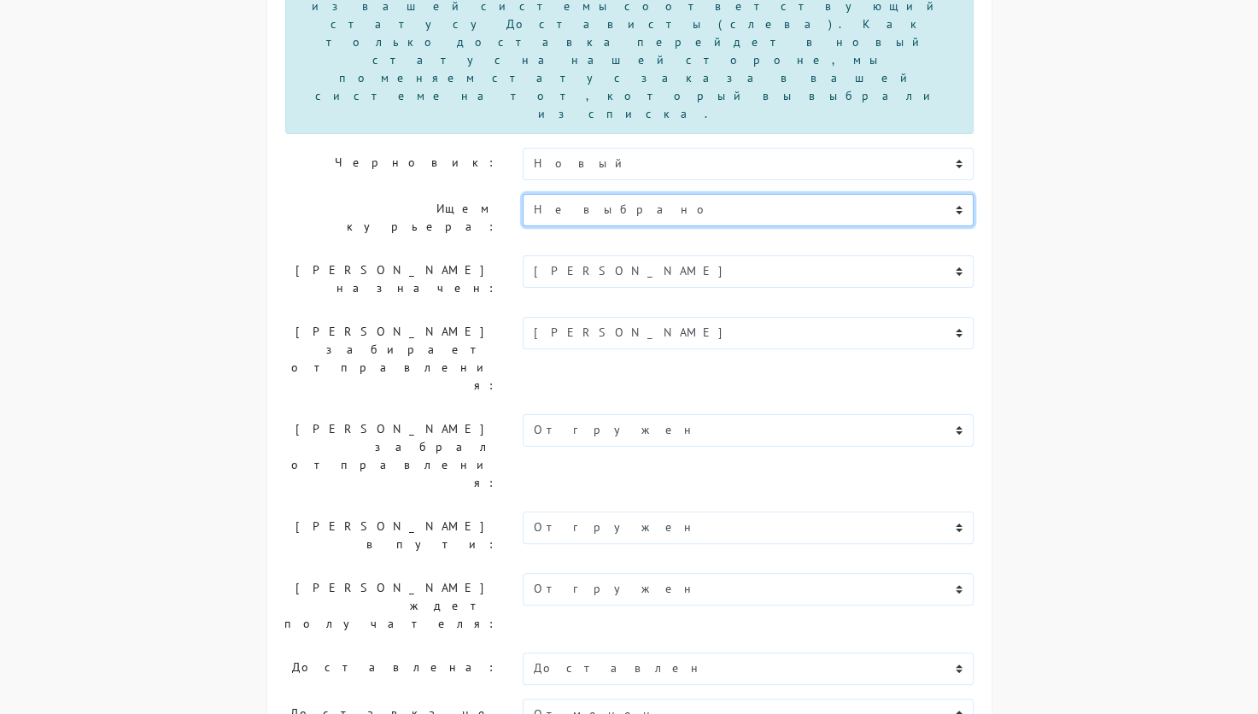
click at [588, 194] on select "Не выбрано Новый В обработке Согласован Отгружен Доставлен В процессе возврата …" at bounding box center [749, 210] width 452 height 32
select select "v-obrabotke"
click at [523, 194] on select "Не выбрано Новый В обработке Согласован Отгружен Доставлен В процессе возврата …" at bounding box center [749, 210] width 452 height 32
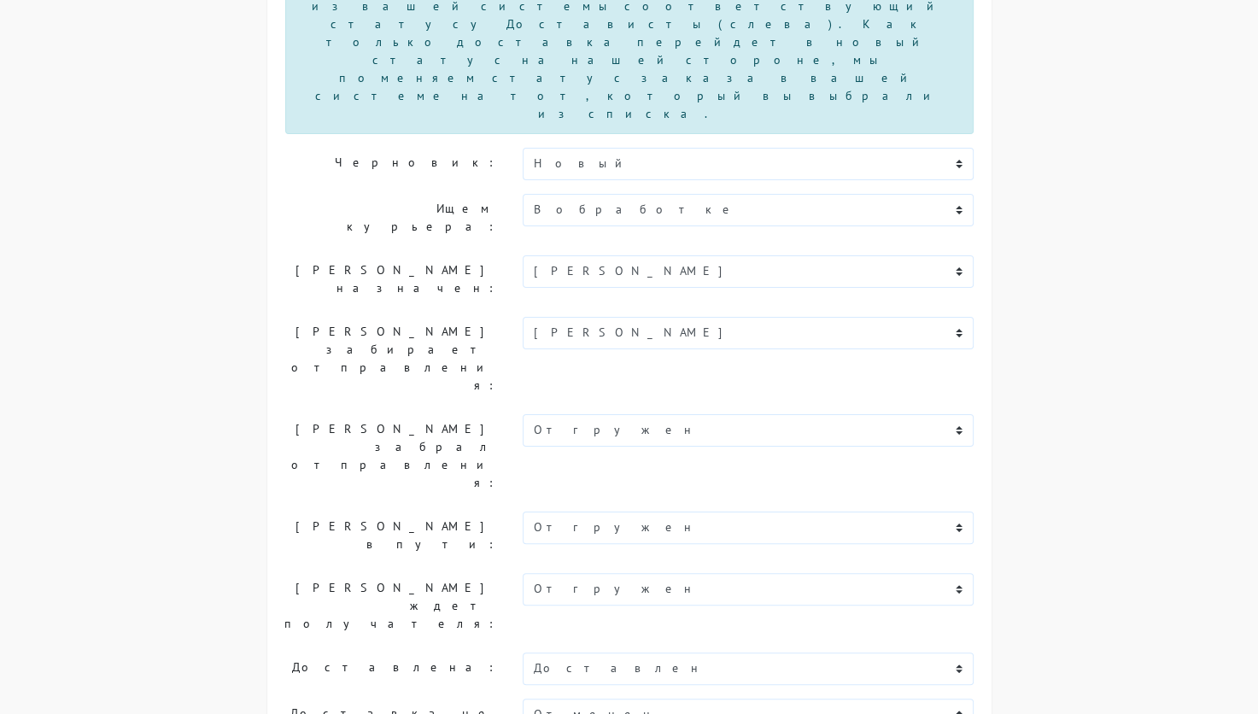
click at [1060, 391] on div "Мастер настройки приложения Шаг 1 из 8: Получение токена Для получения токена н…" at bounding box center [629, 425] width 1127 height 1184
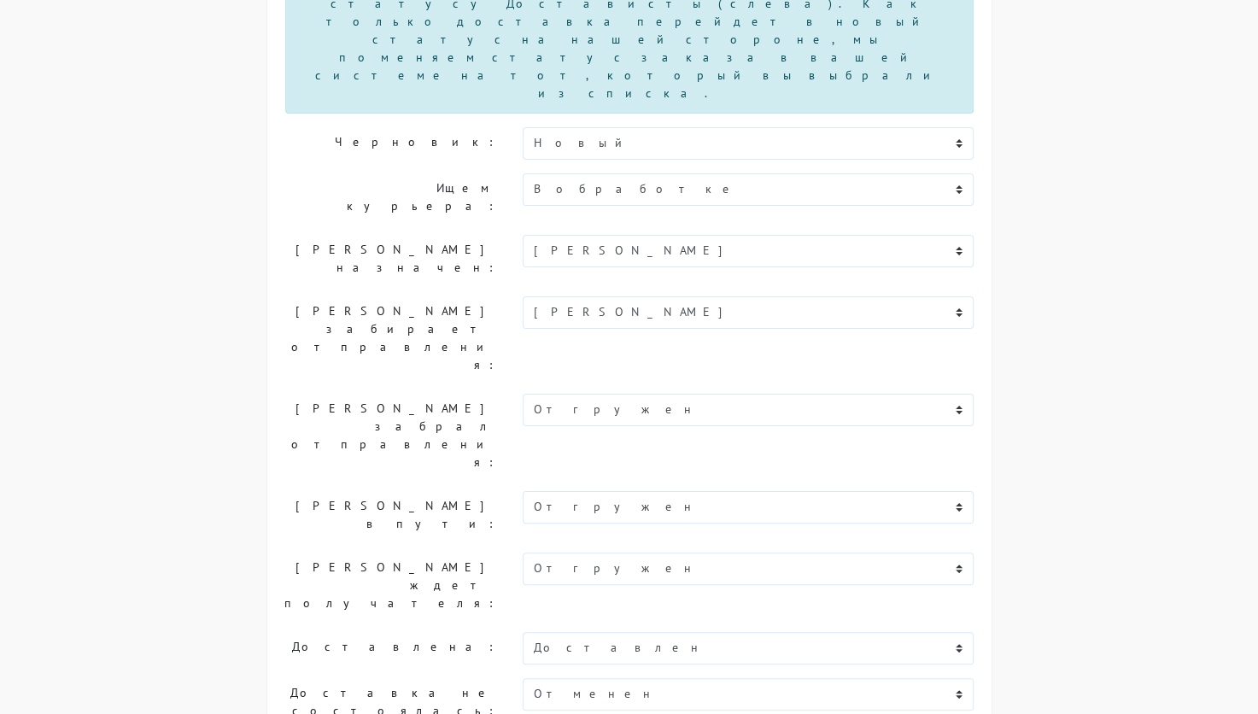
scroll to position [278, 0]
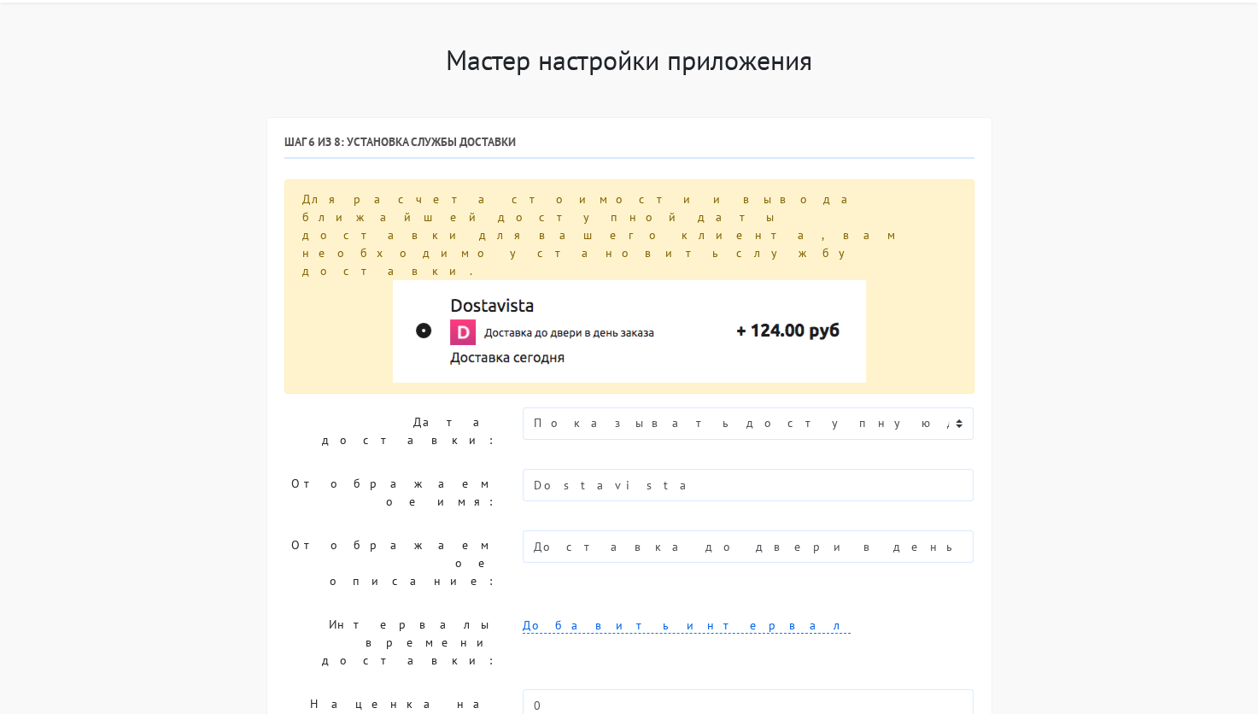
scroll to position [85, 0]
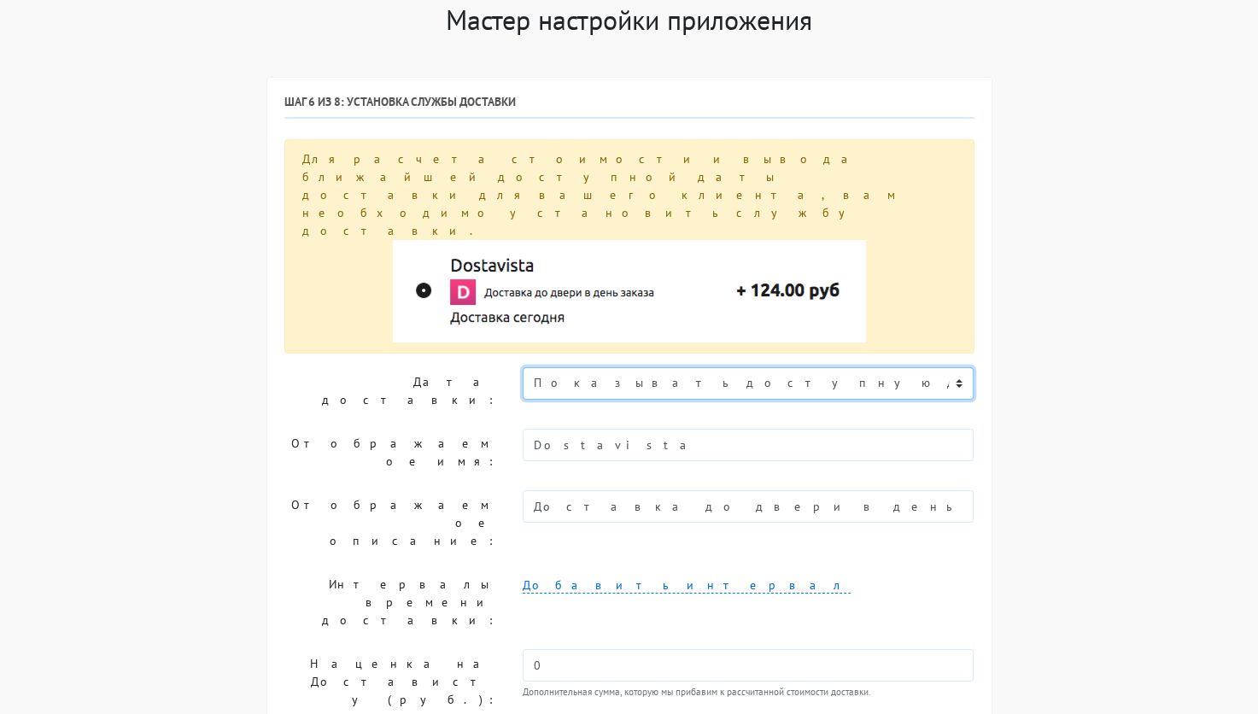
click at [774, 367] on select "Показывать доступную дату доставки Убрать дату доставки Показывать свой текст" at bounding box center [749, 383] width 452 height 32
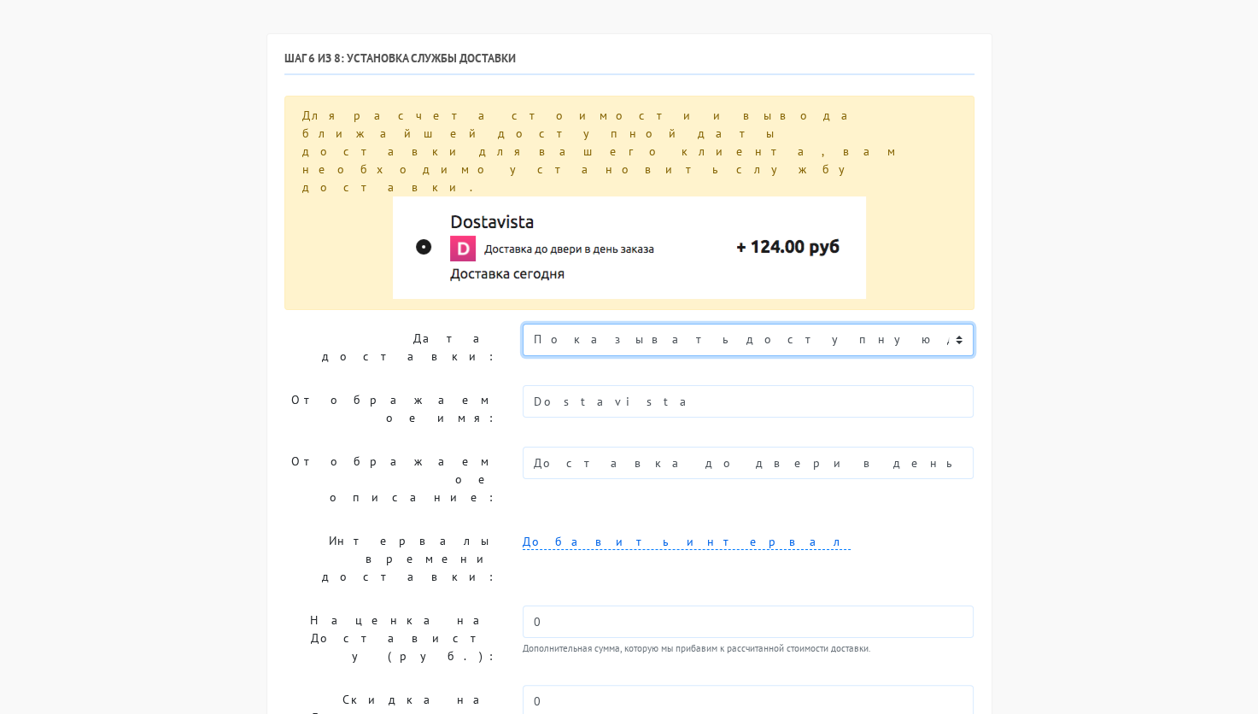
scroll to position [171, 0]
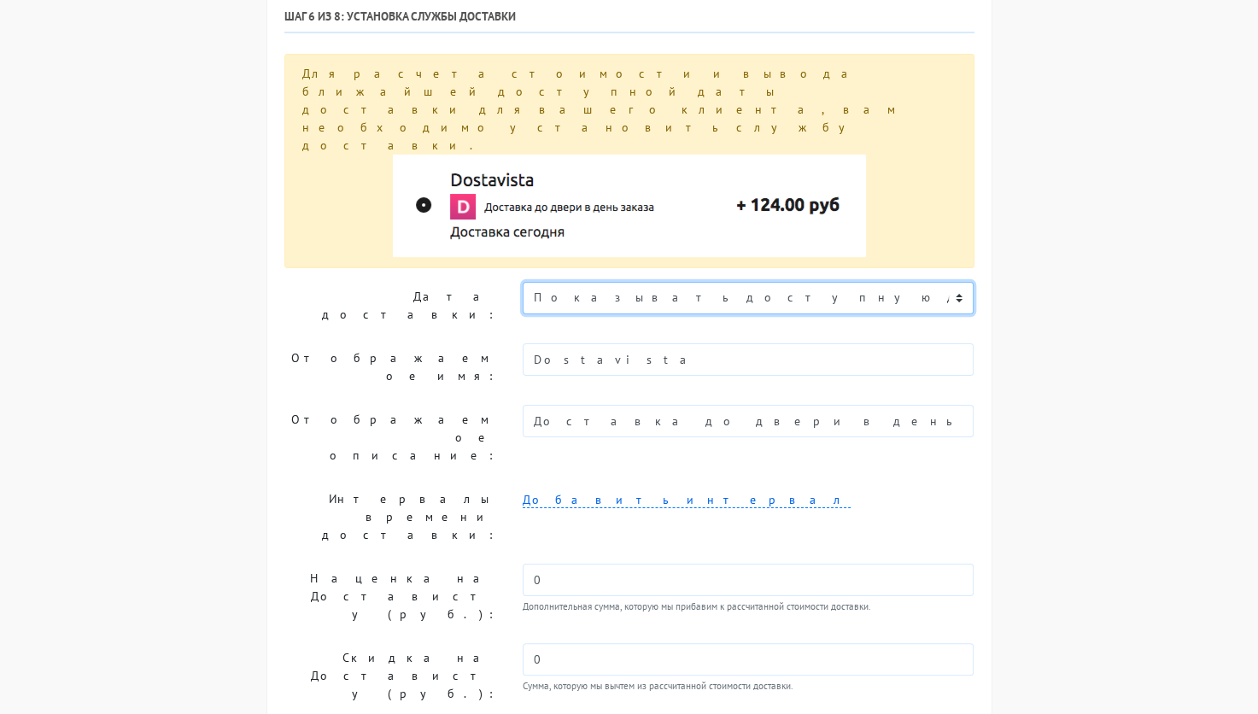
click at [729, 282] on select "Показывать доступную дату доставки Убрать дату доставки Показывать свой текст" at bounding box center [749, 298] width 452 height 32
click at [523, 282] on select "Показывать доступную дату доставки Убрать дату доставки Показывать свой текст" at bounding box center [749, 298] width 452 height 32
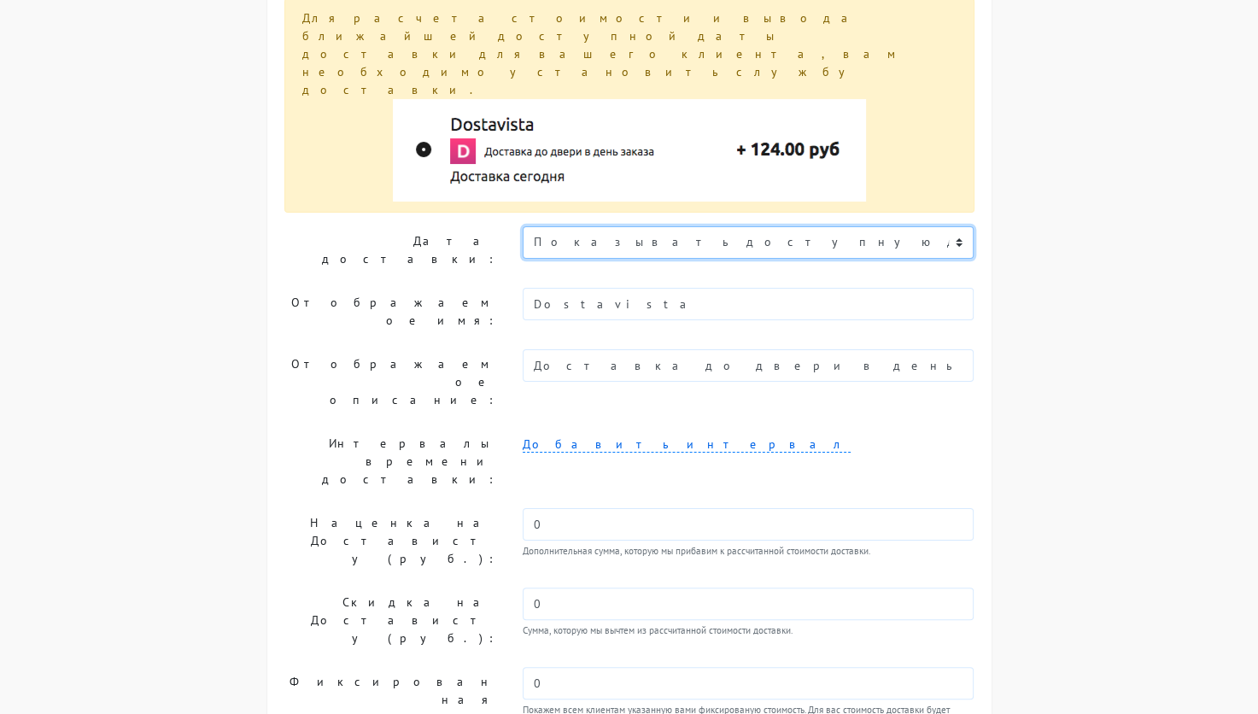
scroll to position [256, 0]
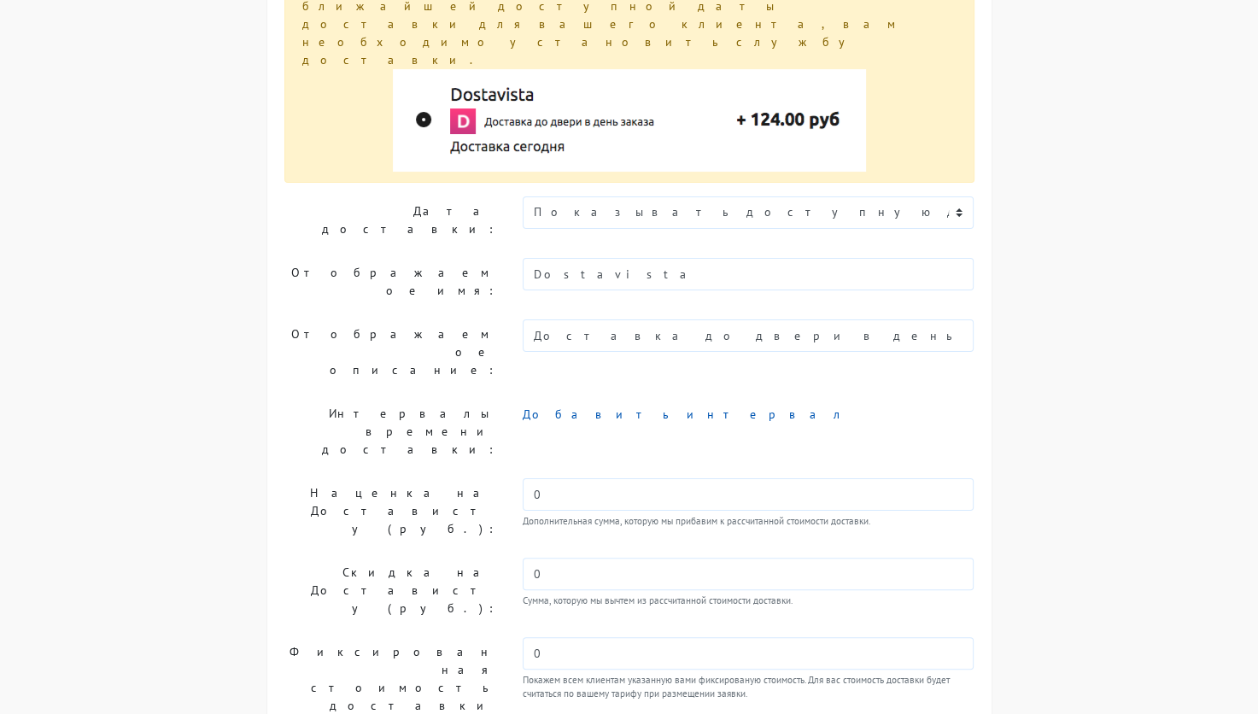
click at [618, 406] on link "Добавить интервал" at bounding box center [687, 414] width 328 height 16
click at [969, 415] on icon at bounding box center [967, 421] width 9 height 12
click at [565, 406] on link "Добавить интервал" at bounding box center [687, 414] width 328 height 16
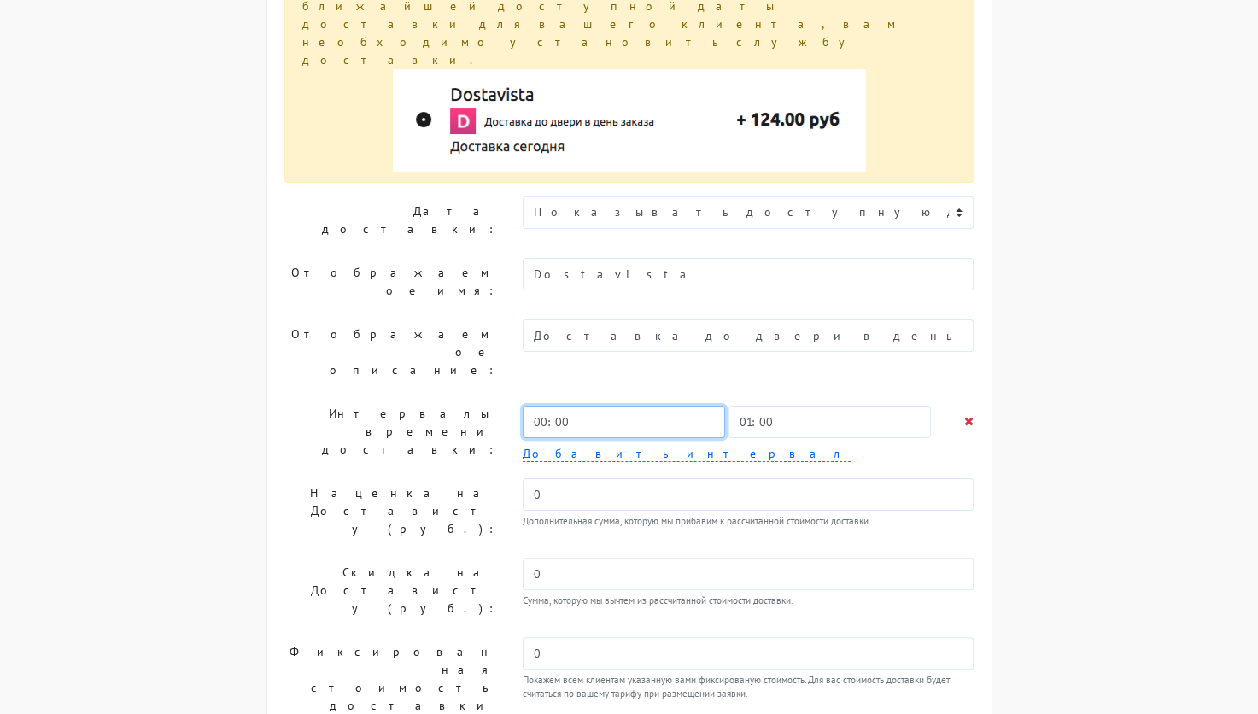
click at [567, 406] on input "00:00" at bounding box center [624, 422] width 202 height 32
click at [545, 406] on input "00:00" at bounding box center [624, 422] width 202 height 32
type input "10:00"
click at [747, 406] on input "01:00" at bounding box center [829, 422] width 202 height 32
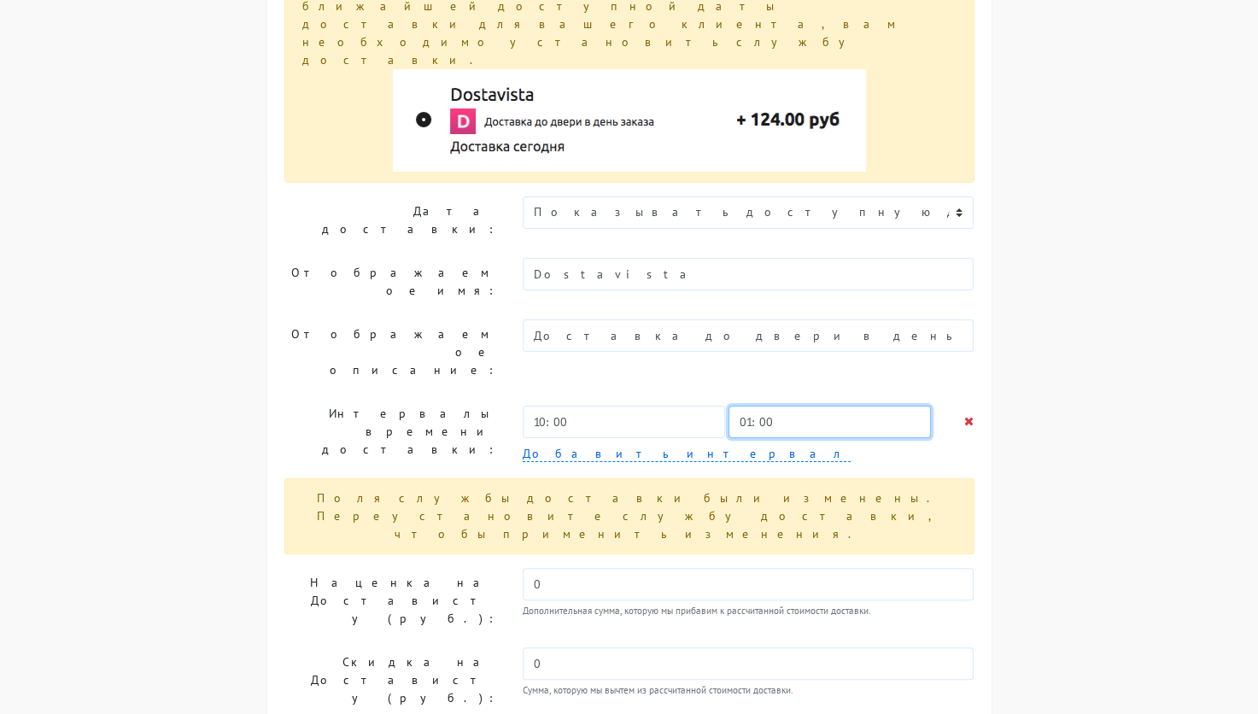
click at [753, 406] on input "01:00" at bounding box center [829, 422] width 202 height 32
type input "17:00"
click at [997, 389] on div "Мастер настройки приложения Шаг 1 из 8: Получение токена Для получения токена н…" at bounding box center [629, 453] width 751 height 1240
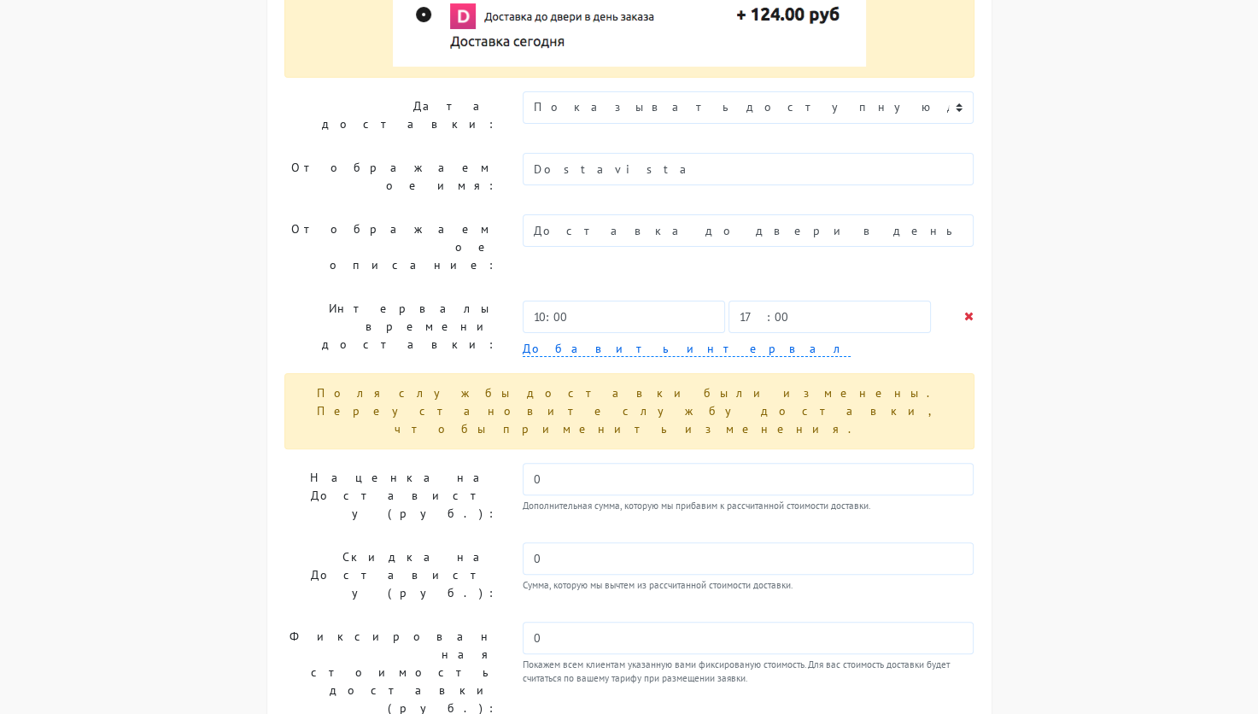
scroll to position [276, 0]
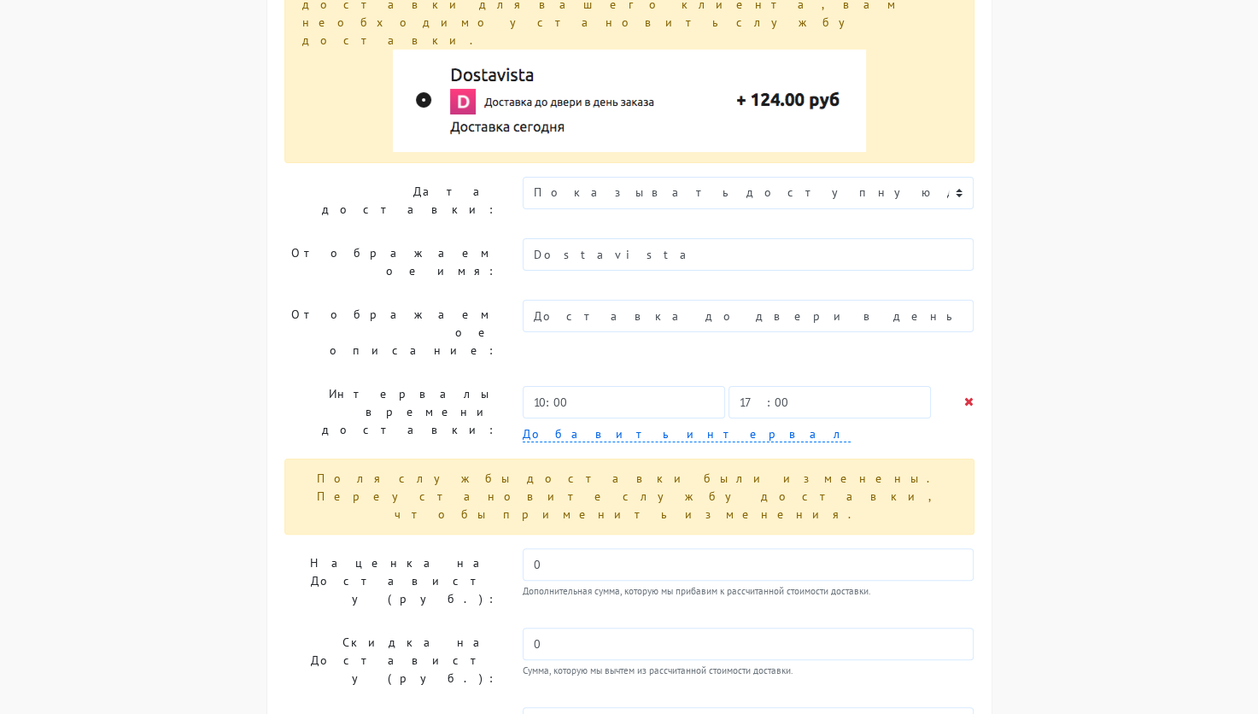
drag, startPoint x: 518, startPoint y: 434, endPoint x: 944, endPoint y: 424, distance: 425.4
click at [944, 548] on div "0 Дополнительная сумма, которую мы прибавим к рассчитанной стоимости доставки." at bounding box center [748, 581] width 477 height 66
click at [1071, 448] on div "Мастер настройки приложения Шаг 1 из 8: Получение токена Для получения токена н…" at bounding box center [629, 433] width 1127 height 1240
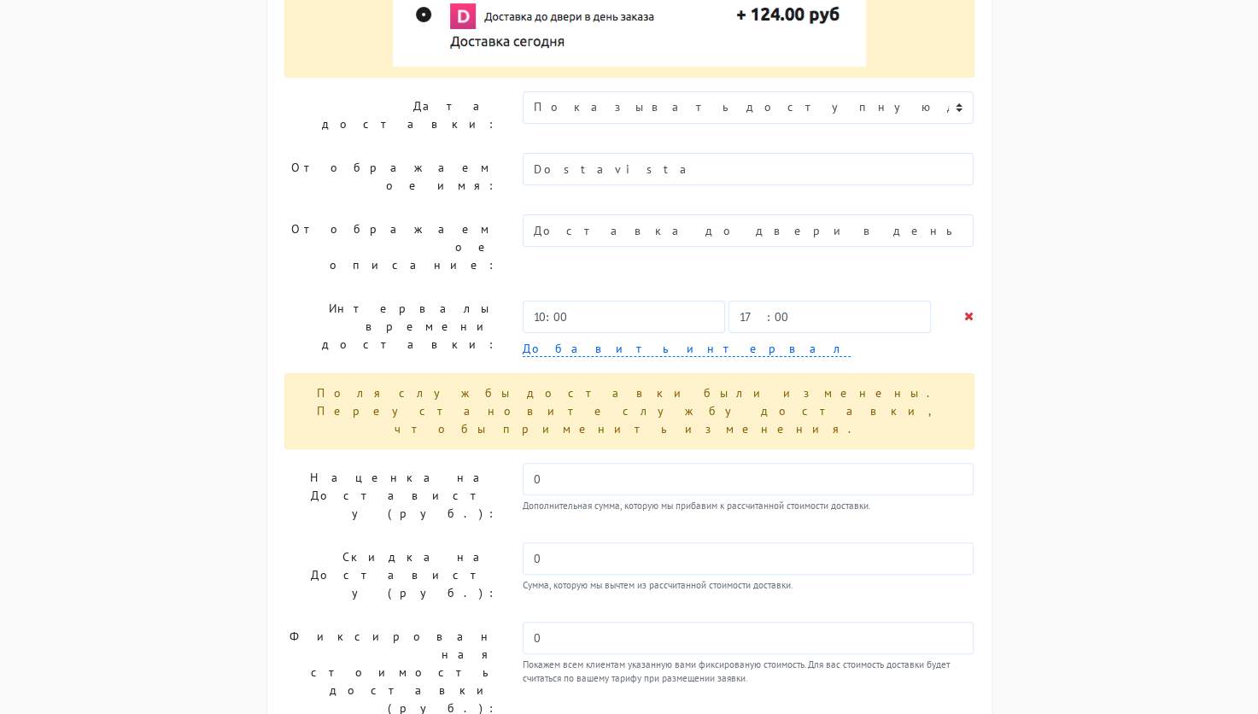
drag, startPoint x: 550, startPoint y: 474, endPoint x: 970, endPoint y: 483, distance: 420.3
click at [970, 658] on small "Покажем всем клиентам указанную вами фиксированую стоимость. Для вас стоимость …" at bounding box center [749, 672] width 452 height 29
click at [1021, 498] on div "Мастер настройки приложения Шаг 1 из 8: Получение токена Для получения токена н…" at bounding box center [629, 348] width 1127 height 1240
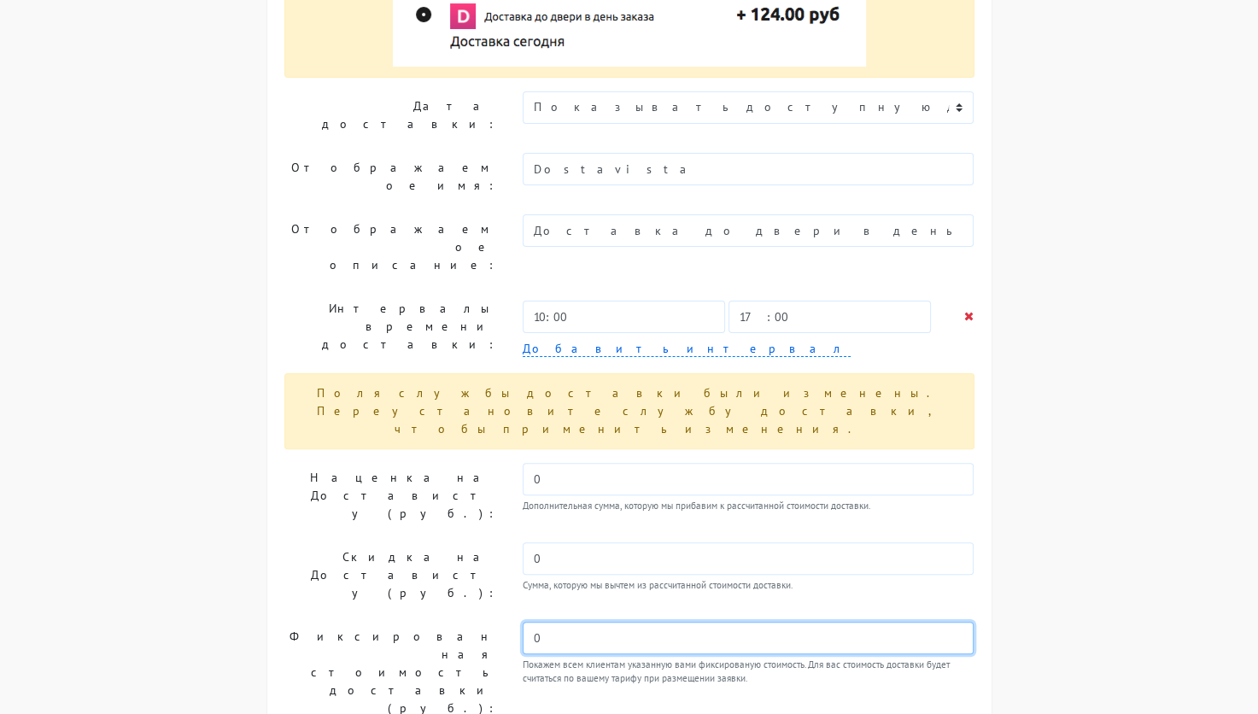
click at [632, 622] on input "0" at bounding box center [749, 638] width 452 height 32
type input "900"
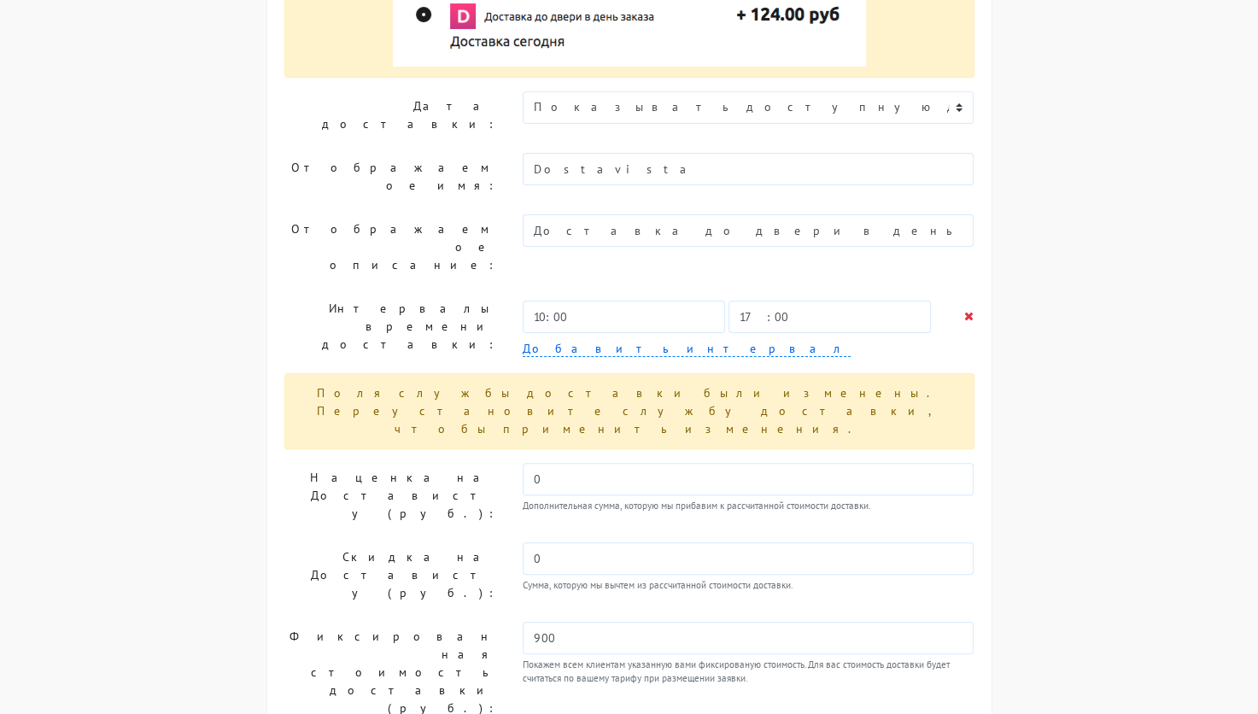
click at [1062, 479] on div "Мастер настройки приложения Шаг 1 из 8: Получение токена Для получения токена н…" at bounding box center [629, 348] width 1127 height 1240
drag, startPoint x: 560, startPoint y: 531, endPoint x: 517, endPoint y: 525, distance: 44.0
click at [1079, 492] on div "Мастер настройки приложения Шаг 1 из 8: Получение токена Для получения токена н…" at bounding box center [629, 348] width 1127 height 1240
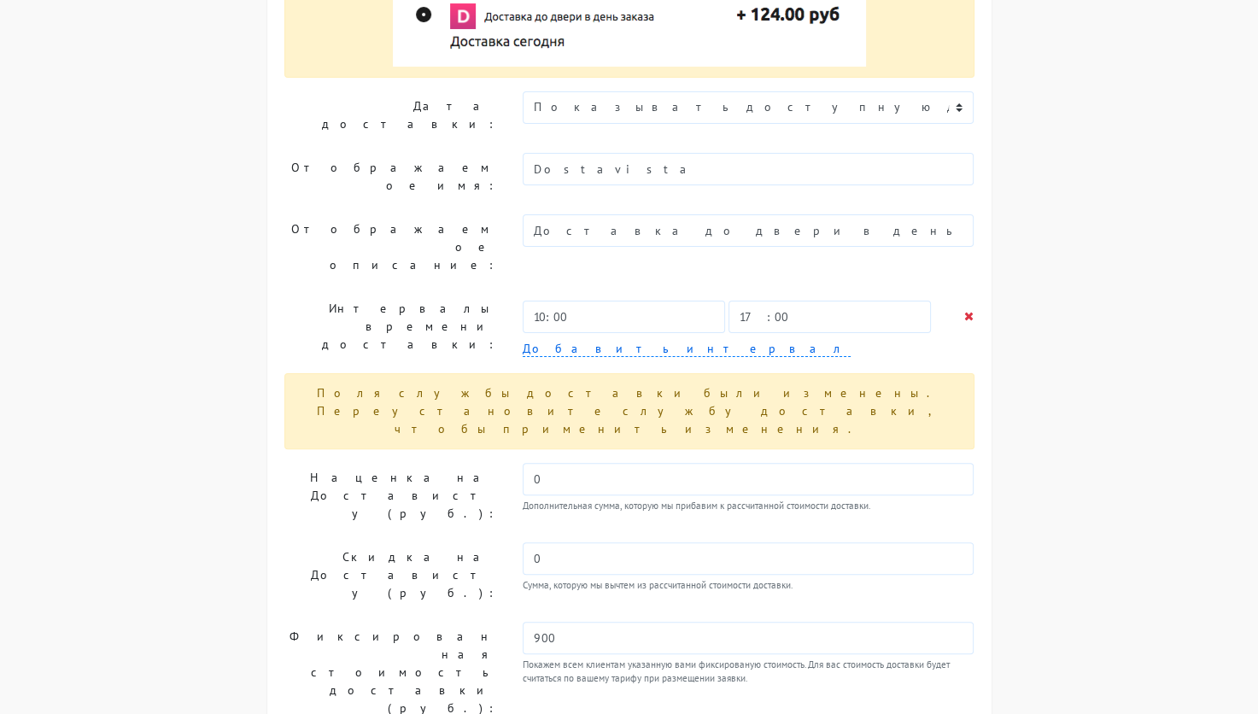
drag, startPoint x: 605, startPoint y: 536, endPoint x: 435, endPoint y: 534, distance: 170.8
type input "Ъ"
type input "5000"
click at [1185, 510] on div "Мастер настройки приложения Шаг 1 из 8: Получение токена Для получения токена н…" at bounding box center [629, 348] width 1127 height 1240
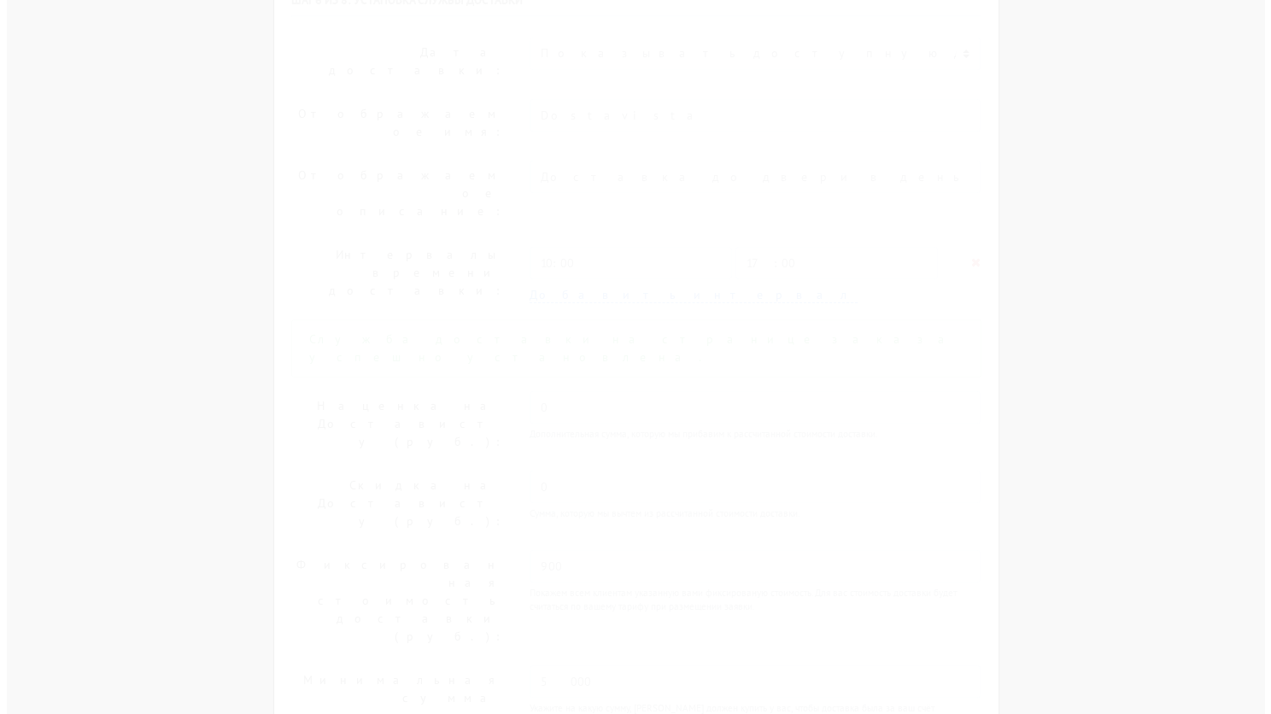
scroll to position [0, 0]
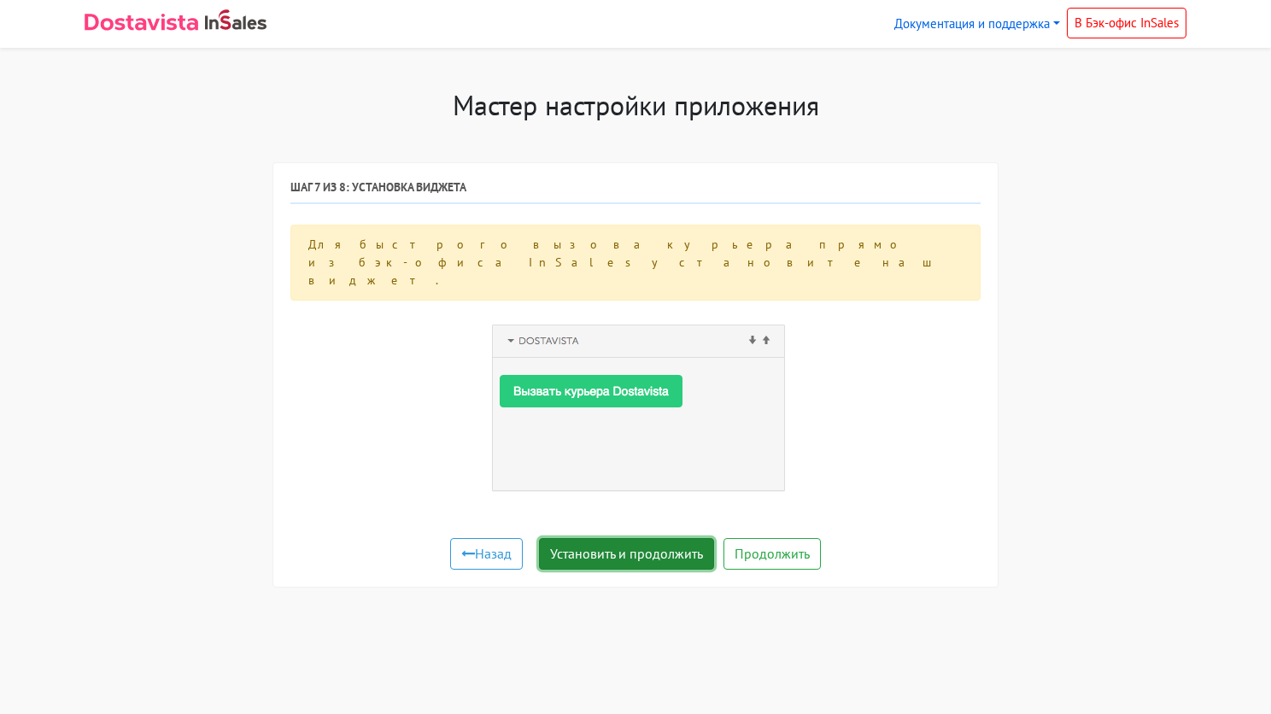
click at [624, 538] on button "Установить и продолжить" at bounding box center [626, 554] width 175 height 32
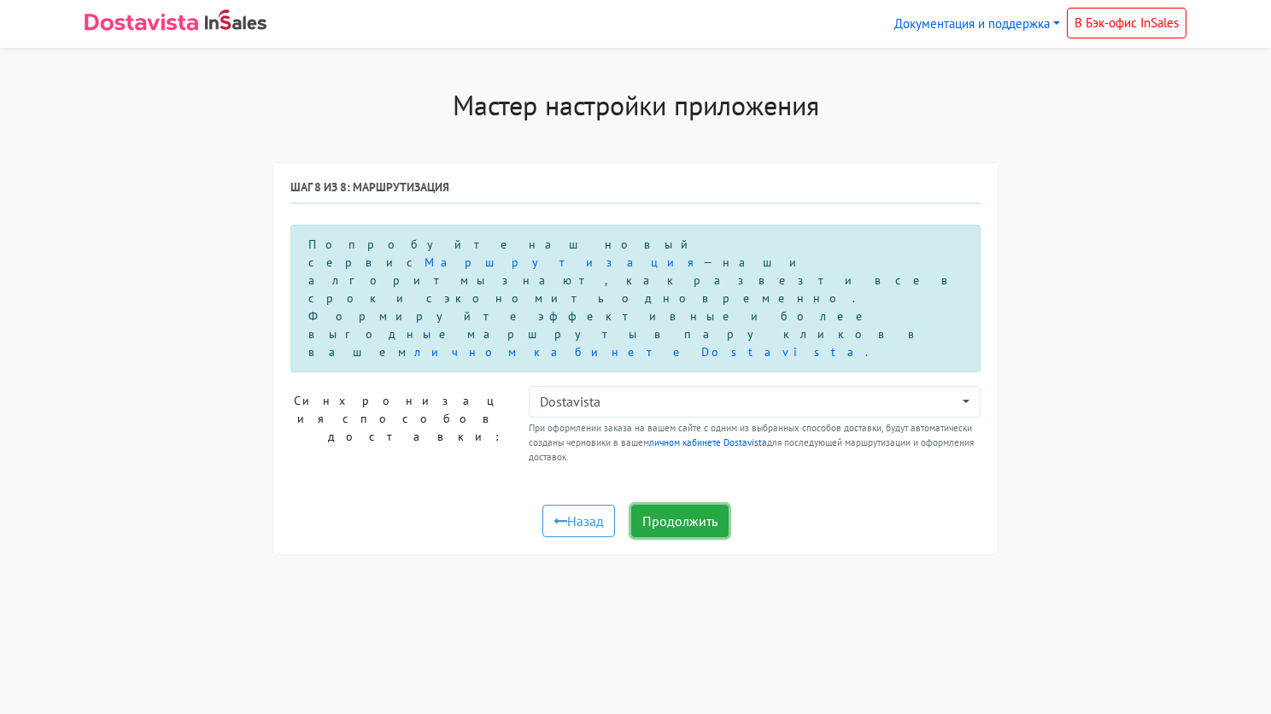
click at [675, 505] on button "Продолжить" at bounding box center [679, 521] width 97 height 32
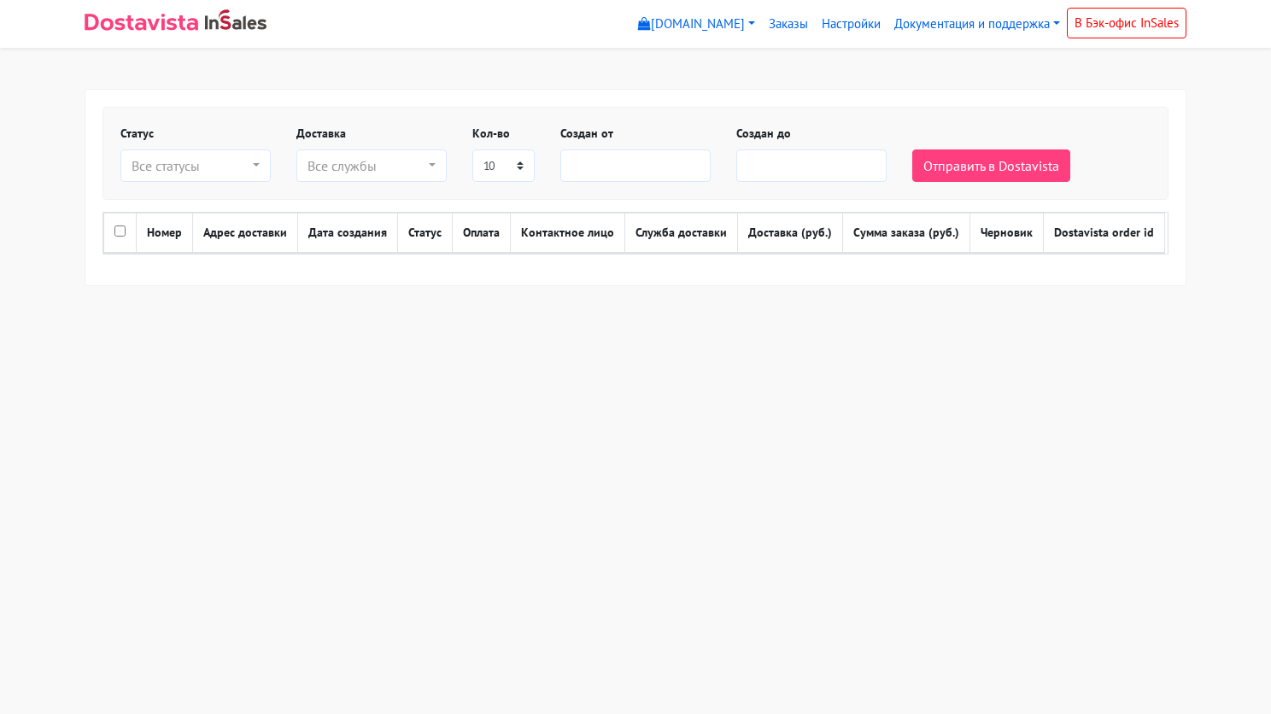
select select
